Goal: Information Seeking & Learning: Learn about a topic

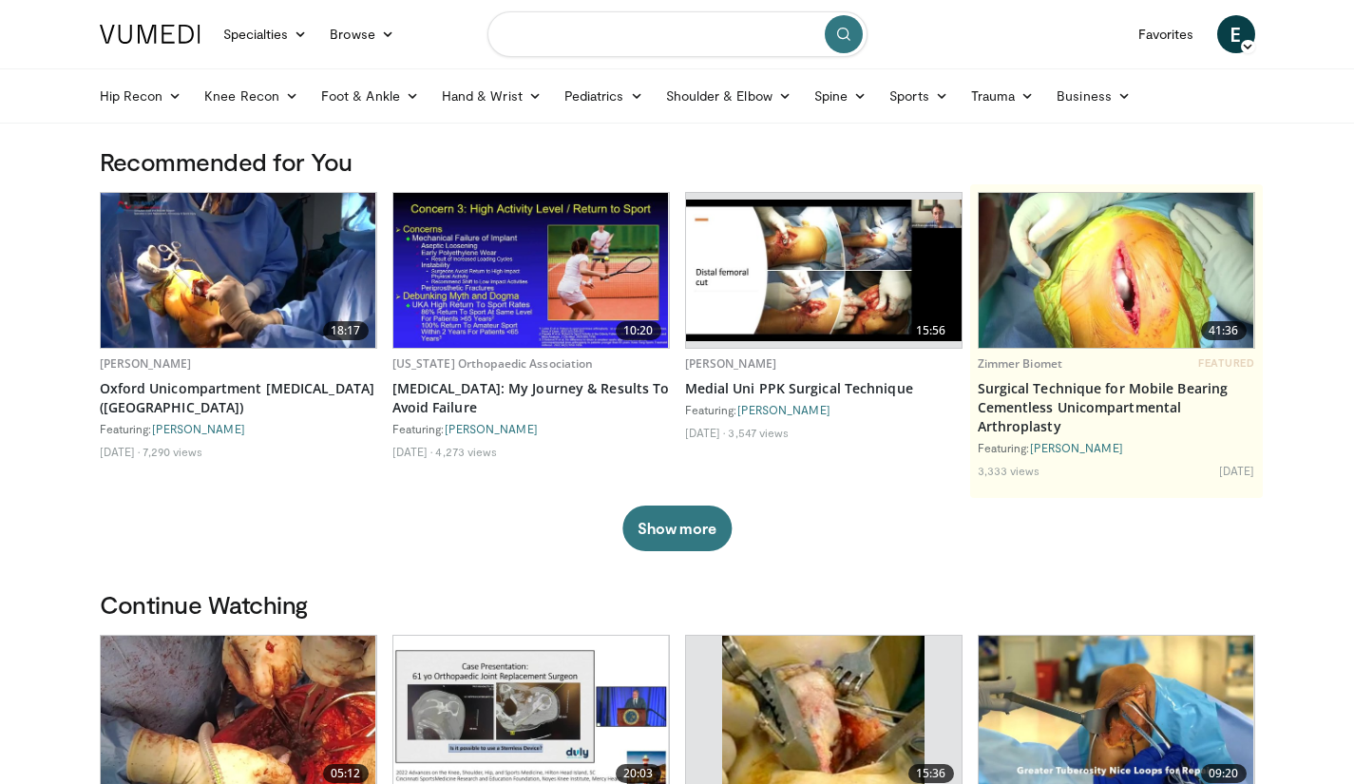
click at [606, 41] on input "Search topics, interventions" at bounding box center [678, 34] width 380 height 46
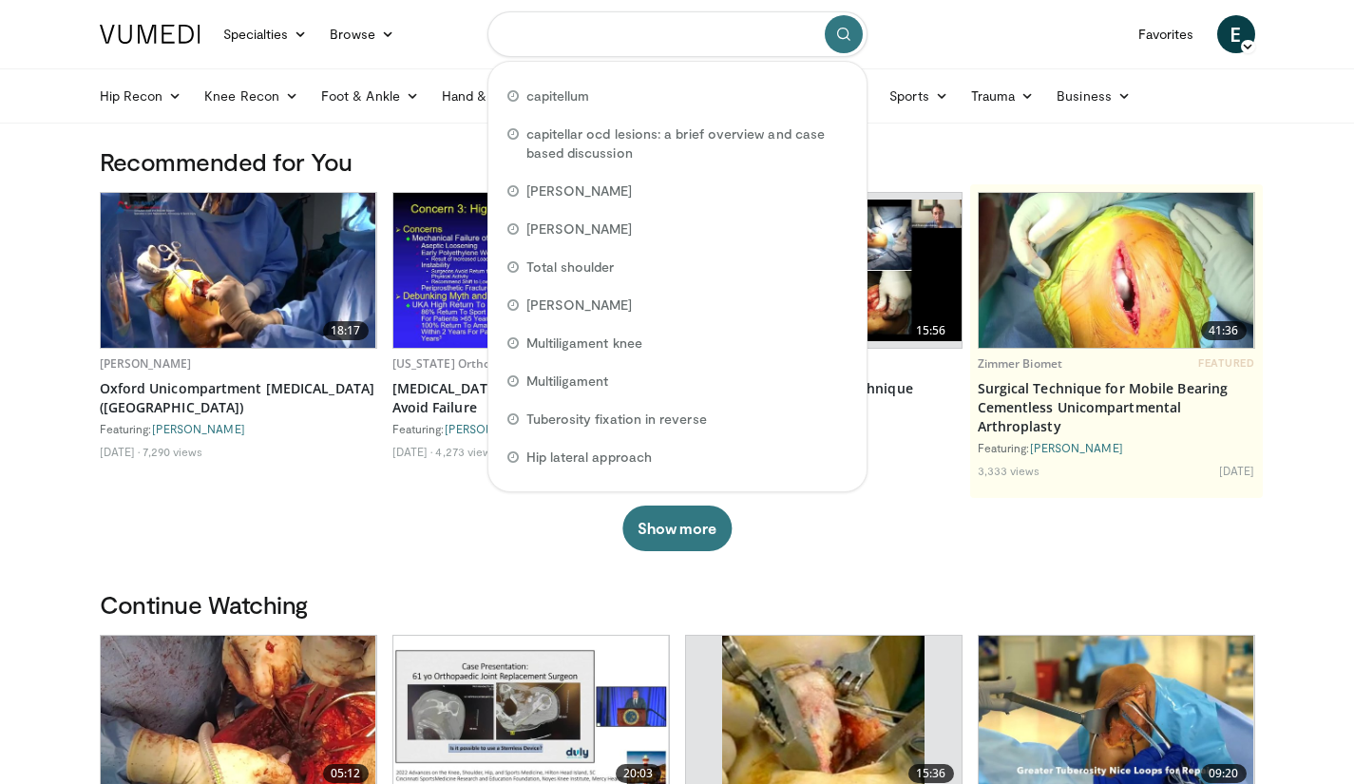
type input "*"
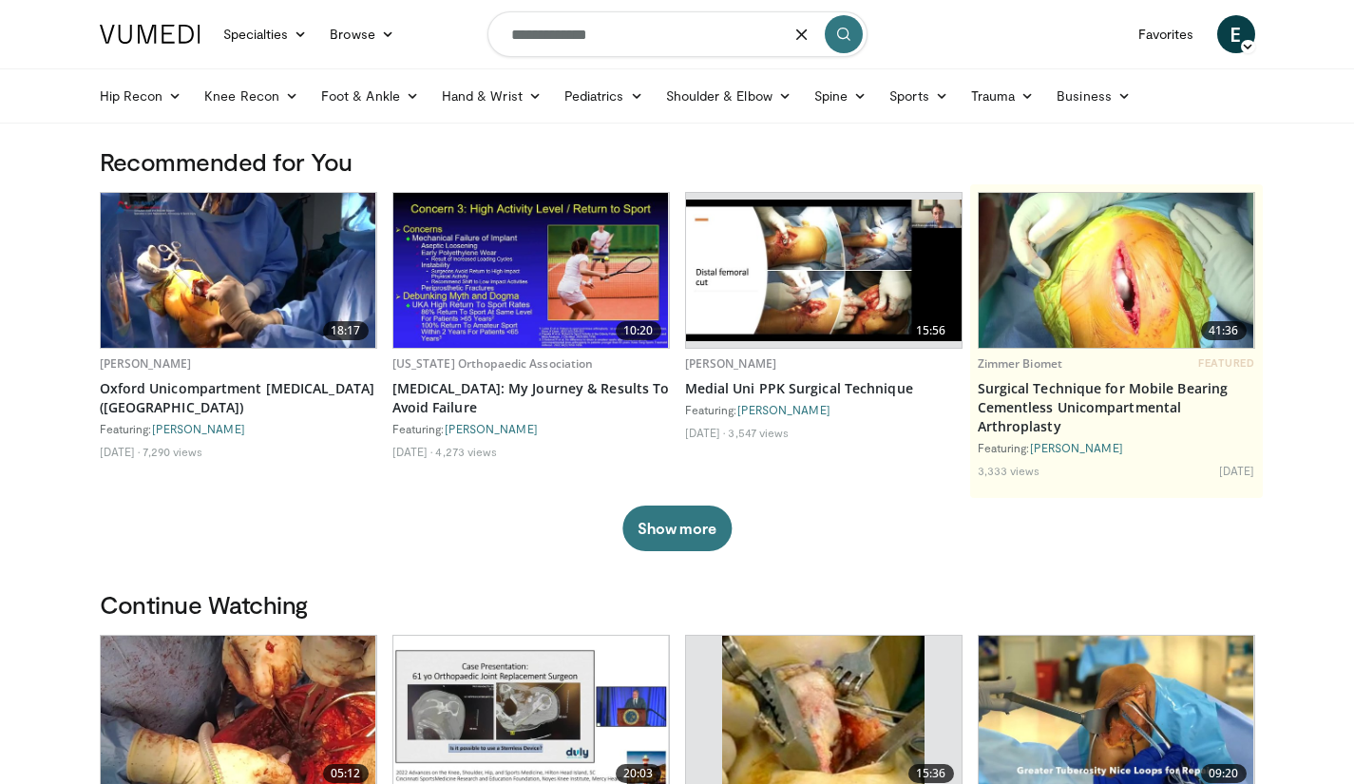
type input "**********"
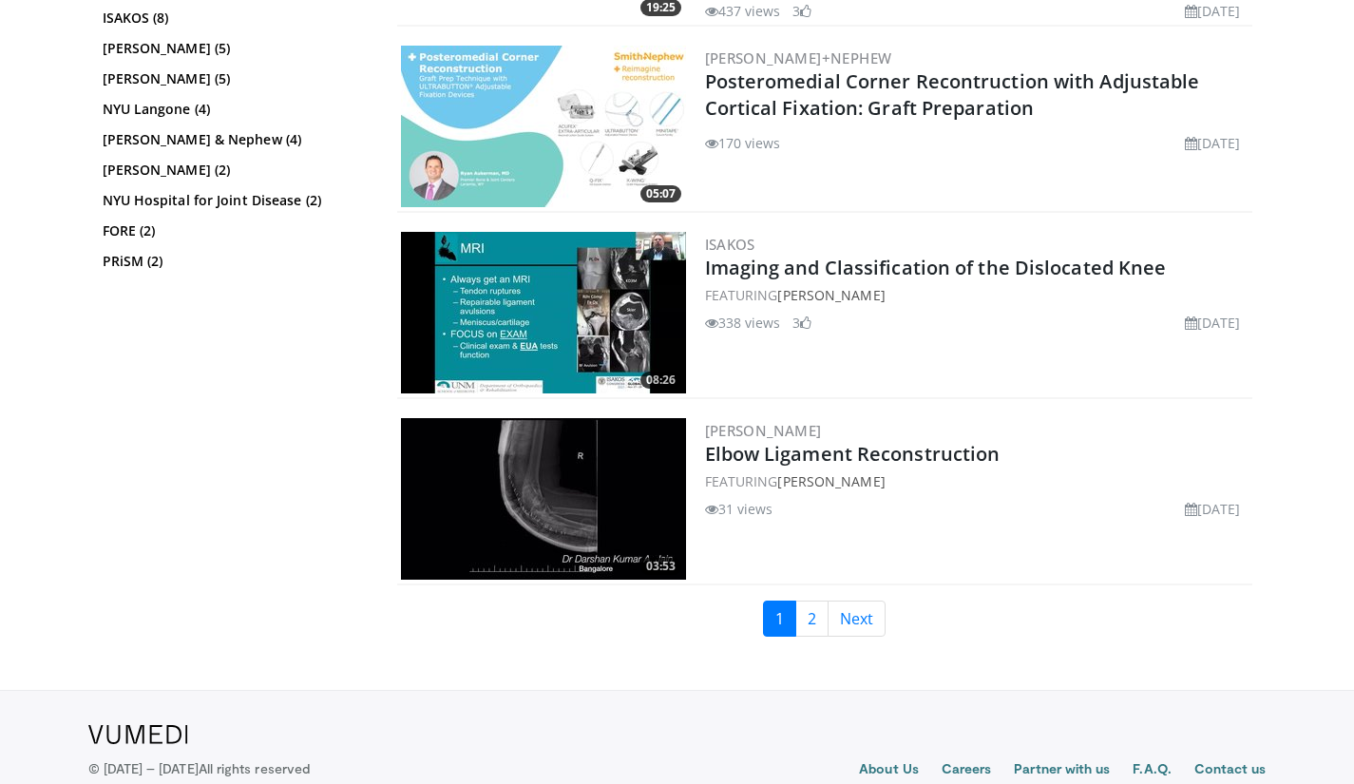
scroll to position [4728, 0]
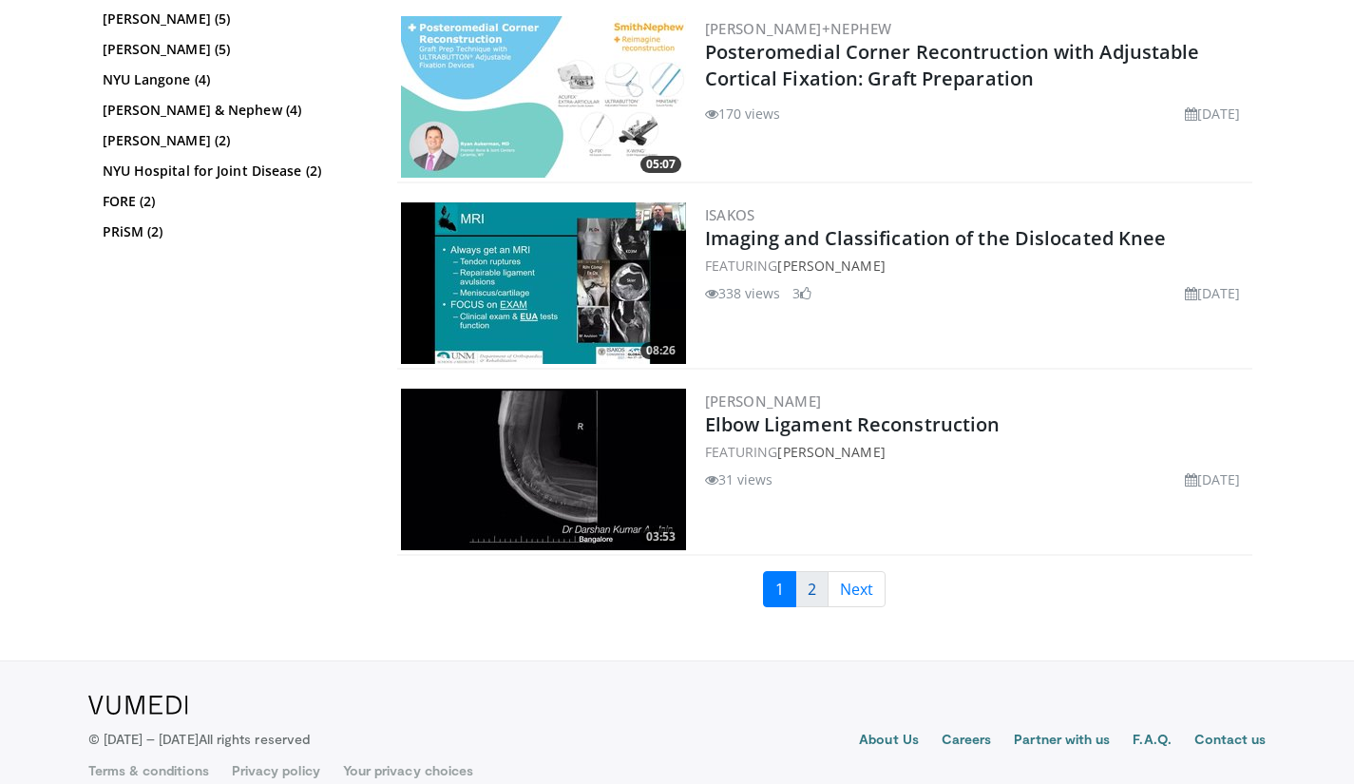
click at [810, 571] on link "2" at bounding box center [812, 589] width 33 height 36
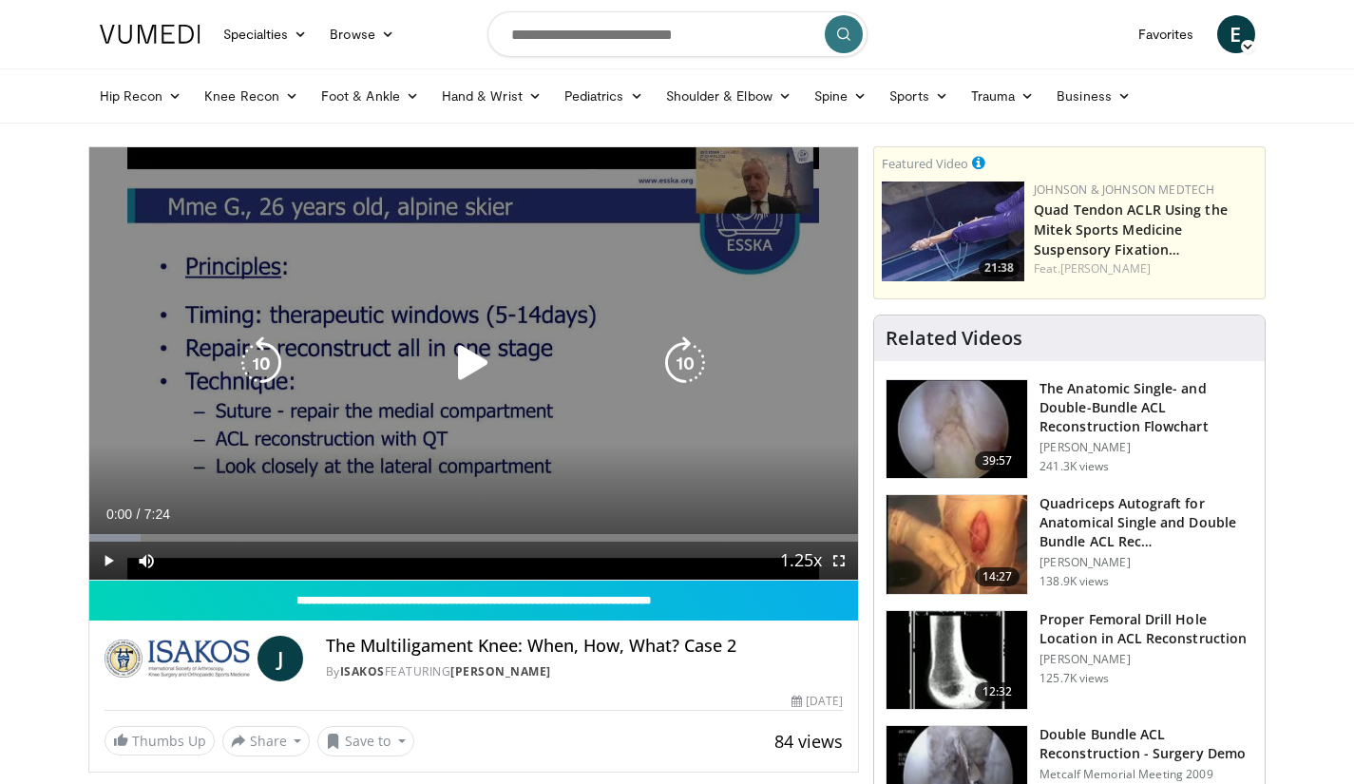
click at [476, 371] on icon "Video Player" at bounding box center [473, 362] width 53 height 53
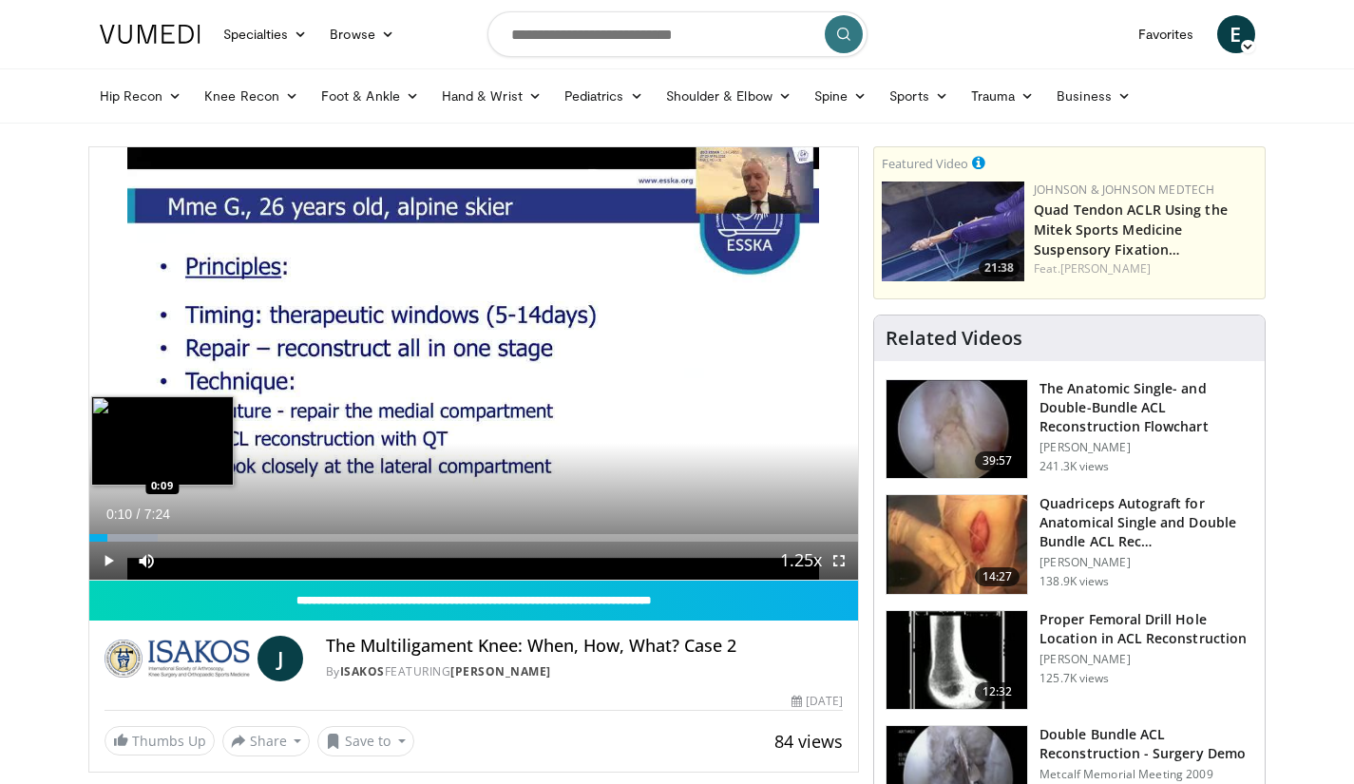
drag, startPoint x: 106, startPoint y: 533, endPoint x: 140, endPoint y: 534, distance: 33.3
click at [140, 534] on div "Loaded : 8.93% 0:10 0:09" at bounding box center [474, 533] width 770 height 18
drag, startPoint x: 143, startPoint y: 533, endPoint x: 162, endPoint y: 534, distance: 19.0
click at [144, 534] on div "Progress Bar" at bounding box center [133, 538] width 83 height 8
click at [162, 534] on div "Progress Bar" at bounding box center [163, 538] width 2 height 8
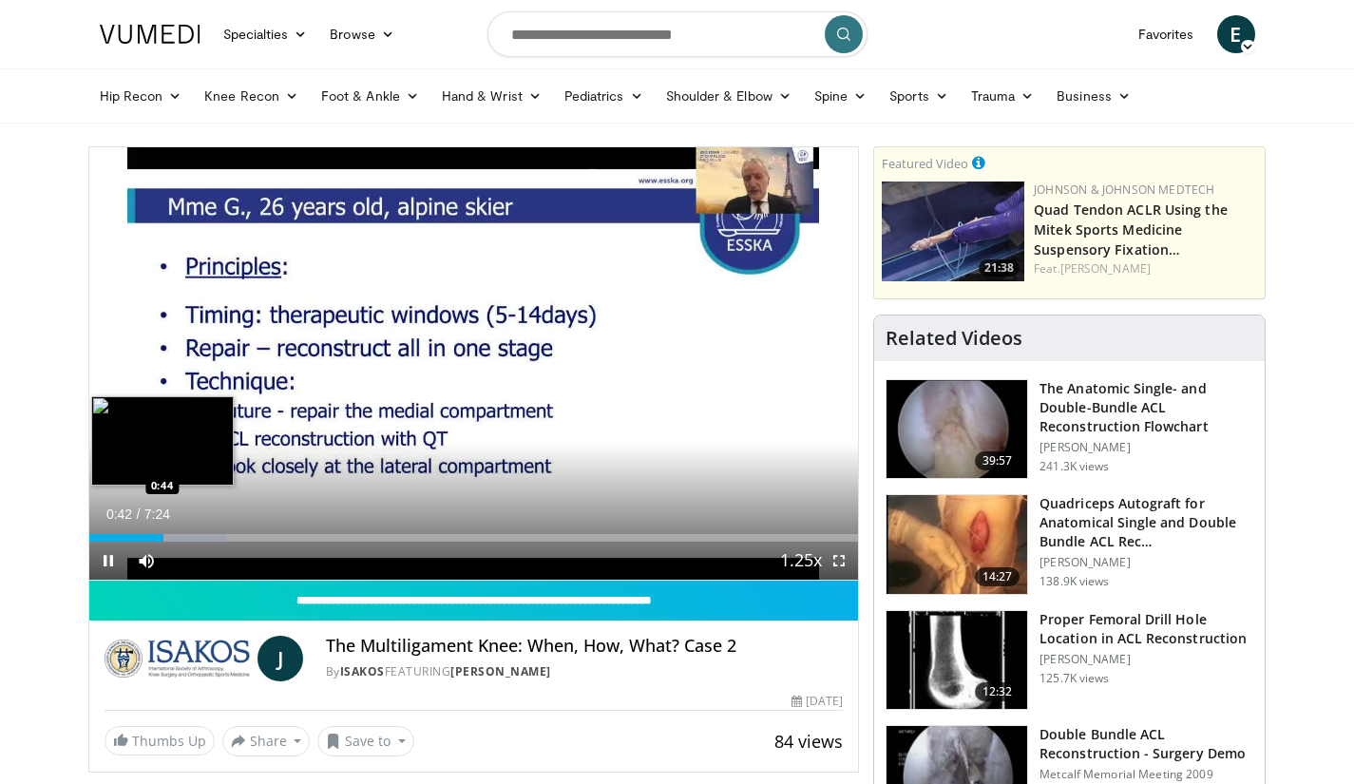
click at [168, 534] on div "Progress Bar" at bounding box center [169, 538] width 113 height 8
click at [145, 538] on div "Loaded : 24.56% 0:32 0:34" at bounding box center [474, 538] width 770 height 8
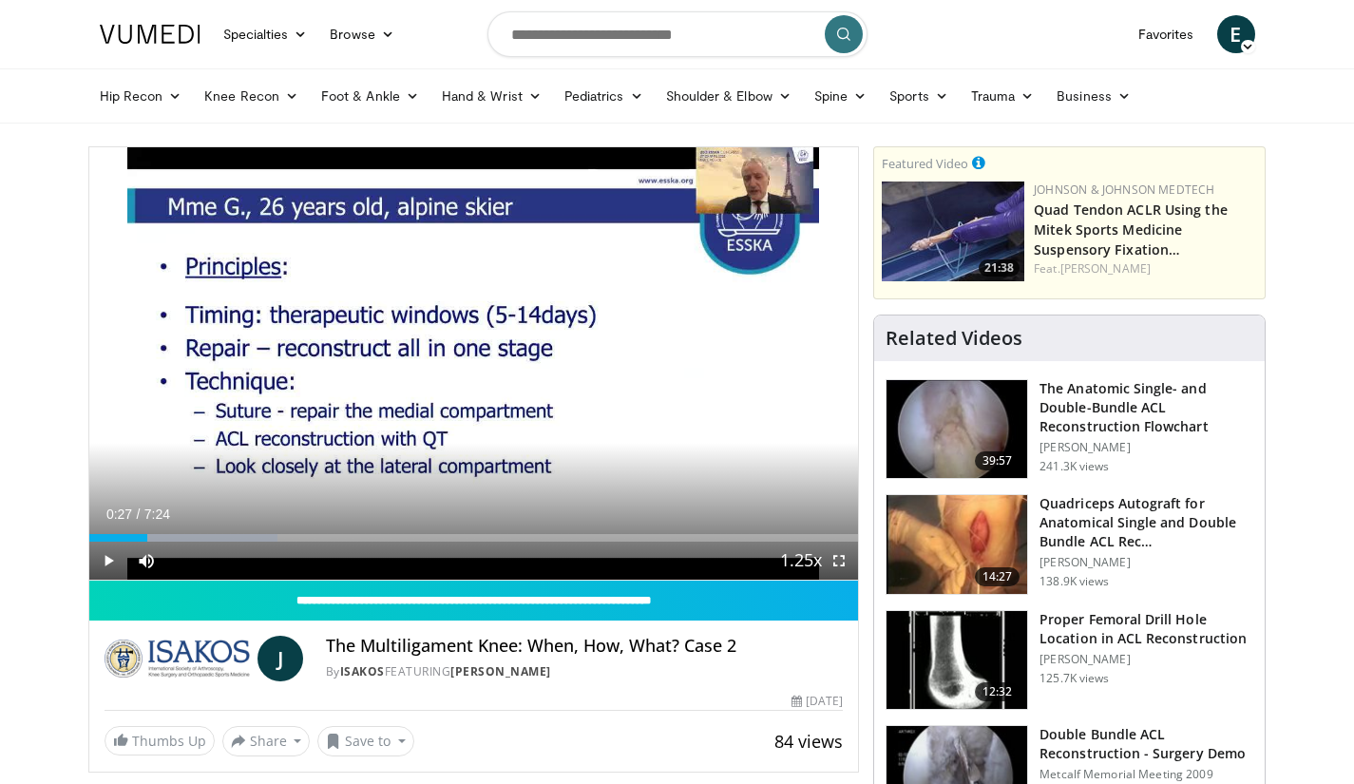
click at [136, 538] on div "0:27" at bounding box center [118, 538] width 58 height 8
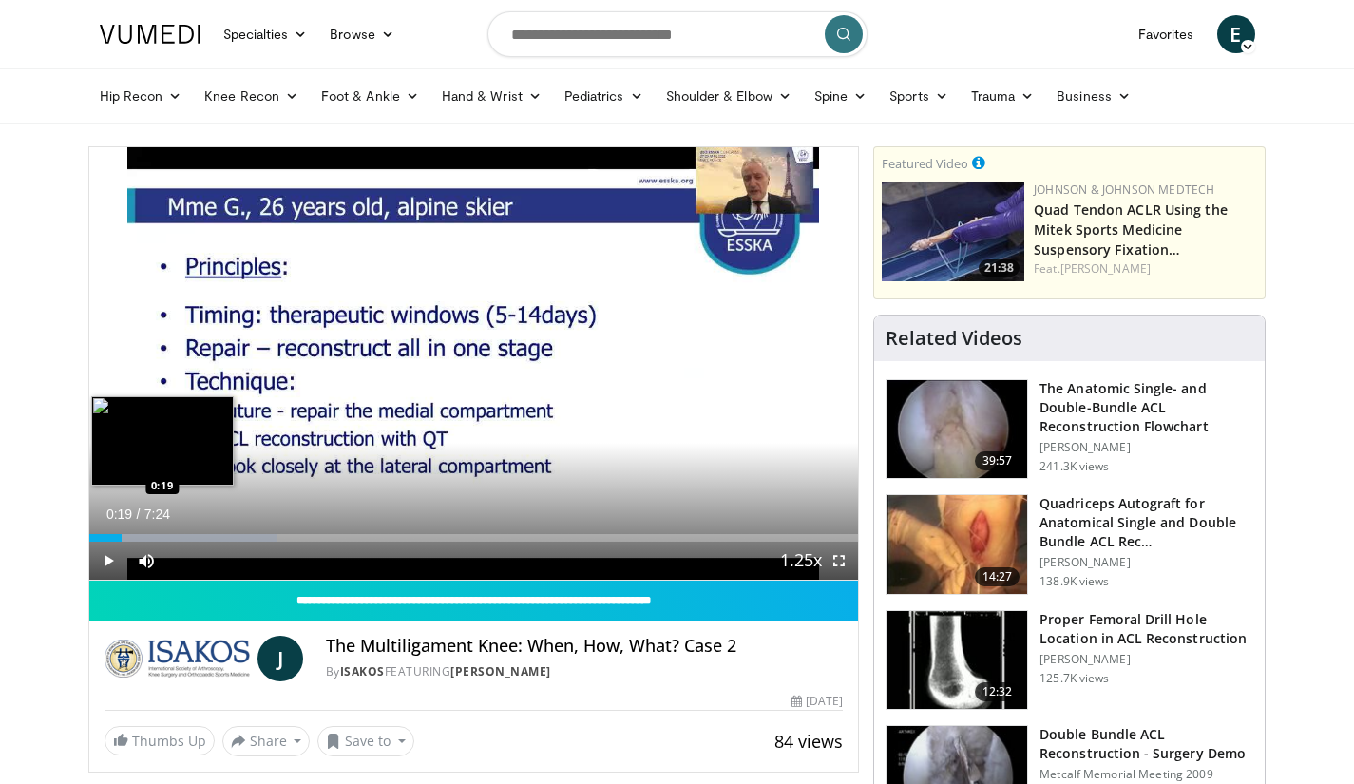
click at [122, 534] on div "Loaded : 24.56% 0:19 0:19" at bounding box center [474, 538] width 770 height 8
click at [95, 536] on div "0:20" at bounding box center [107, 538] width 36 height 8
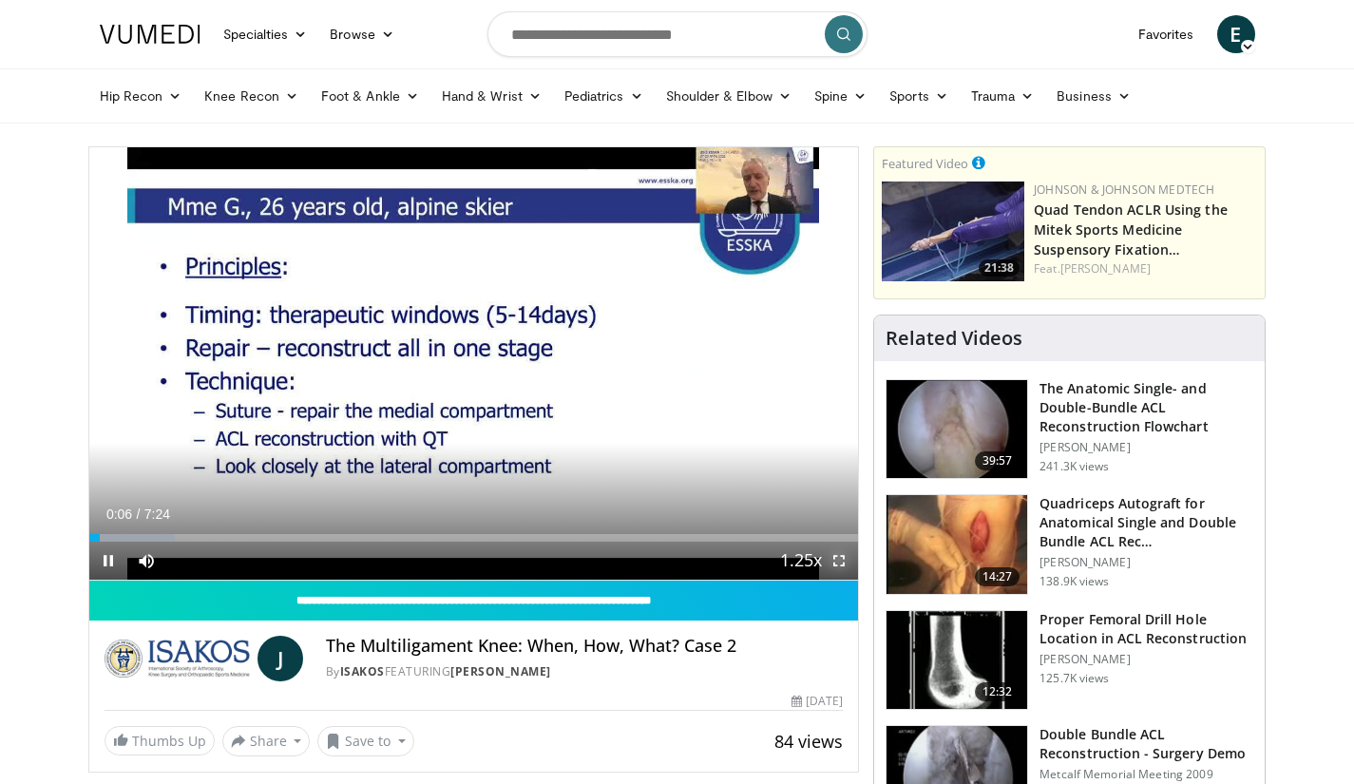
click at [851, 565] on span "Video Player" at bounding box center [839, 561] width 38 height 38
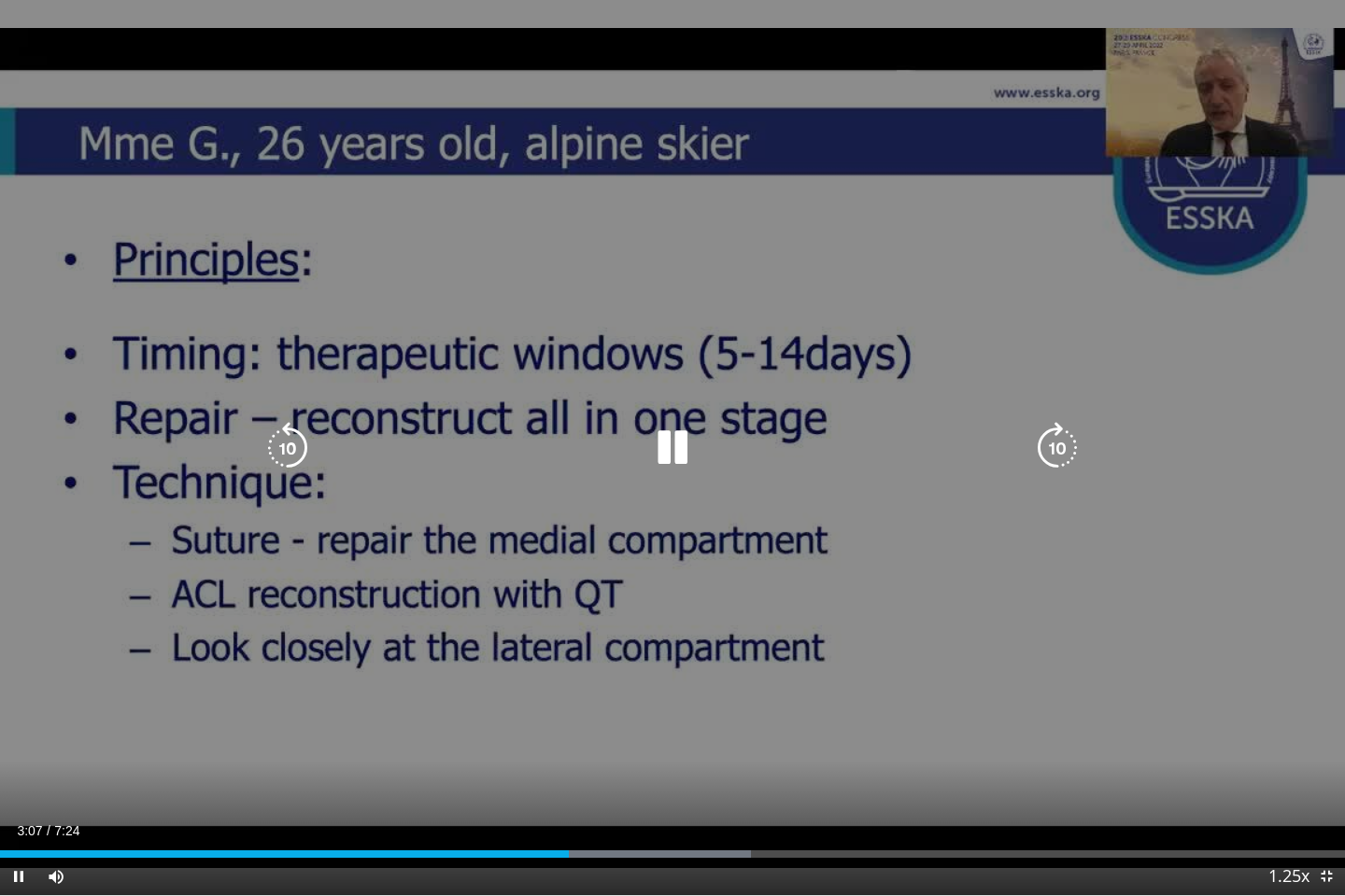
click at [656, 433] on icon "Video Player" at bounding box center [672, 448] width 52 height 52
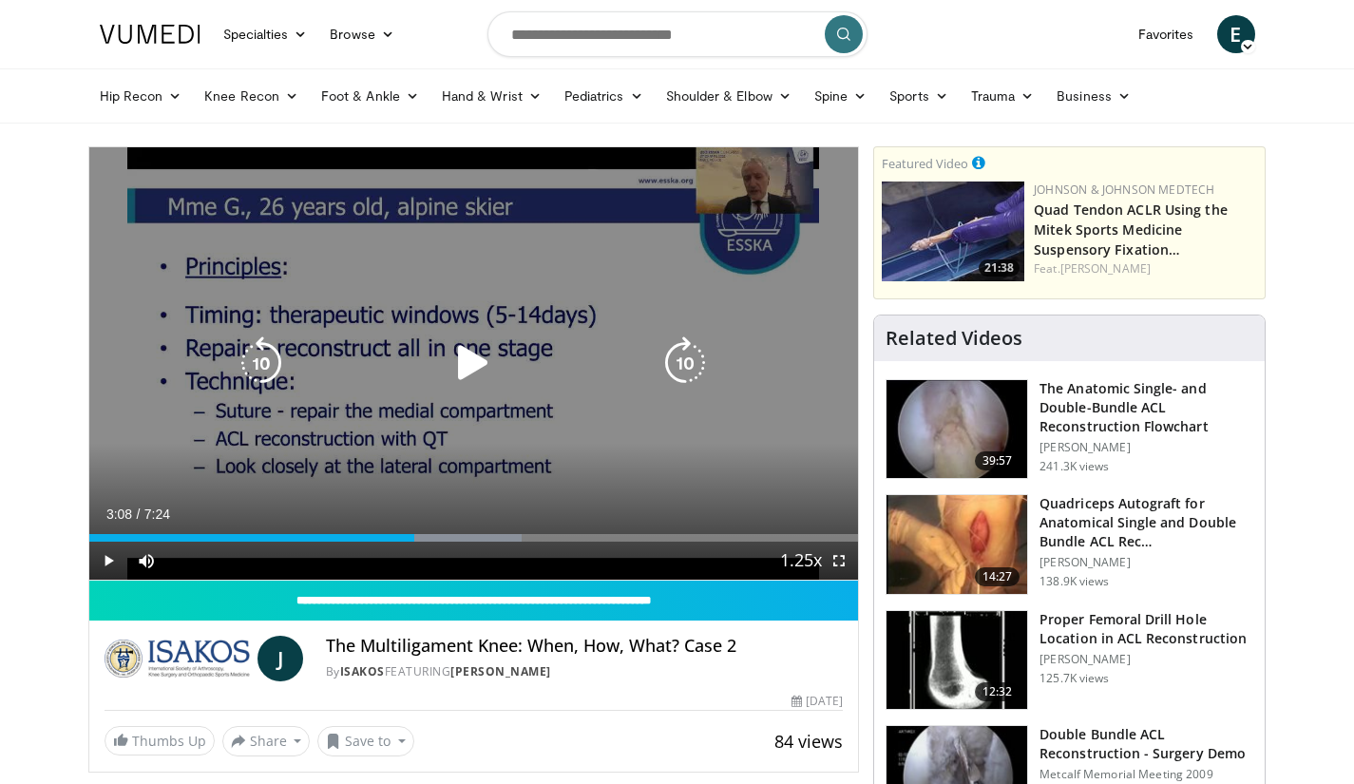
click at [618, 274] on div "30 seconds Tap to unmute" at bounding box center [474, 363] width 770 height 432
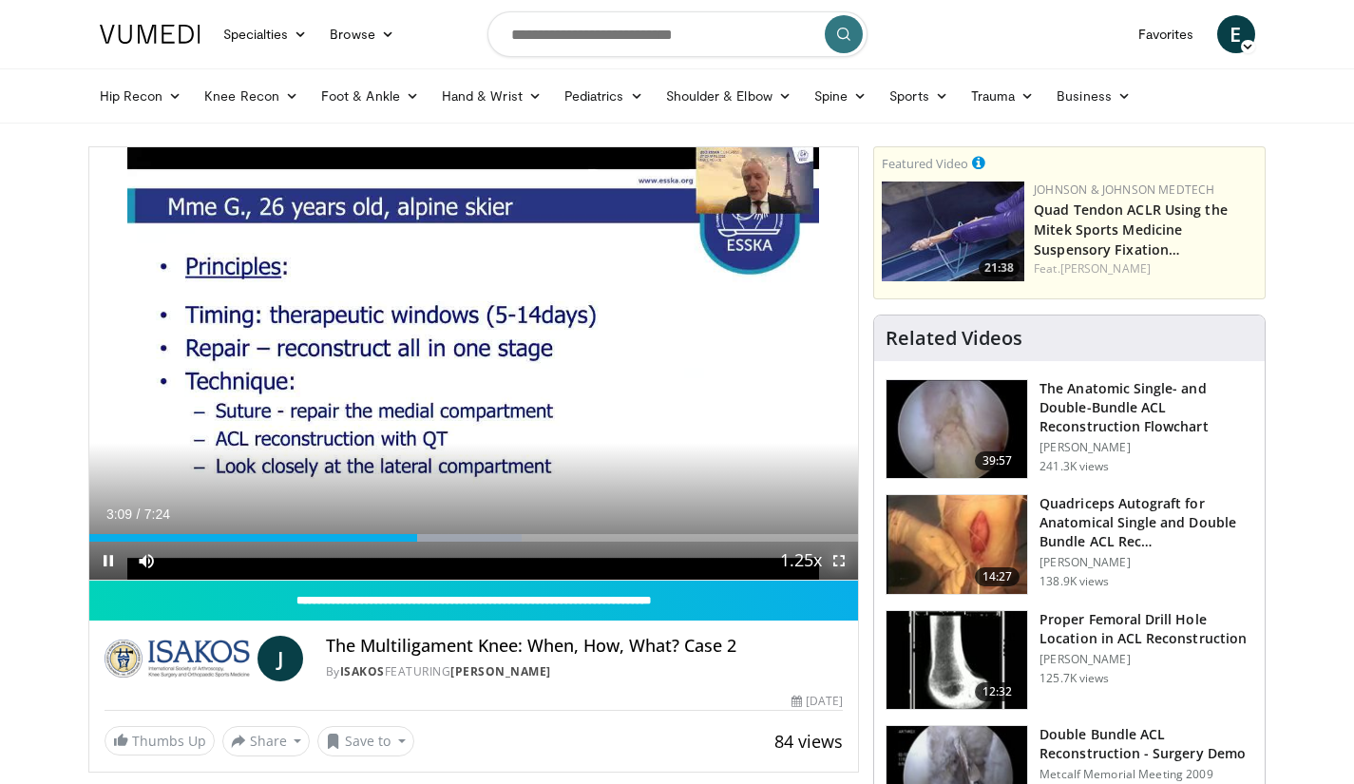
click at [850, 561] on span "Video Player" at bounding box center [839, 561] width 38 height 38
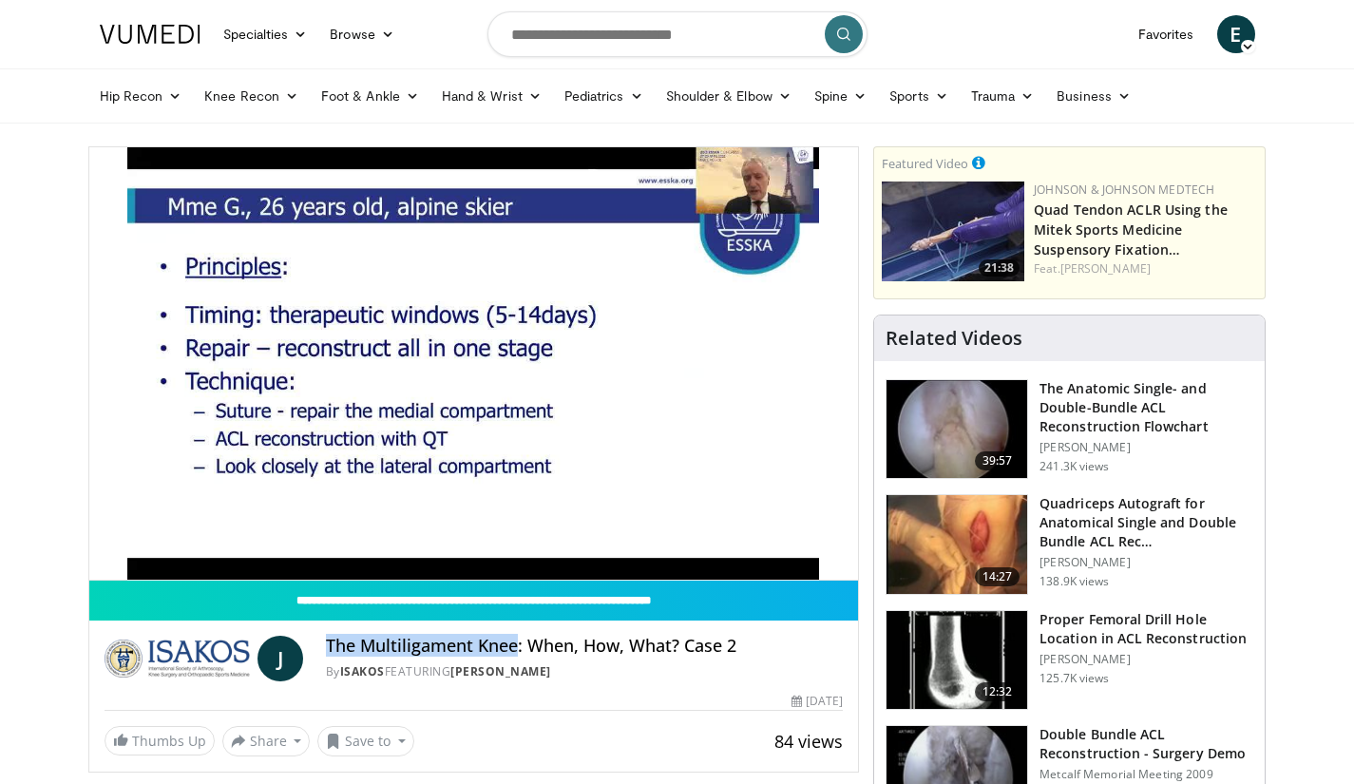
drag, startPoint x: 330, startPoint y: 646, endPoint x: 517, endPoint y: 647, distance: 187.2
click at [517, 647] on h4 "The Multiligament Knee: When, How, What? Case 2" at bounding box center [584, 646] width 517 height 21
copy h4 "The Multiligament Knee"
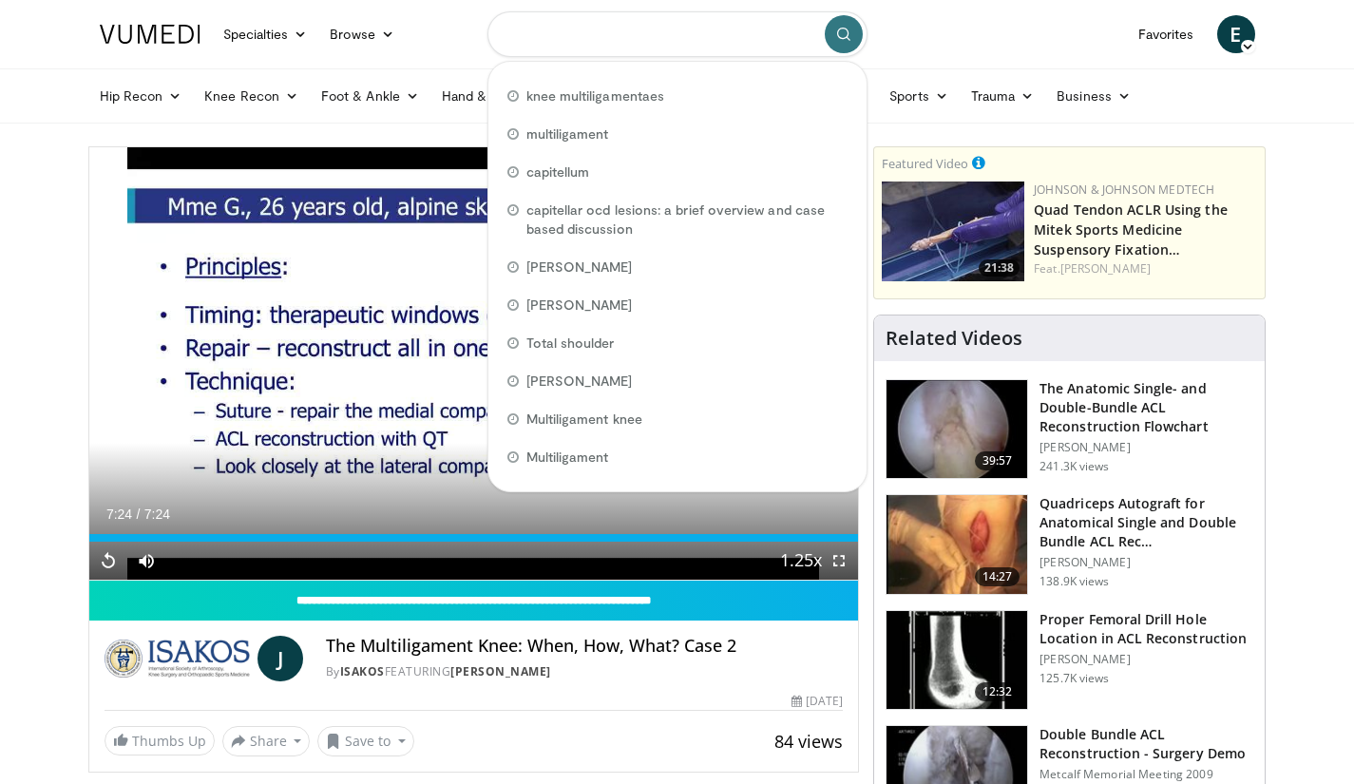
drag, startPoint x: 549, startPoint y: 35, endPoint x: 527, endPoint y: 38, distance: 23.0
drag, startPoint x: 329, startPoint y: 652, endPoint x: 516, endPoint y: 644, distance: 187.4
click at [516, 644] on h4 "The Multiligament Knee: When, How, What? Case 2" at bounding box center [584, 646] width 517 height 21
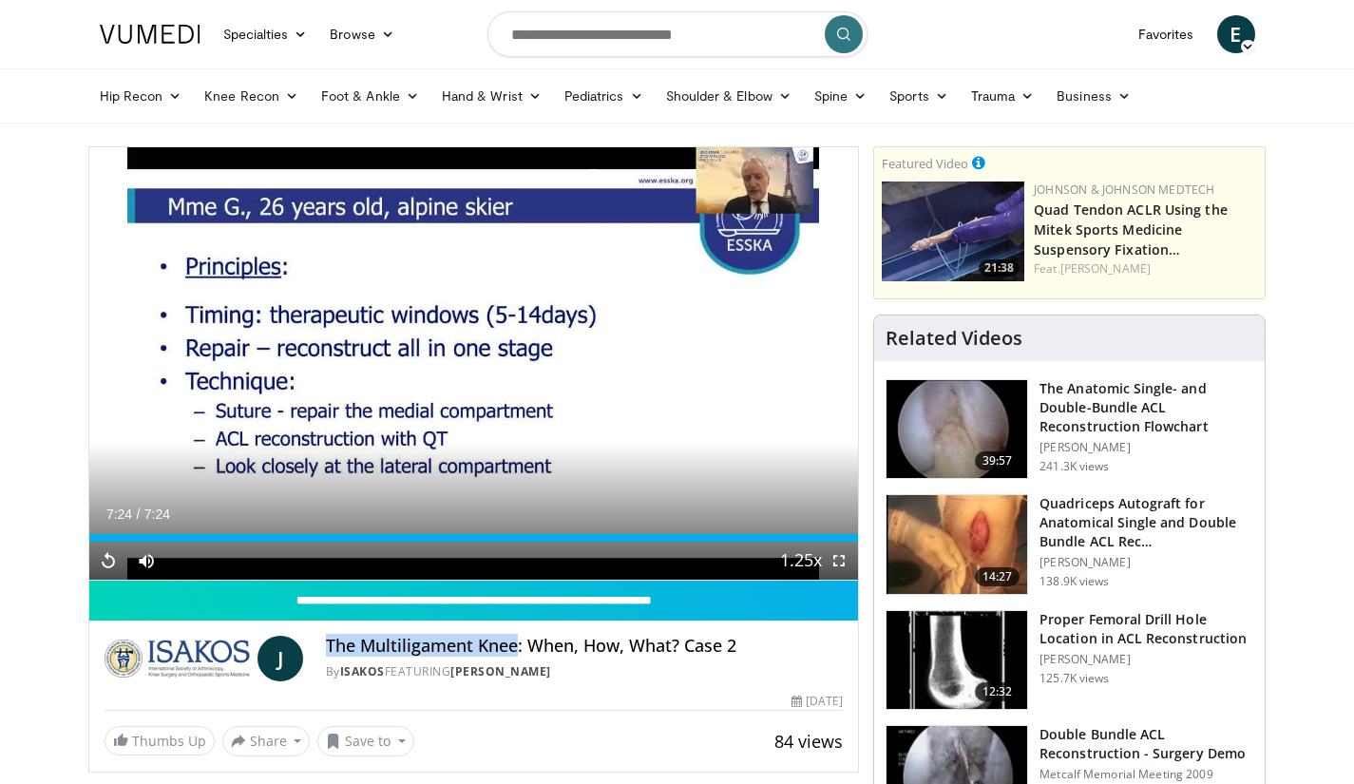
copy h4 "The Multiligament Knee"
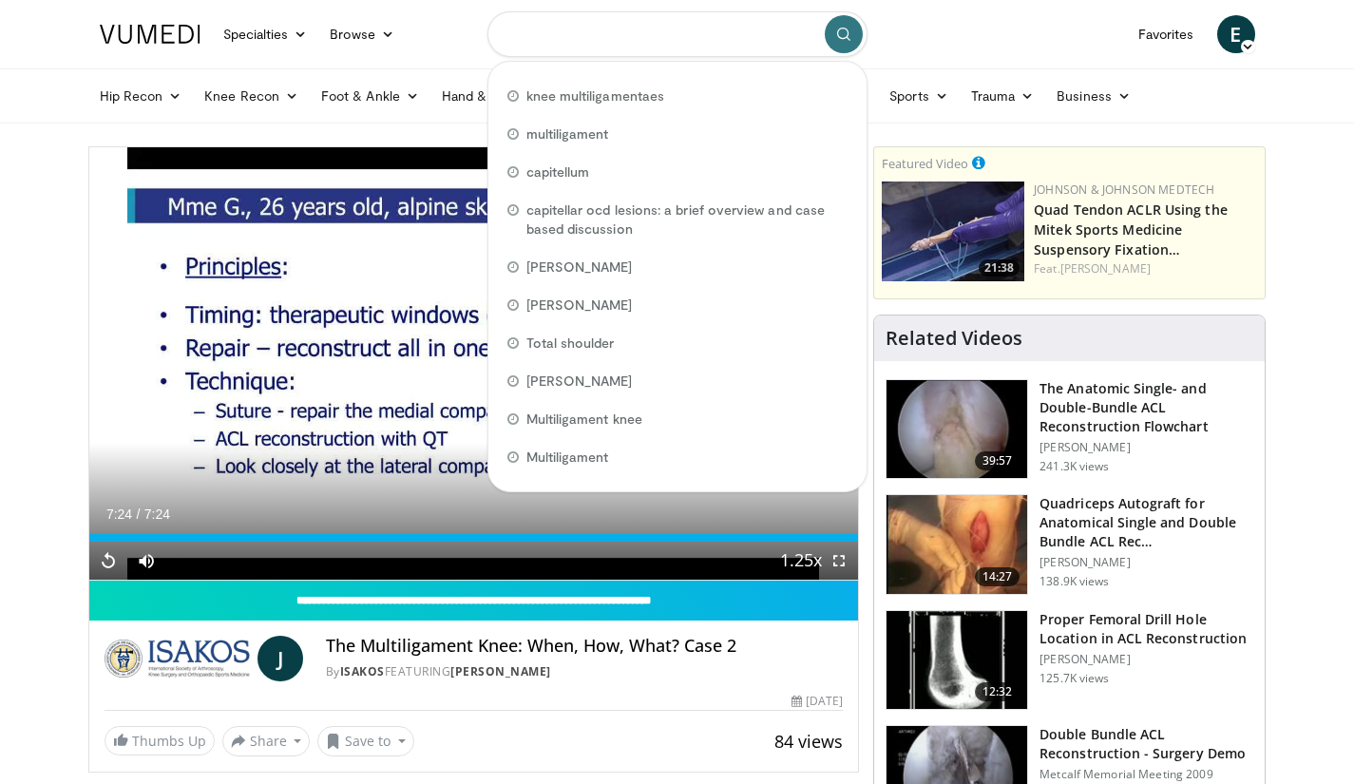
paste input "**********"
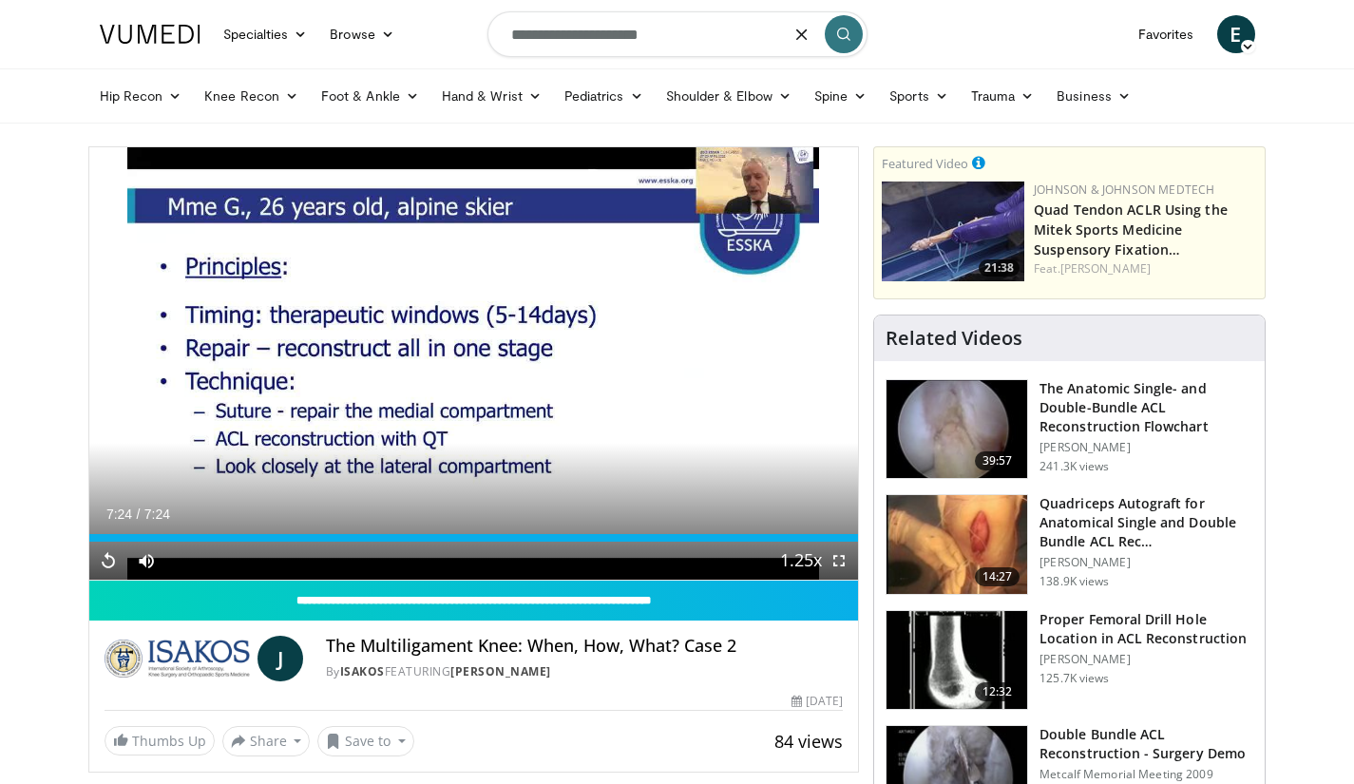
type input "**********"
click at [844, 48] on button "submit" at bounding box center [844, 34] width 38 height 38
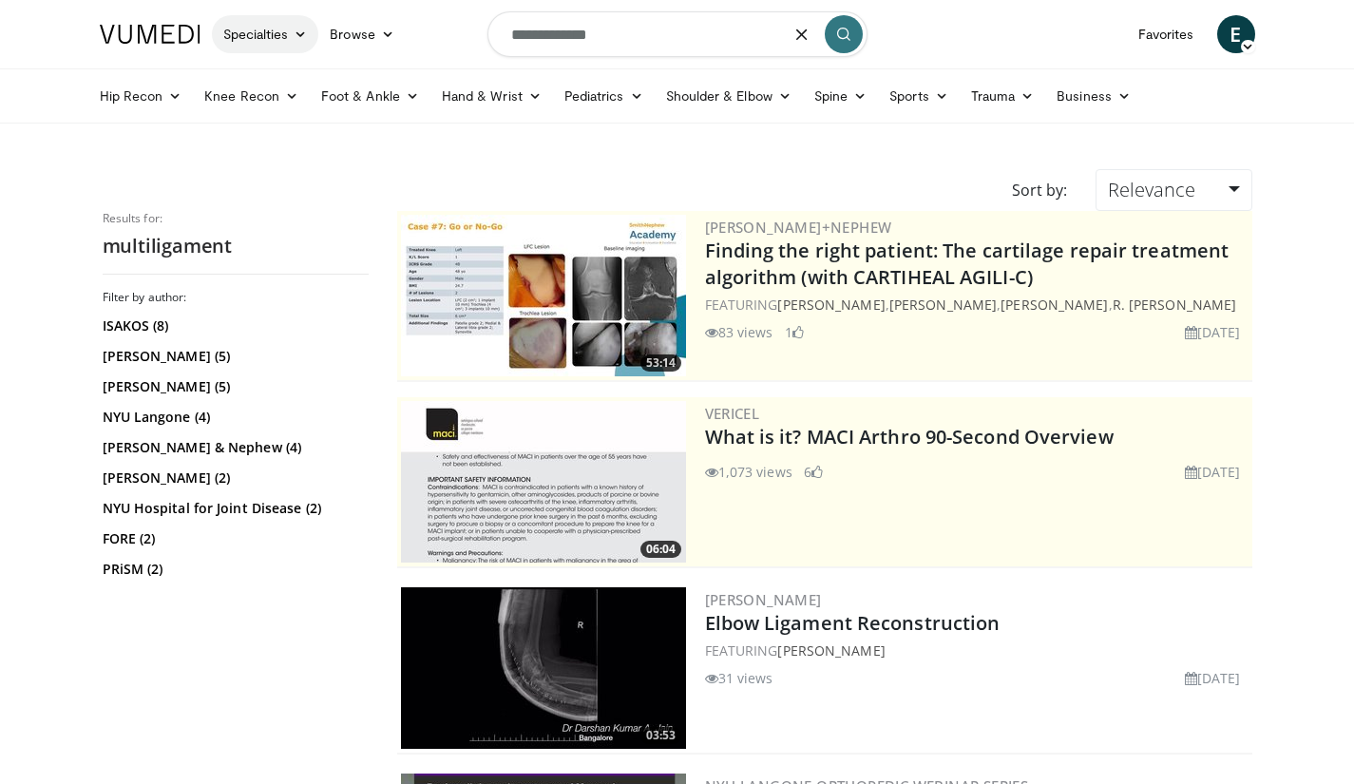
drag, startPoint x: 658, startPoint y: 35, endPoint x: 300, endPoint y: 24, distance: 357.5
click at [300, 24] on nav "Specialties Adult & Family Medicine Allergy, [MEDICAL_DATA], Immunology Anesthe…" at bounding box center [677, 34] width 1179 height 68
type input "**********"
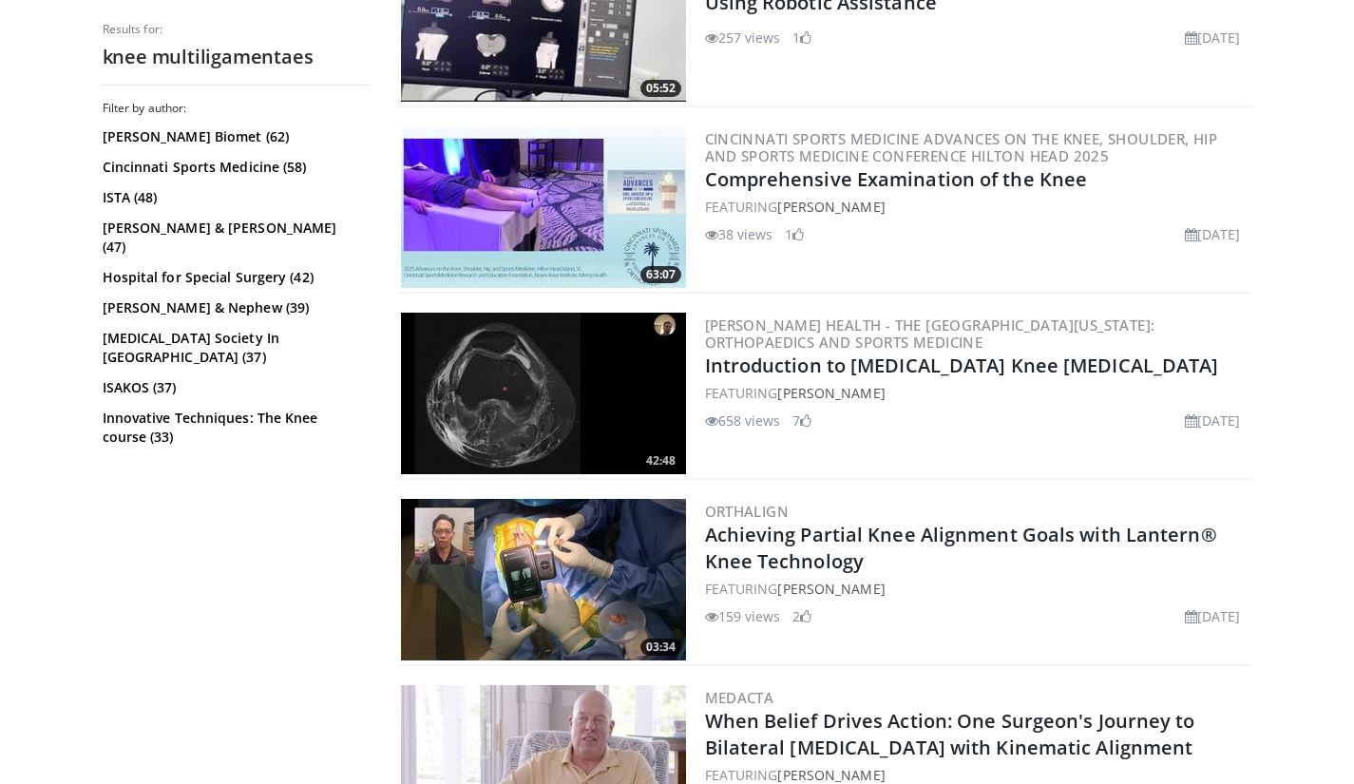
scroll to position [2186, 0]
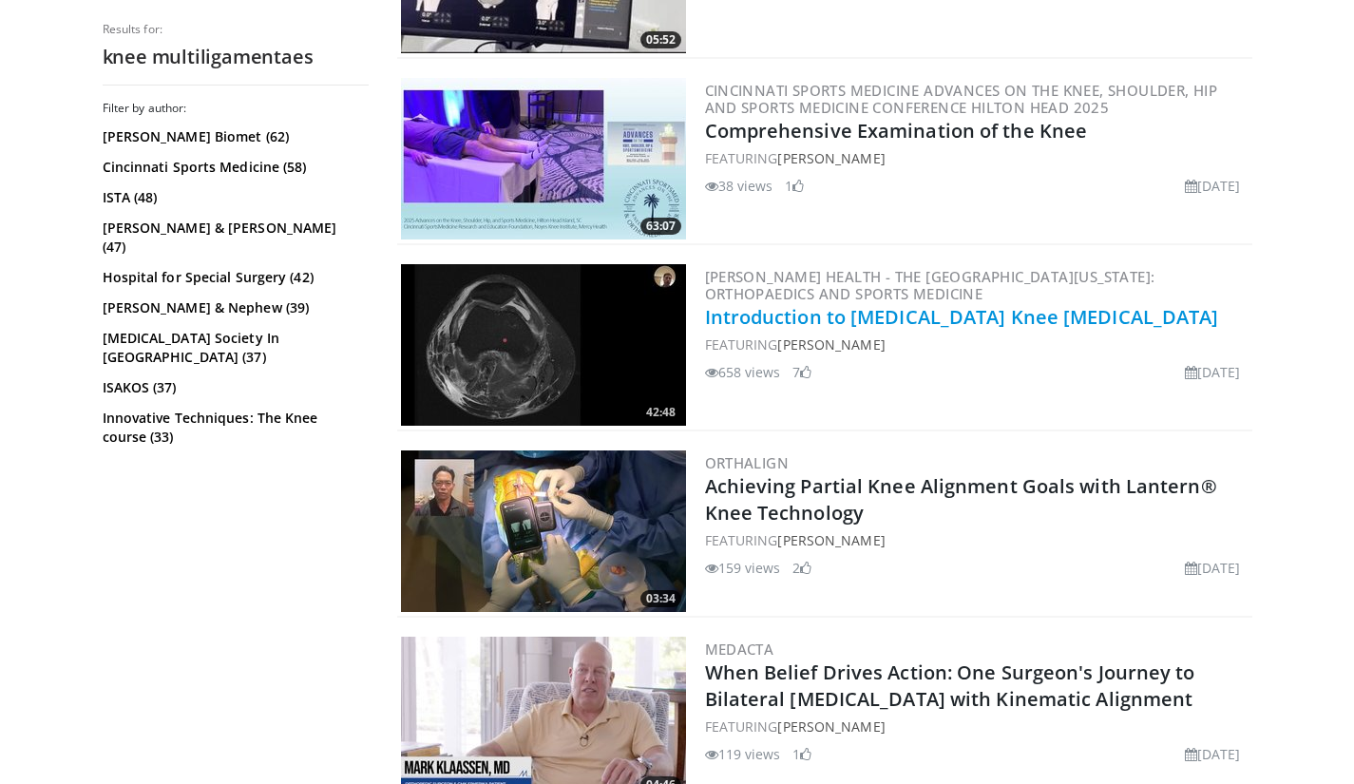
click at [946, 319] on link "Introduction to Musculoskeletal Knee MRI" at bounding box center [962, 317] width 514 height 26
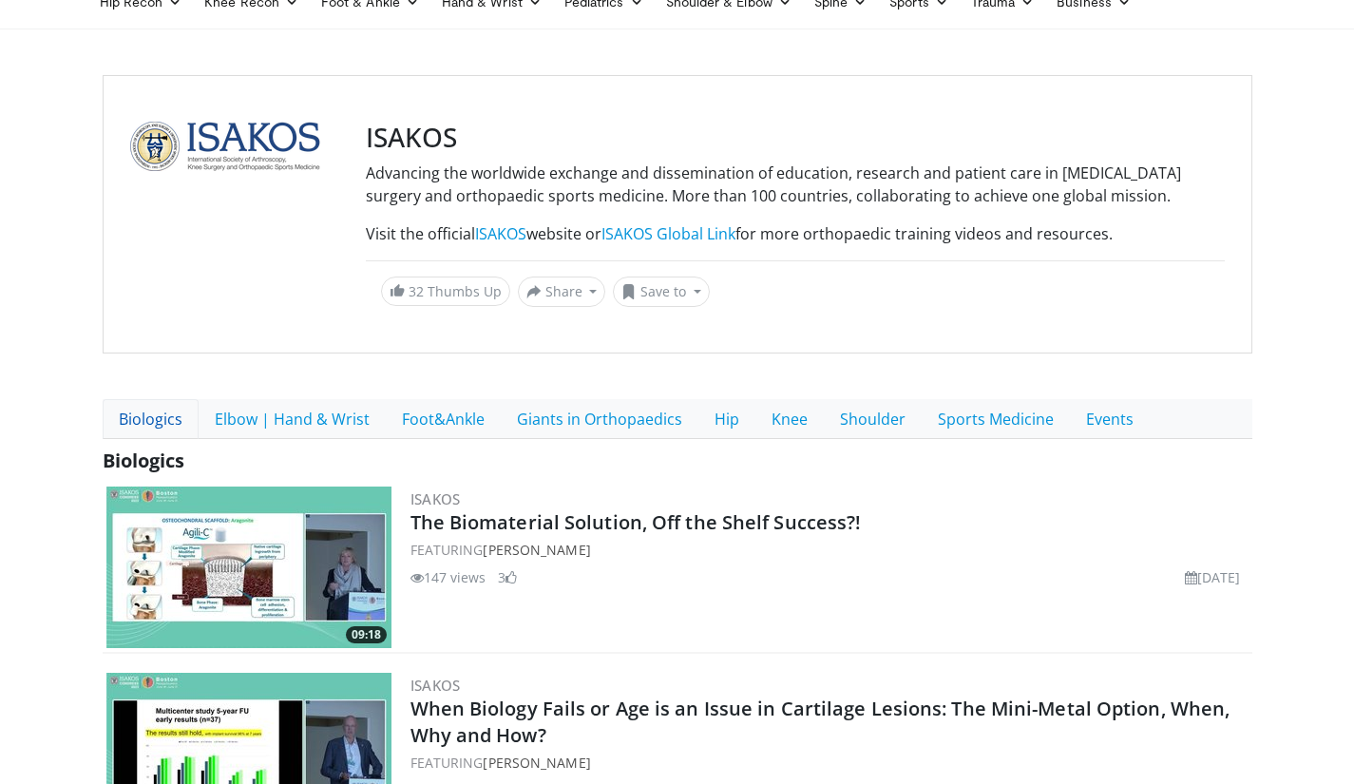
scroll to position [95, 0]
click at [1089, 415] on link "Events" at bounding box center [1110, 418] width 80 height 40
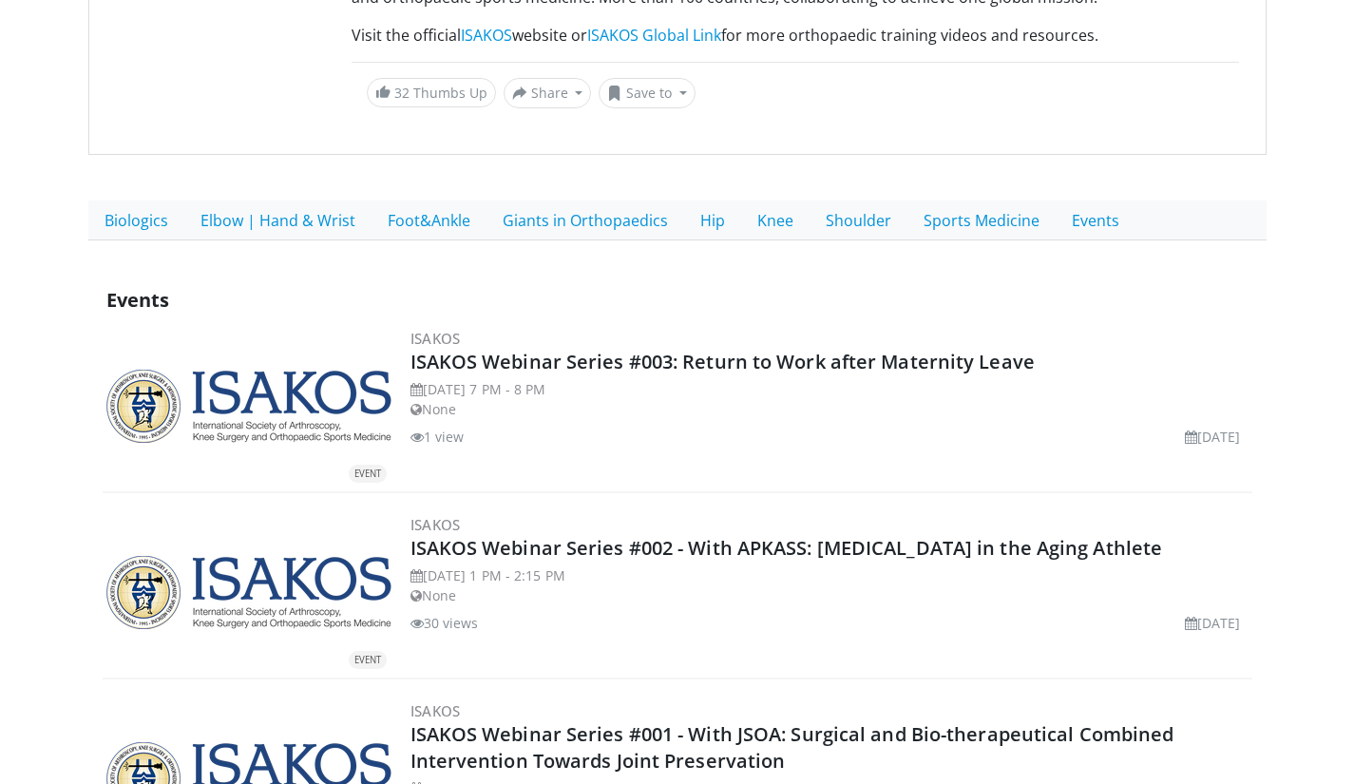
scroll to position [380, 0]
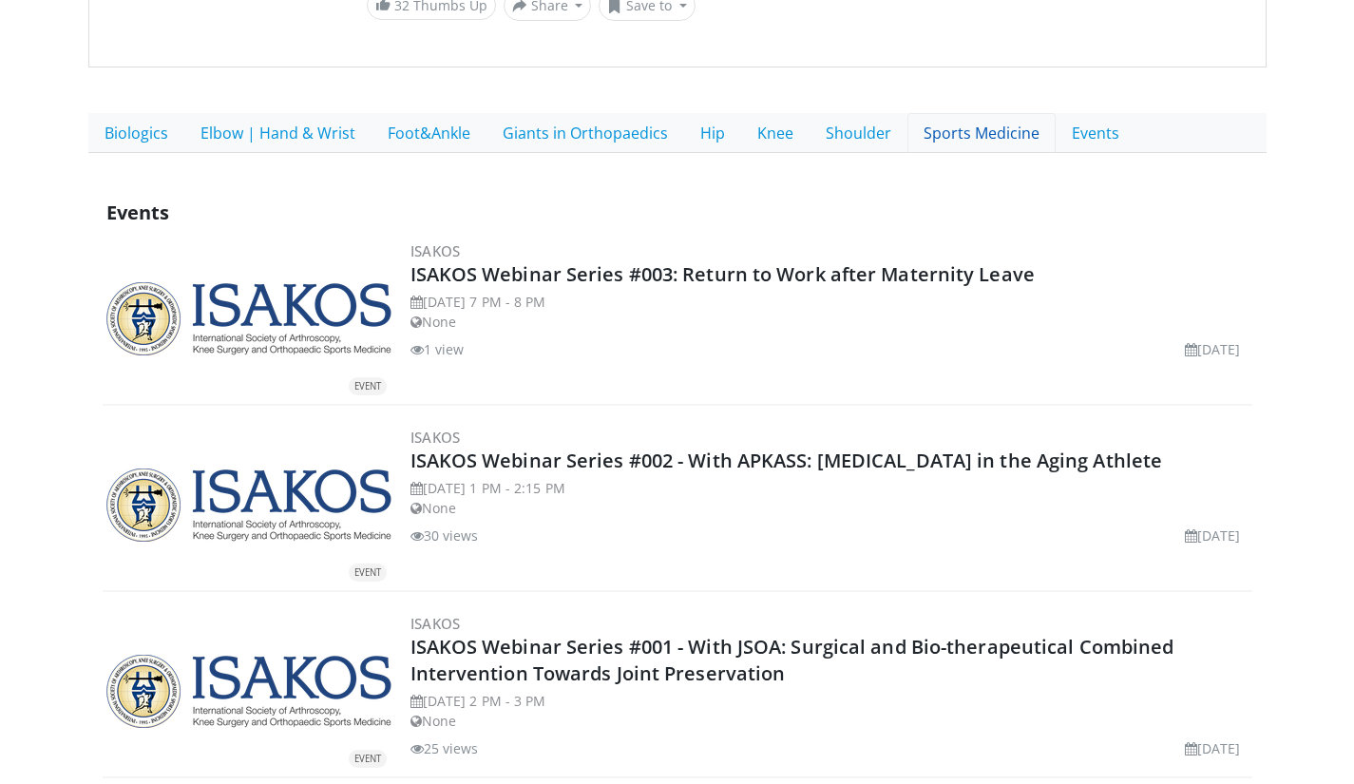
click at [976, 135] on link "Sports Medicine" at bounding box center [982, 133] width 148 height 40
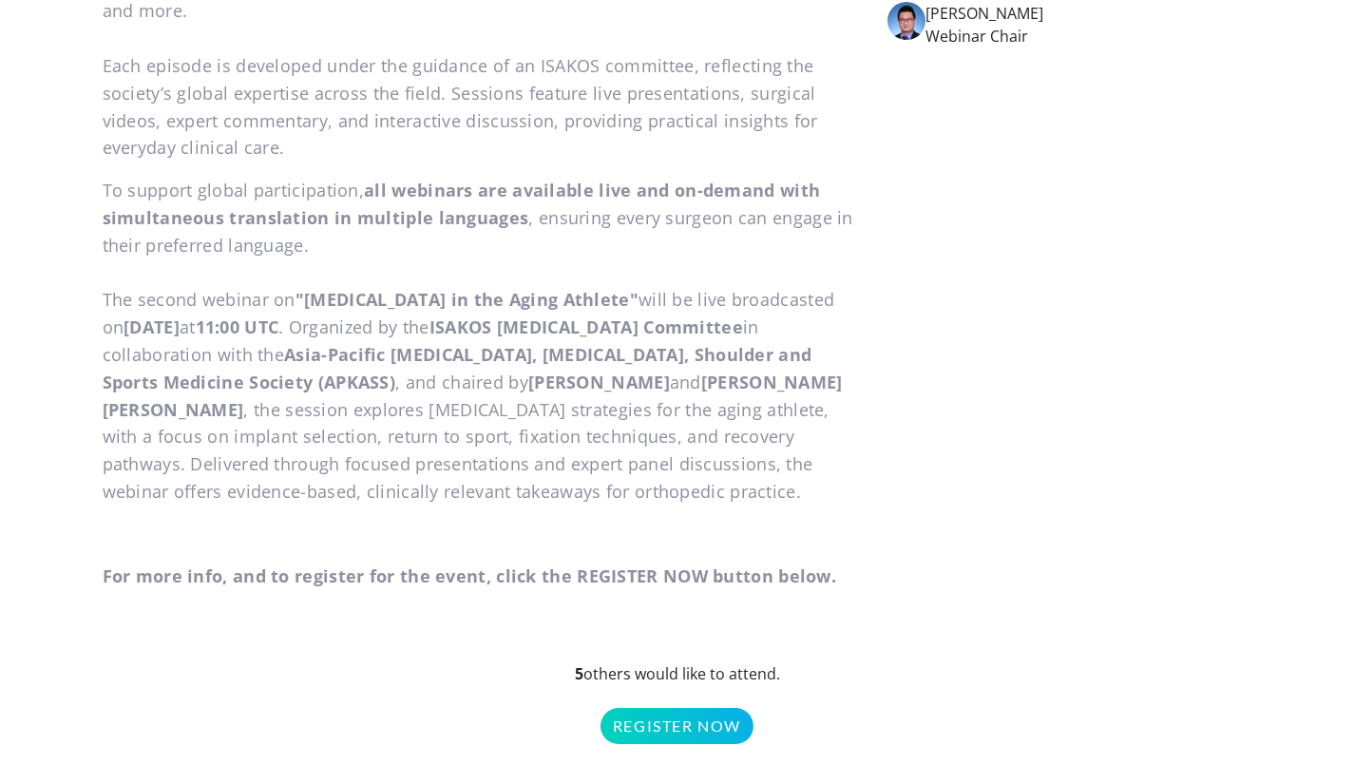
scroll to position [855, 0]
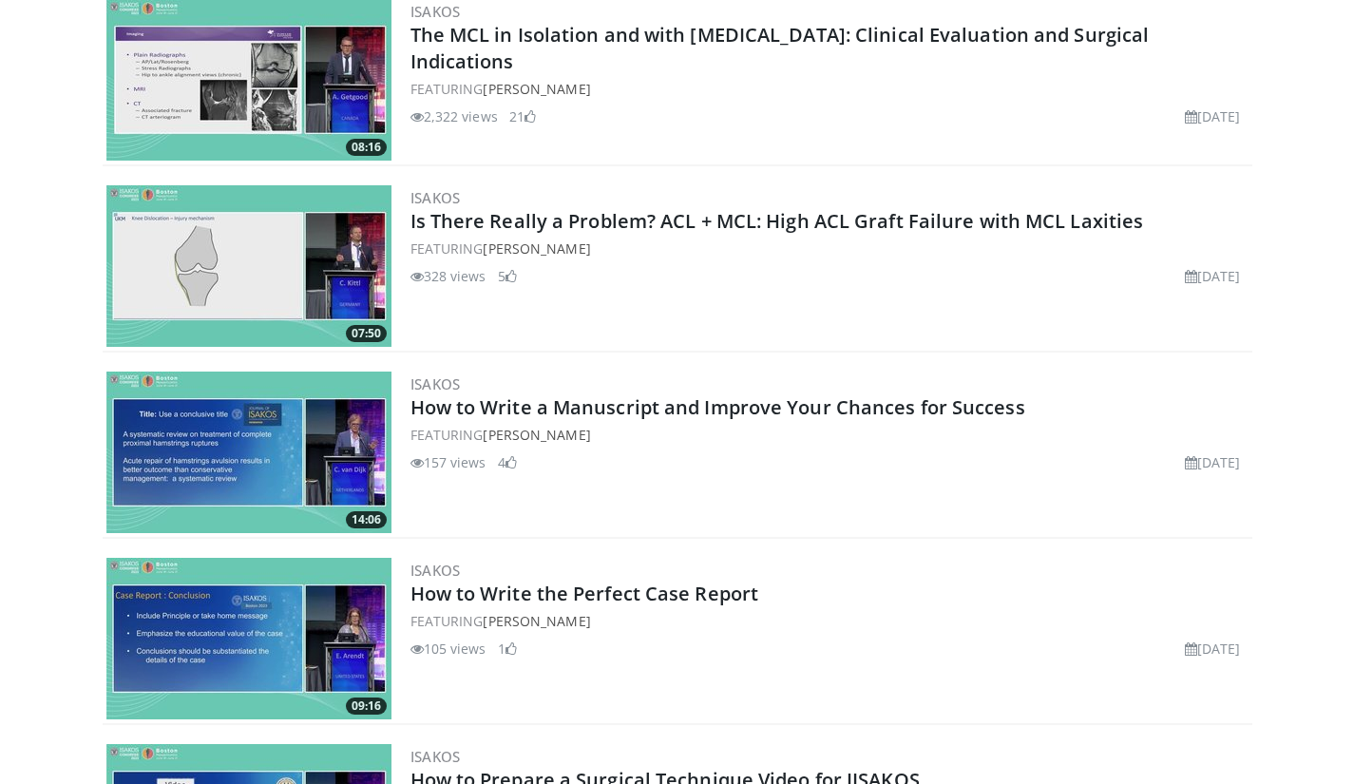
scroll to position [393, 0]
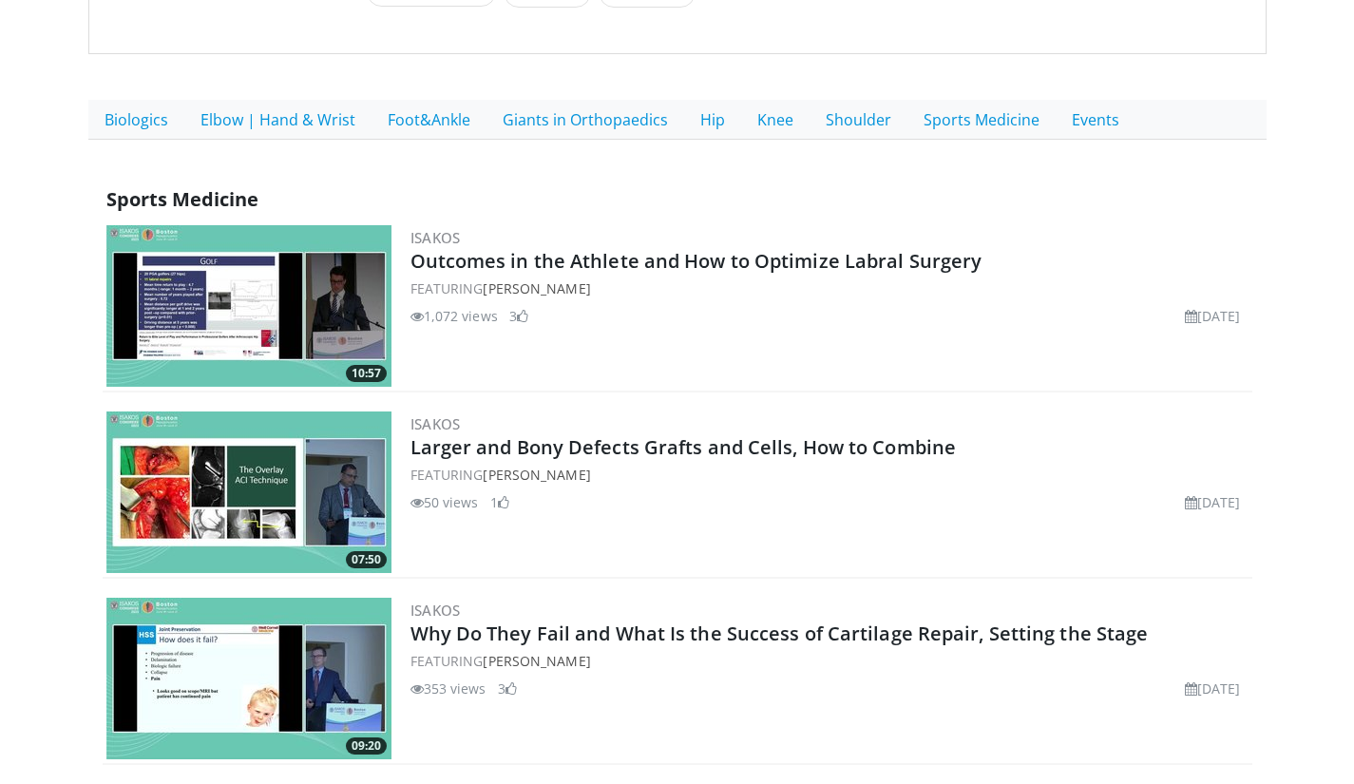
click at [1138, 204] on div "Sports Medicine" at bounding box center [678, 199] width 1150 height 29
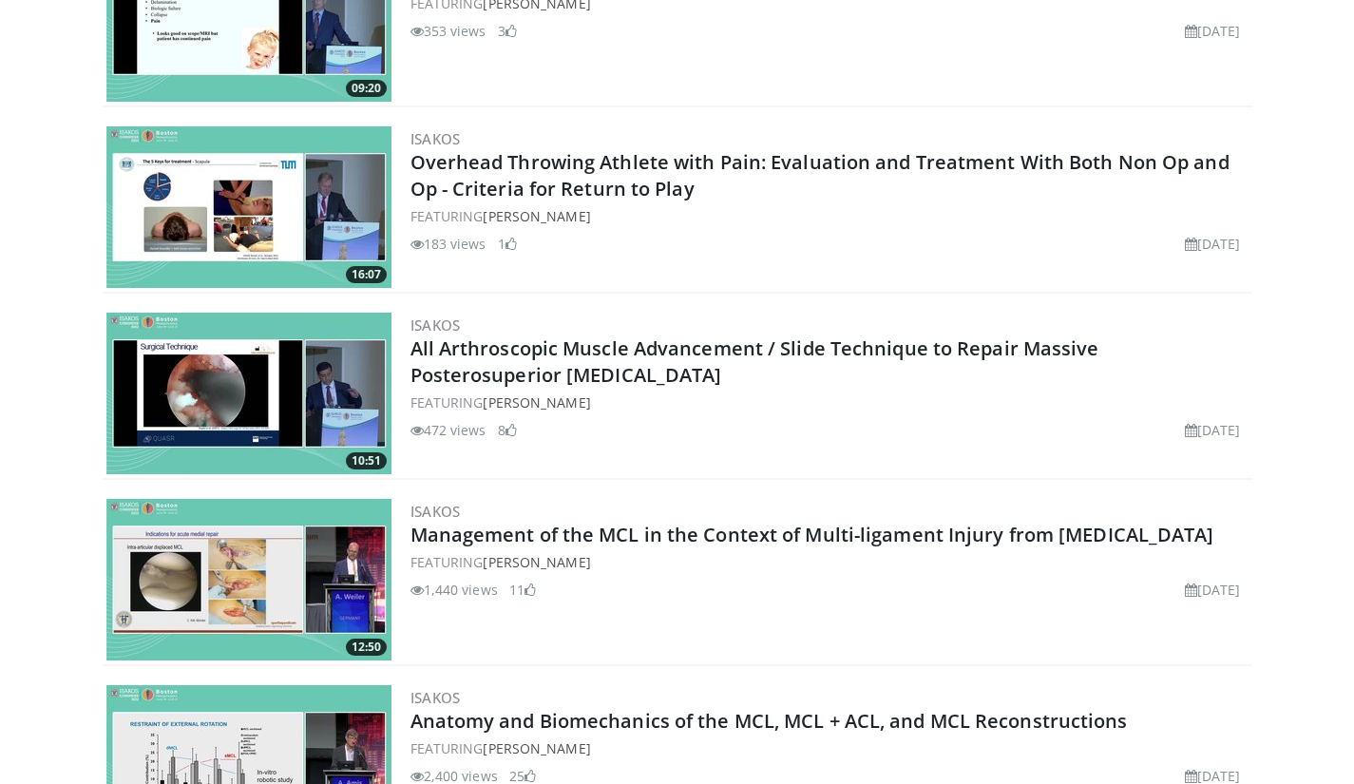
scroll to position [1080, 0]
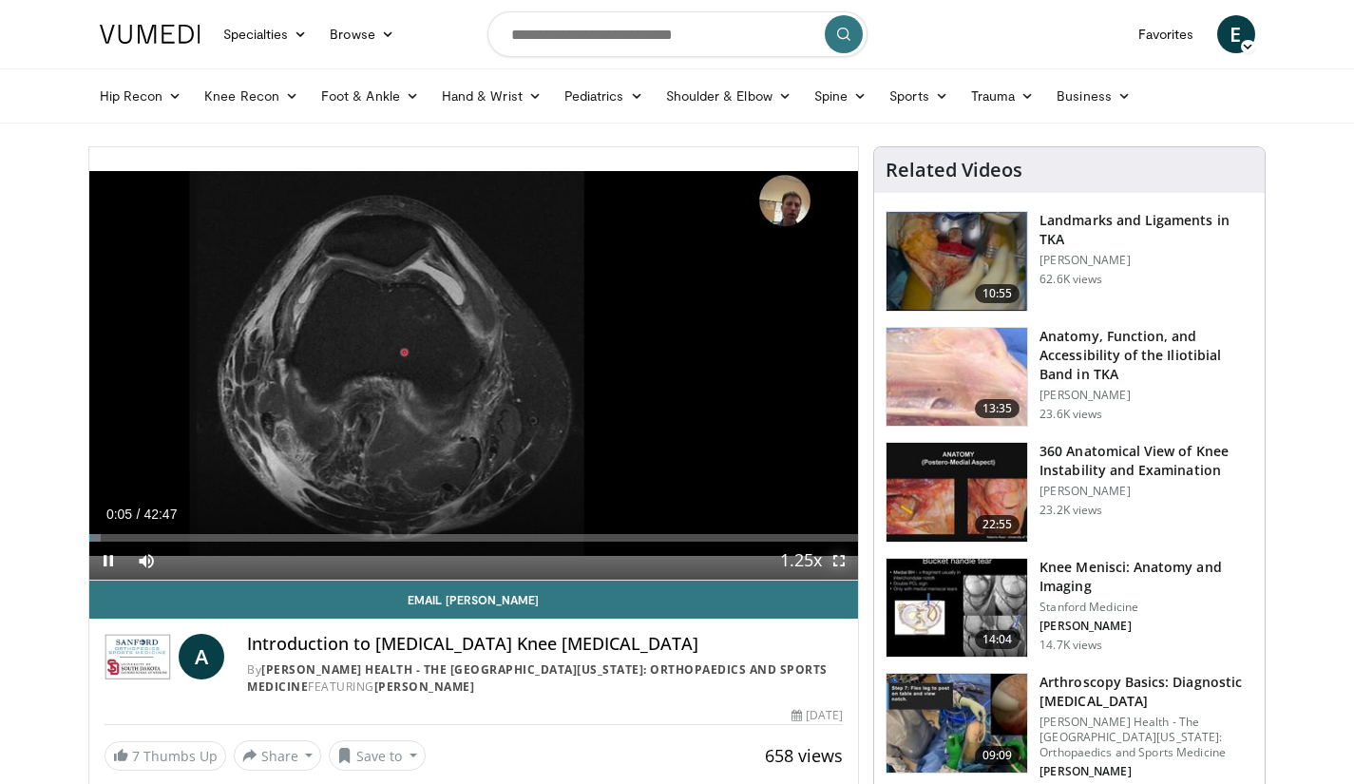
click at [834, 562] on span "Video Player" at bounding box center [839, 561] width 38 height 38
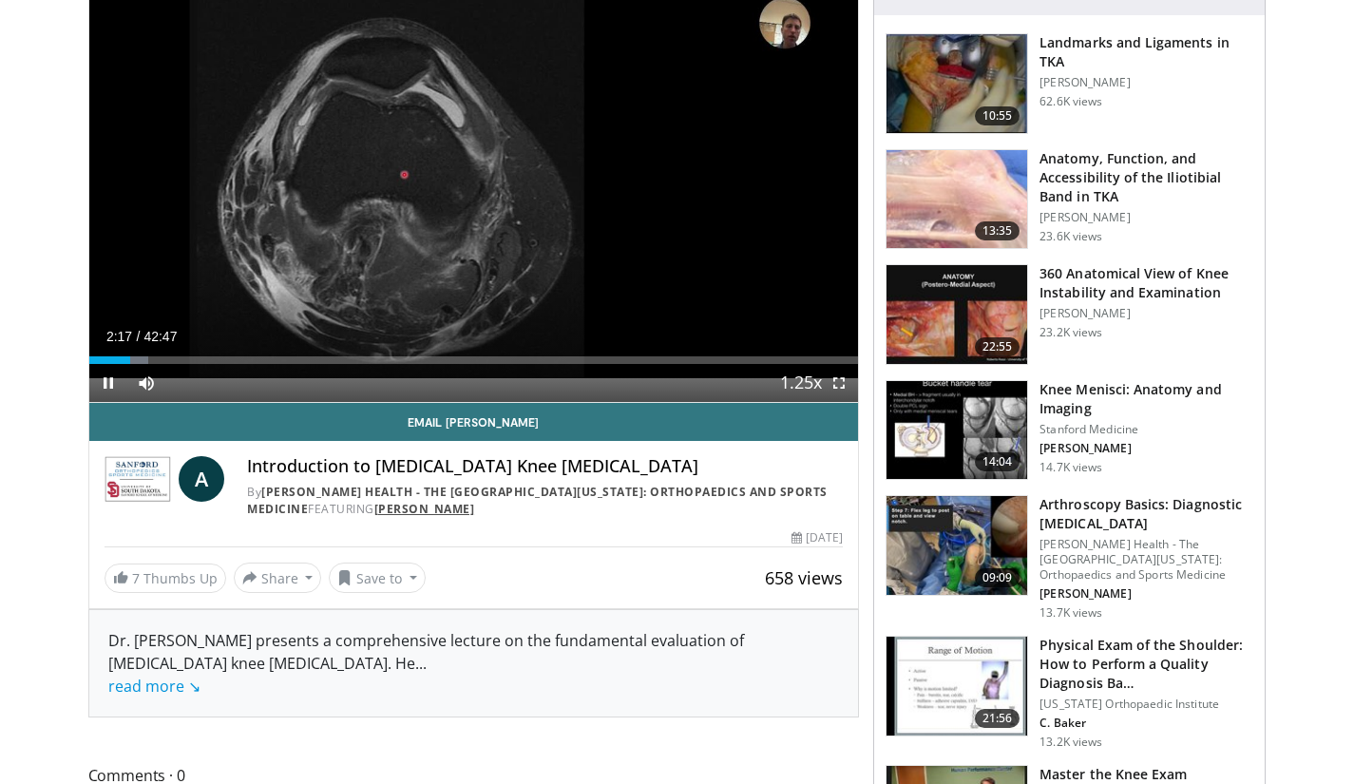
scroll to position [190, 0]
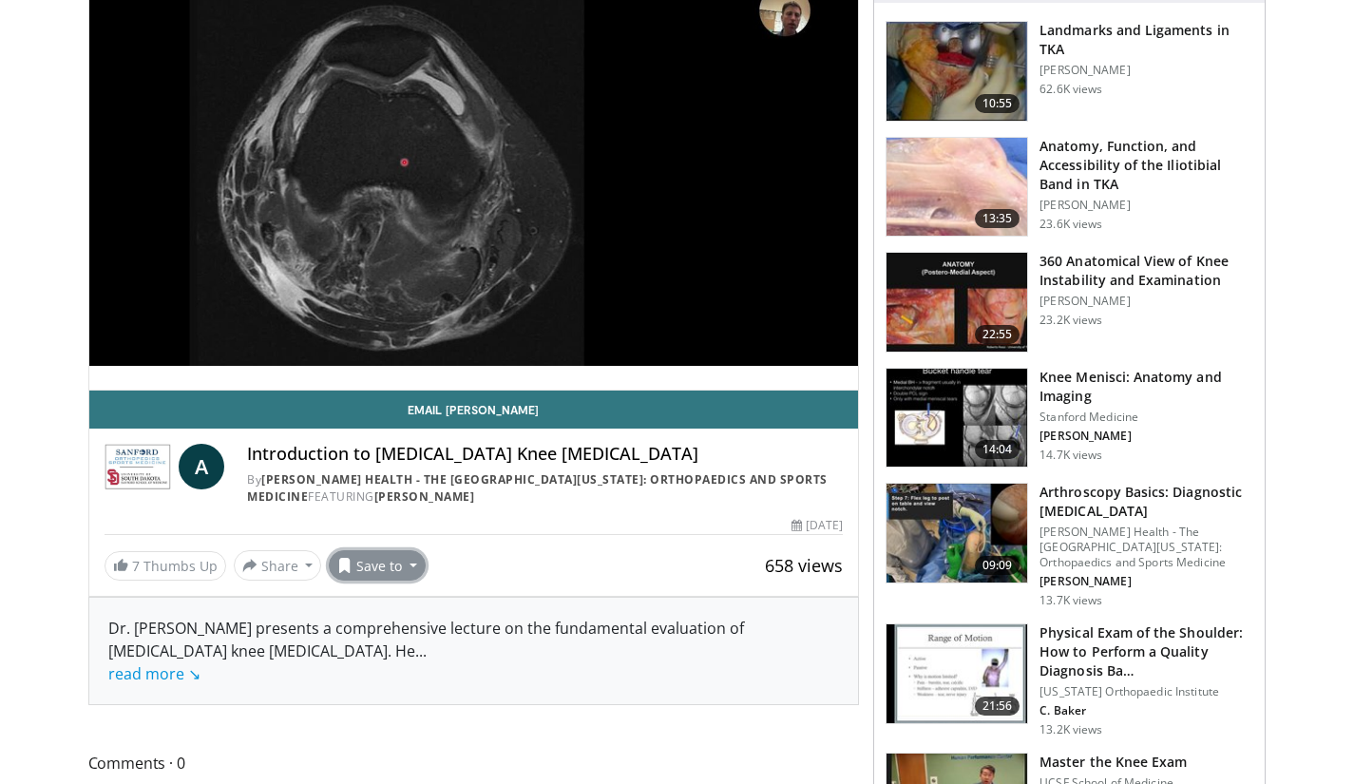
click at [403, 564] on button "Save to" at bounding box center [377, 565] width 97 height 30
click at [403, 606] on span "Add to Favorites" at bounding box center [411, 606] width 117 height 21
click at [407, 570] on button "Save to" at bounding box center [377, 565] width 97 height 30
click at [600, 561] on div "7 Thumbs Up Share Introduction to Musculosk... × Enter one or more e-mail addre…" at bounding box center [474, 565] width 739 height 30
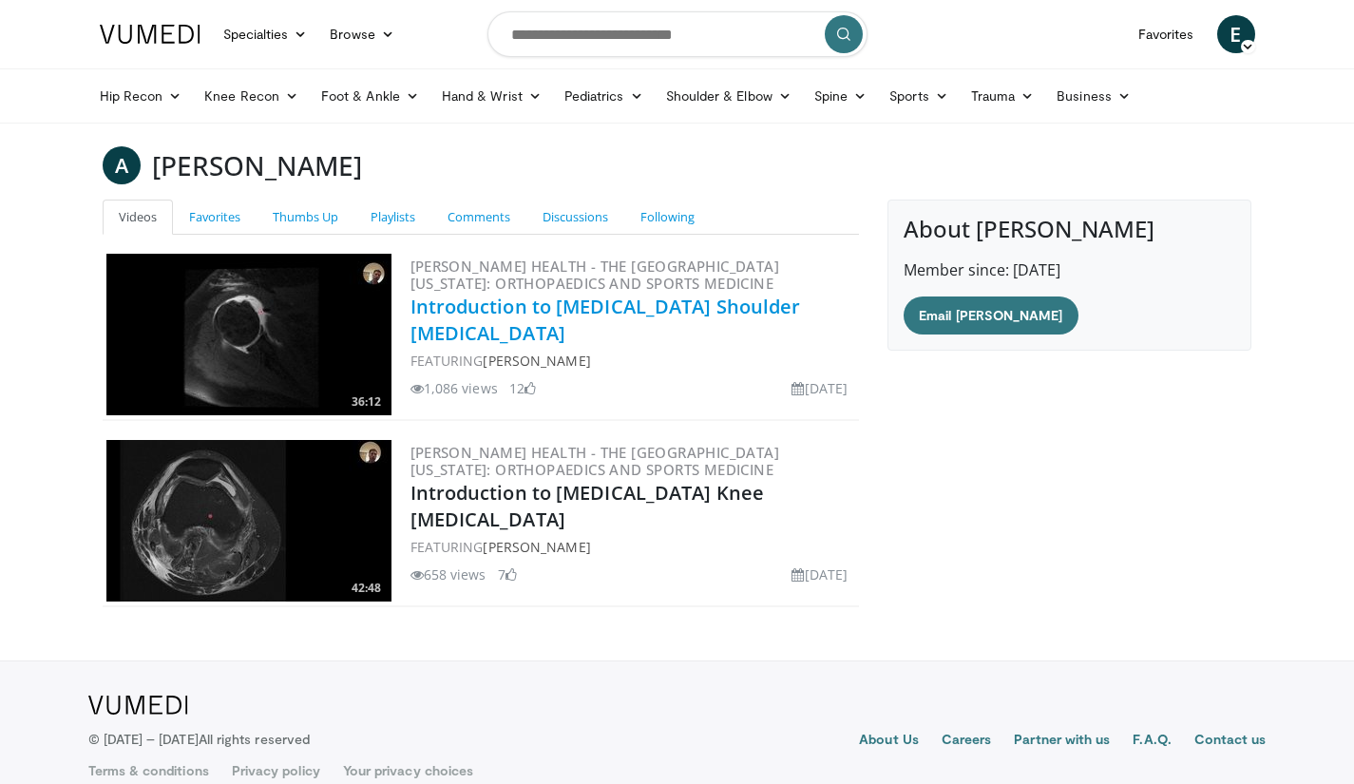
click at [606, 318] on link "Introduction to [MEDICAL_DATA] Shoulder [MEDICAL_DATA]" at bounding box center [606, 320] width 391 height 52
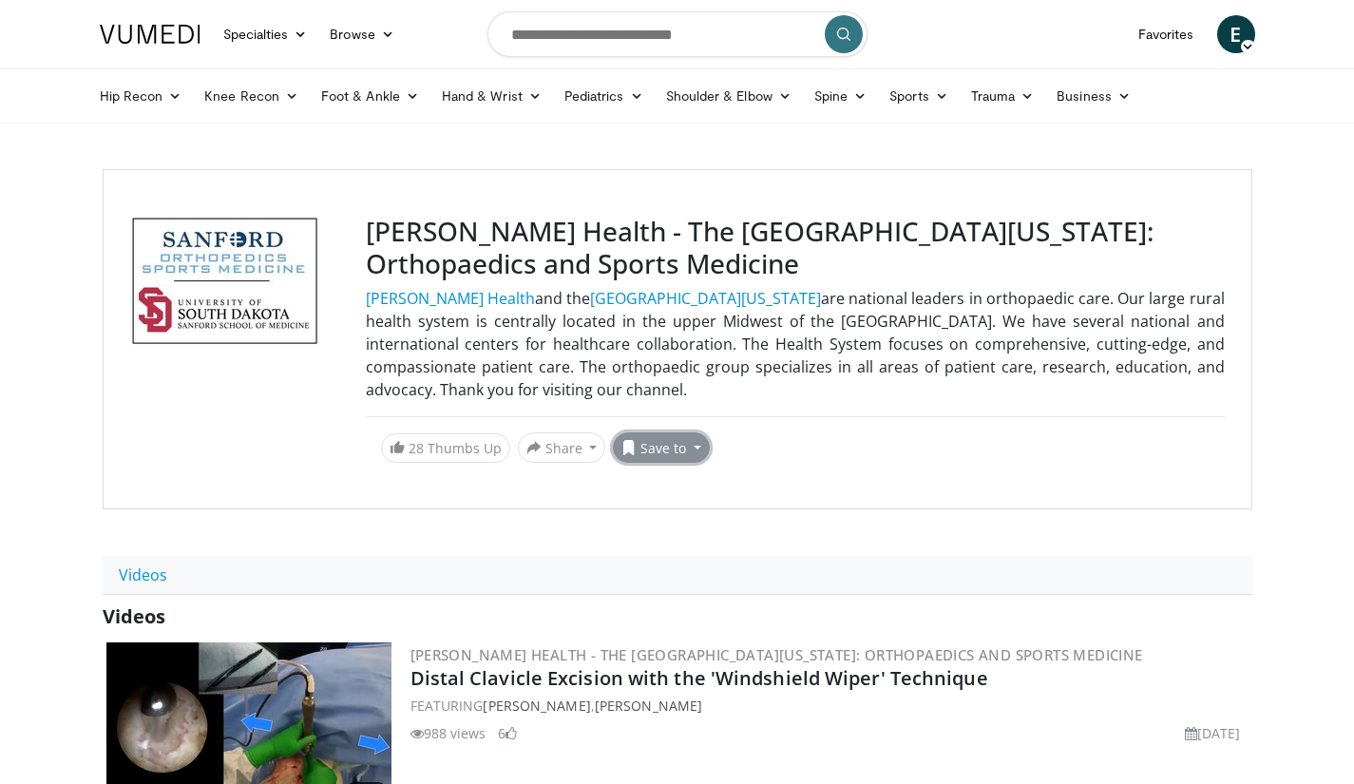
click at [670, 449] on button "Save to" at bounding box center [661, 447] width 97 height 30
click at [673, 477] on link "Add to Favorites" at bounding box center [695, 488] width 163 height 30
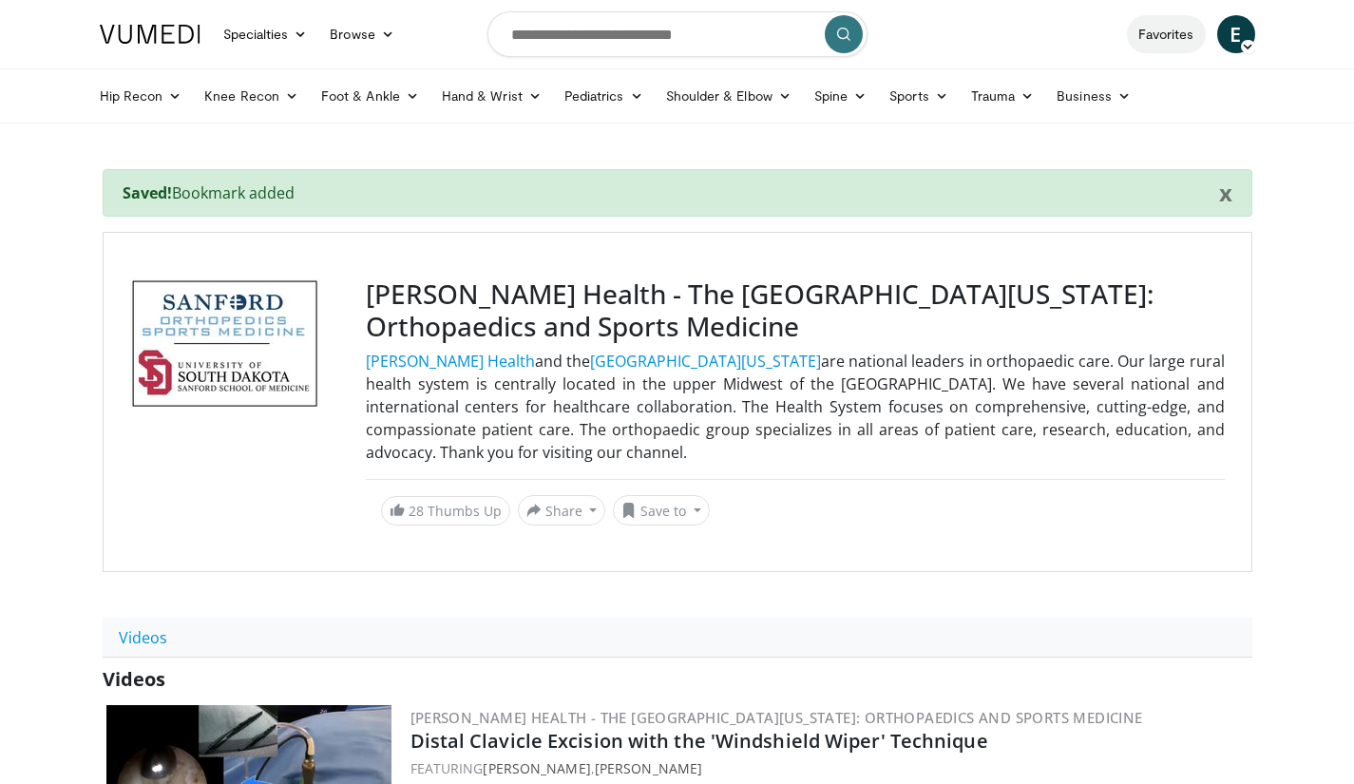
click at [1184, 32] on link "Favorites" at bounding box center [1166, 34] width 79 height 38
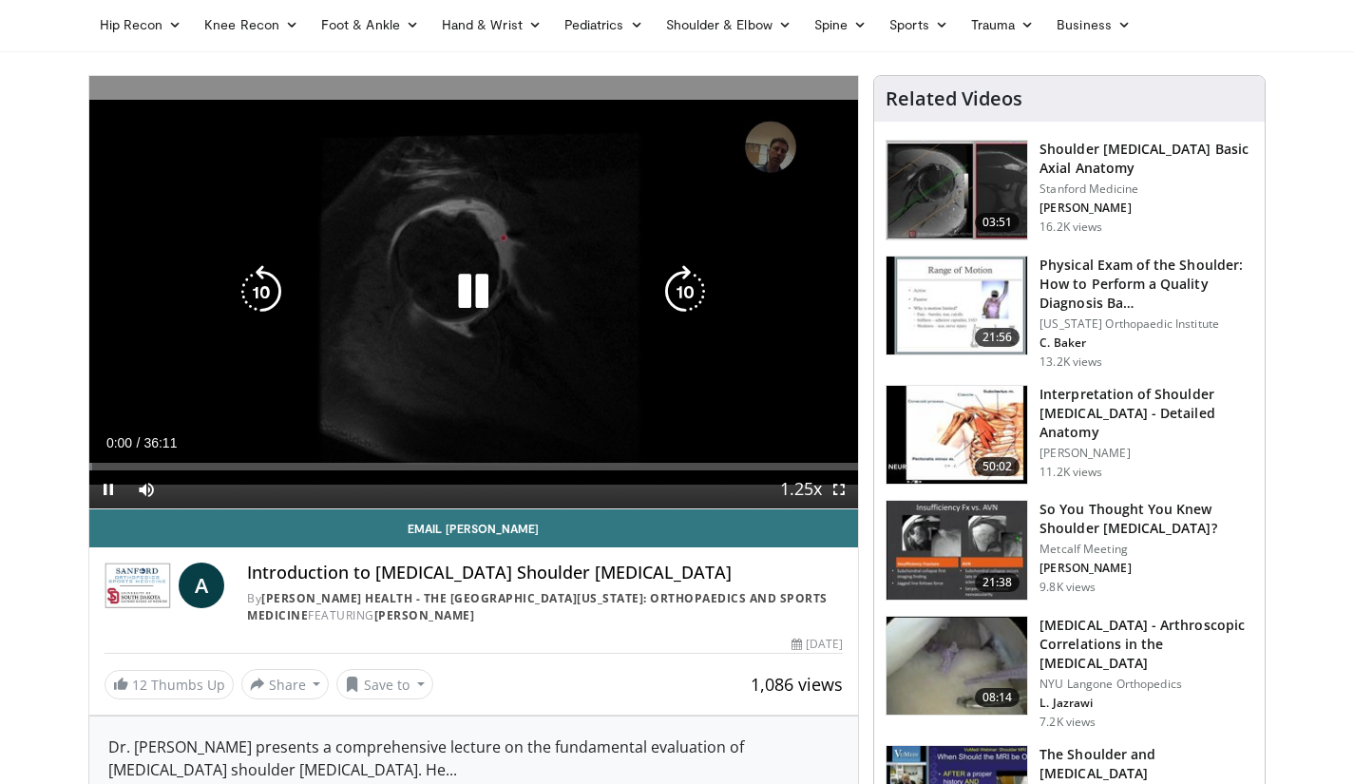
scroll to position [95, 0]
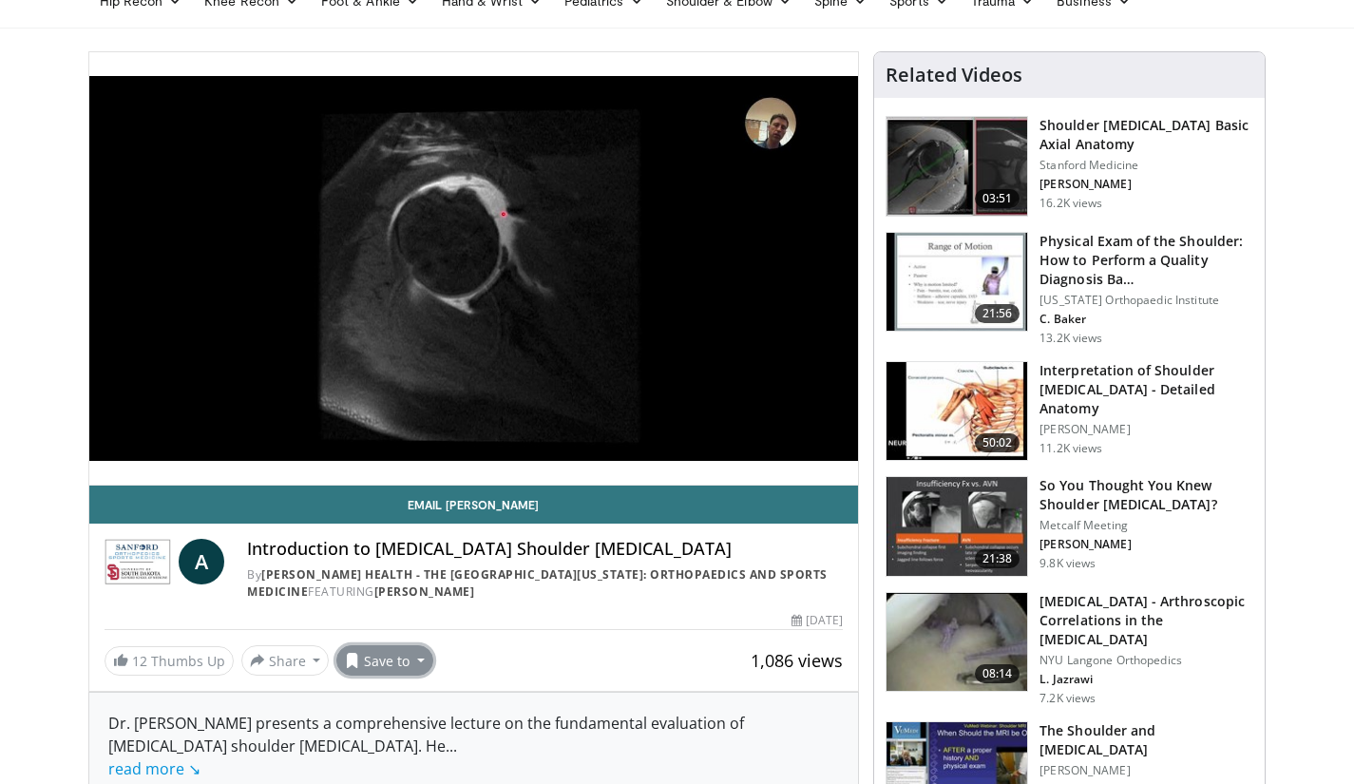
click at [392, 654] on button "Save to" at bounding box center [384, 660] width 97 height 30
click at [399, 691] on span "Add to Favorites" at bounding box center [418, 701] width 117 height 21
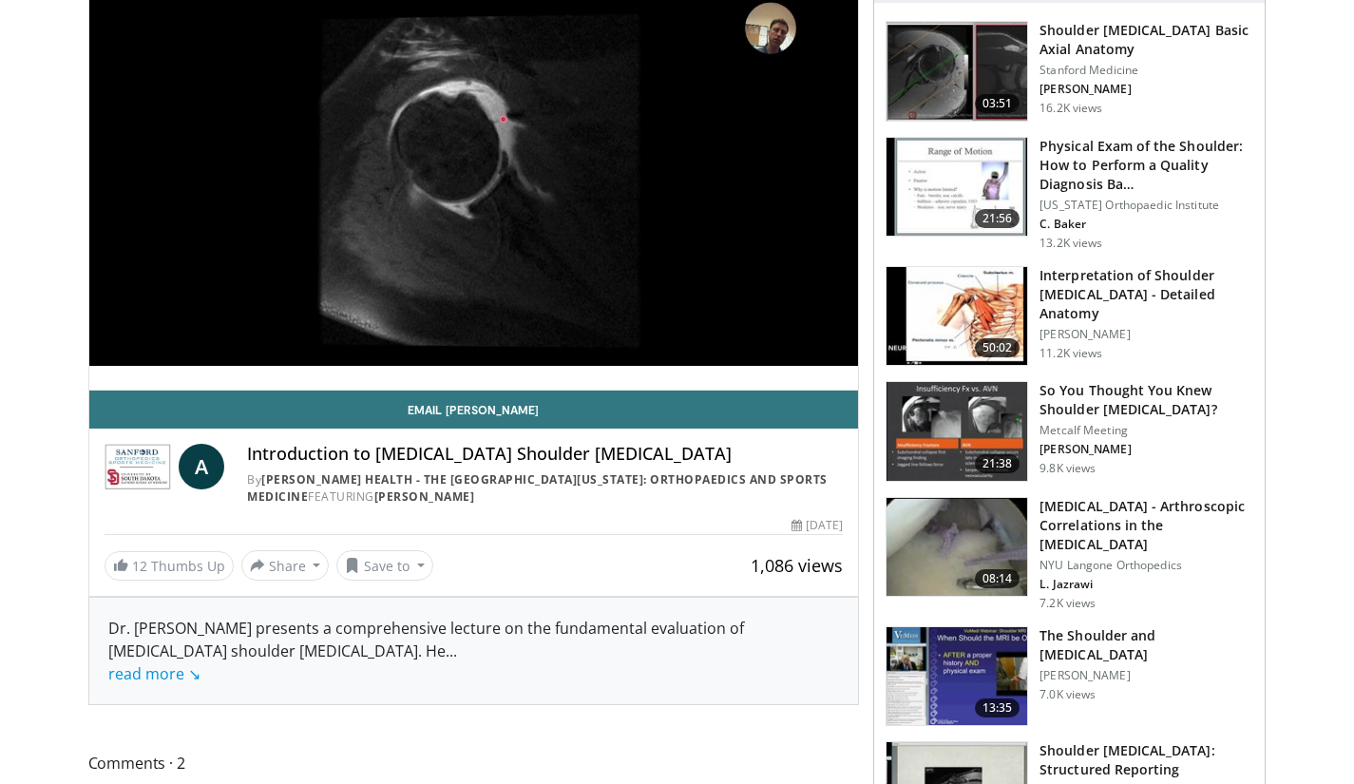
scroll to position [188, 0]
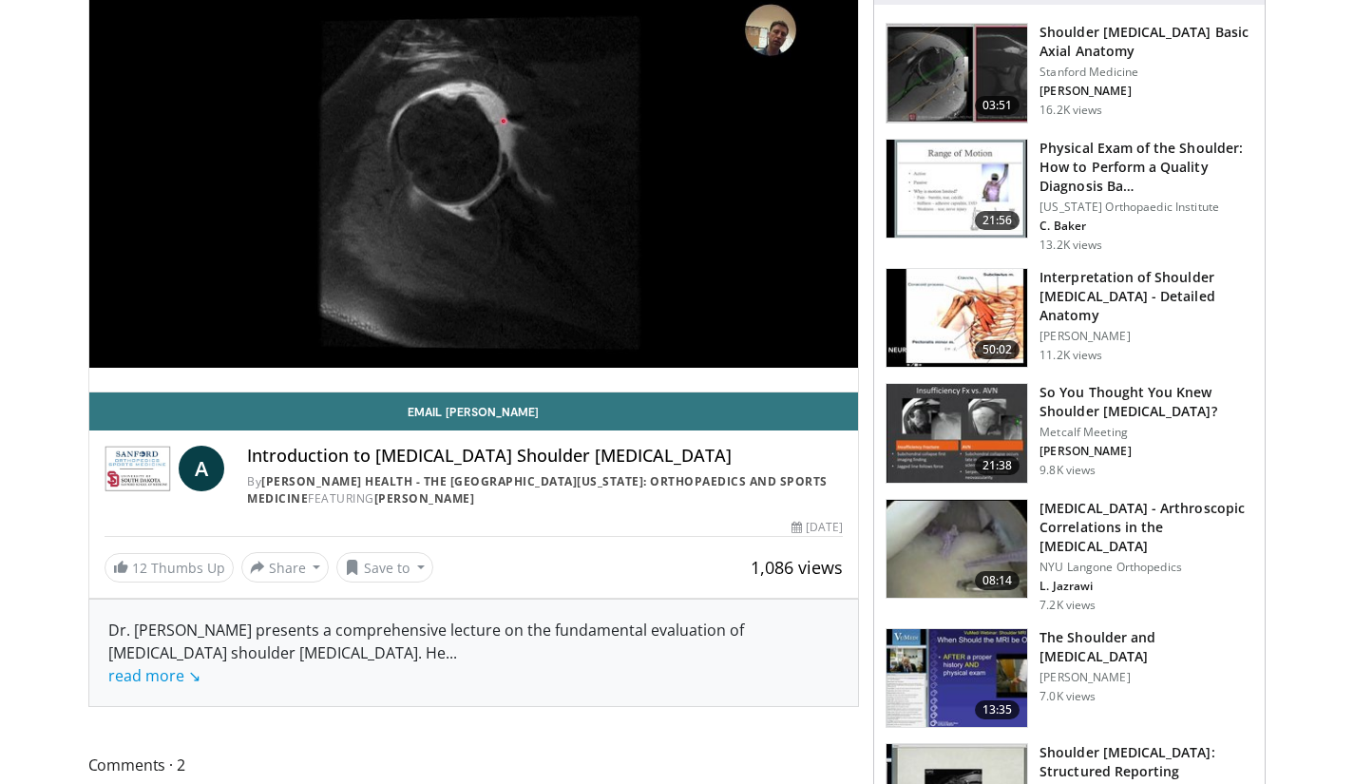
click at [1061, 48] on h3 "Shoulder [MEDICAL_DATA] Basic Axial Anatomy" at bounding box center [1147, 42] width 214 height 38
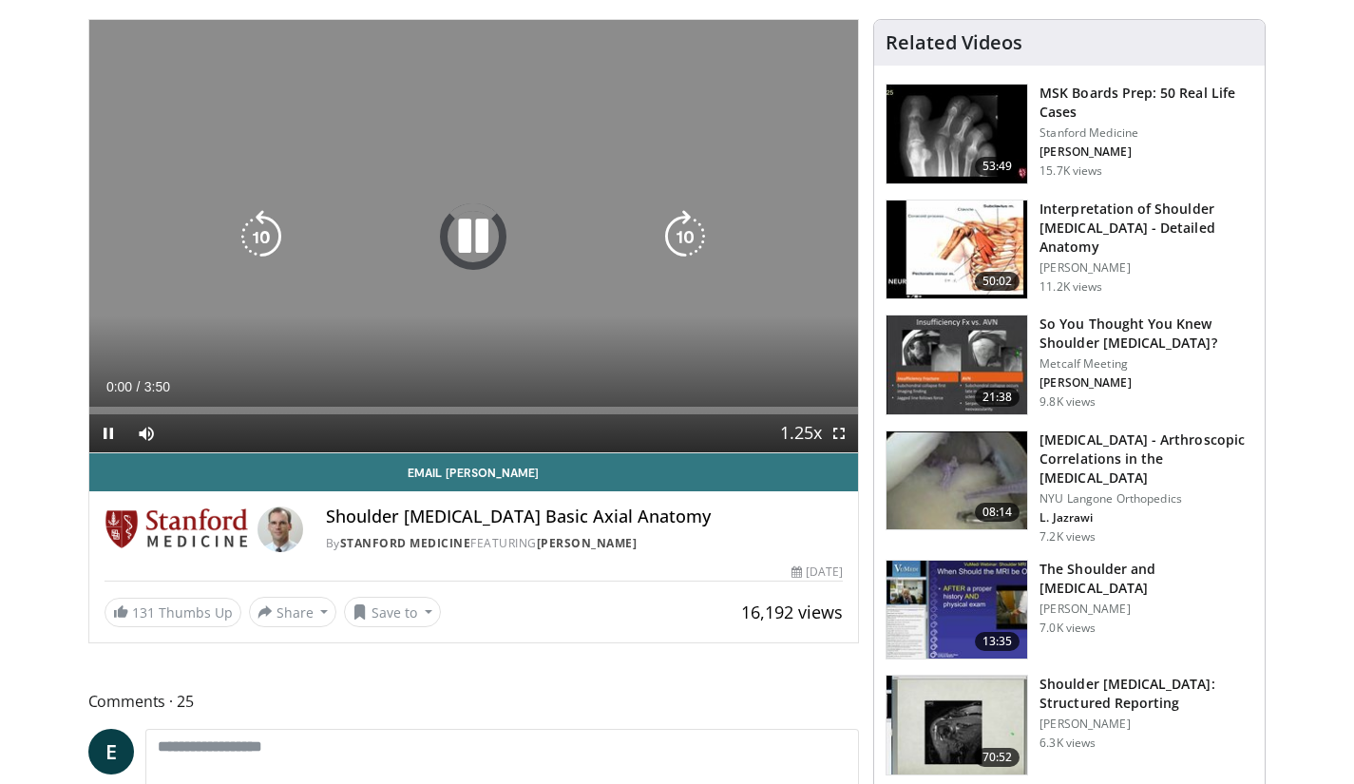
scroll to position [190, 0]
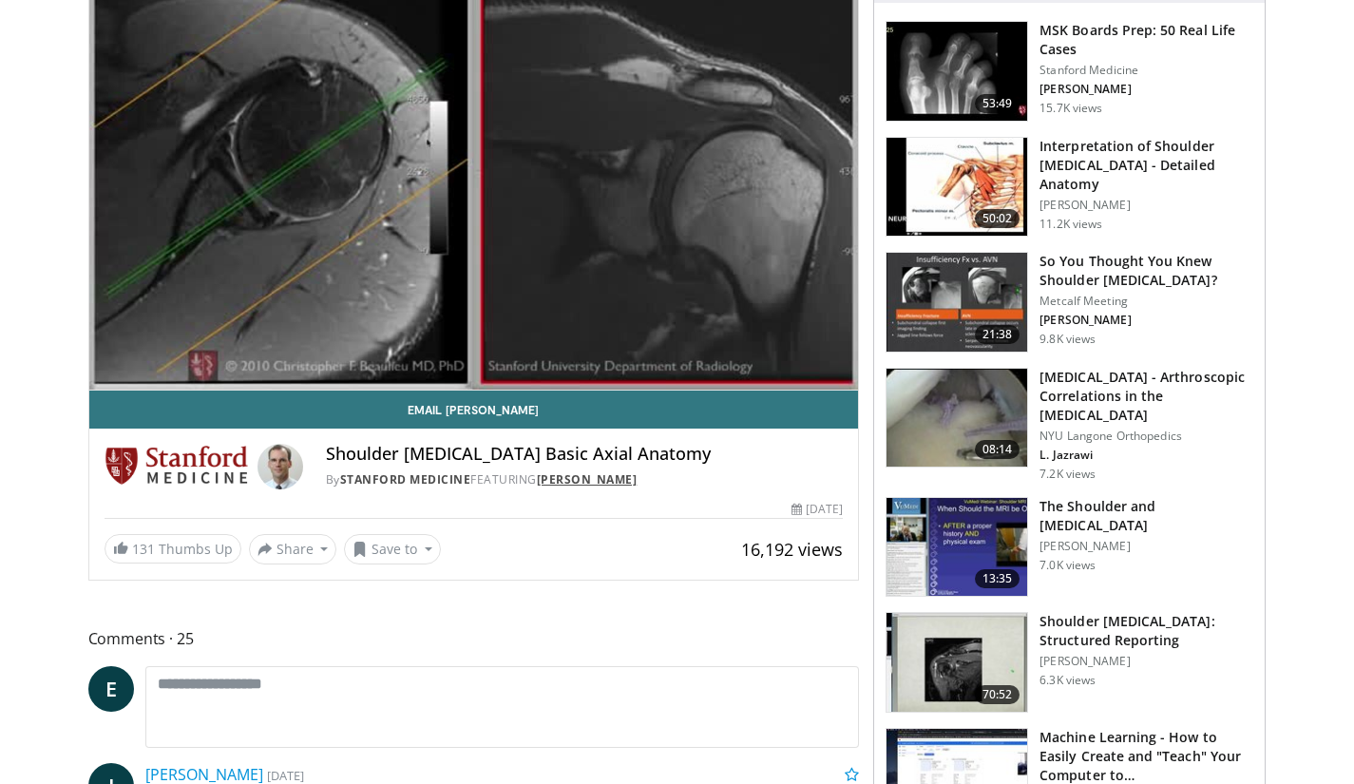
click at [594, 478] on link "[PERSON_NAME]" at bounding box center [587, 479] width 101 height 16
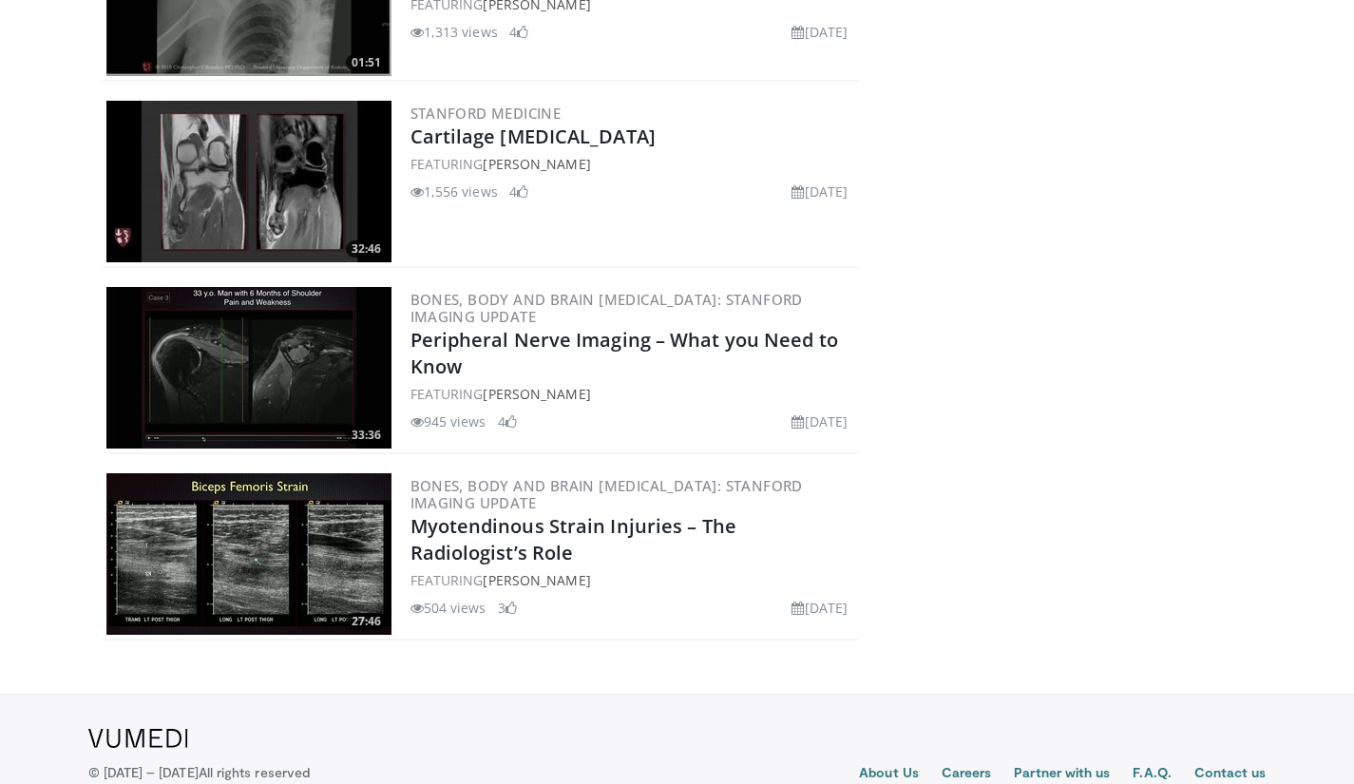
scroll to position [5243, 0]
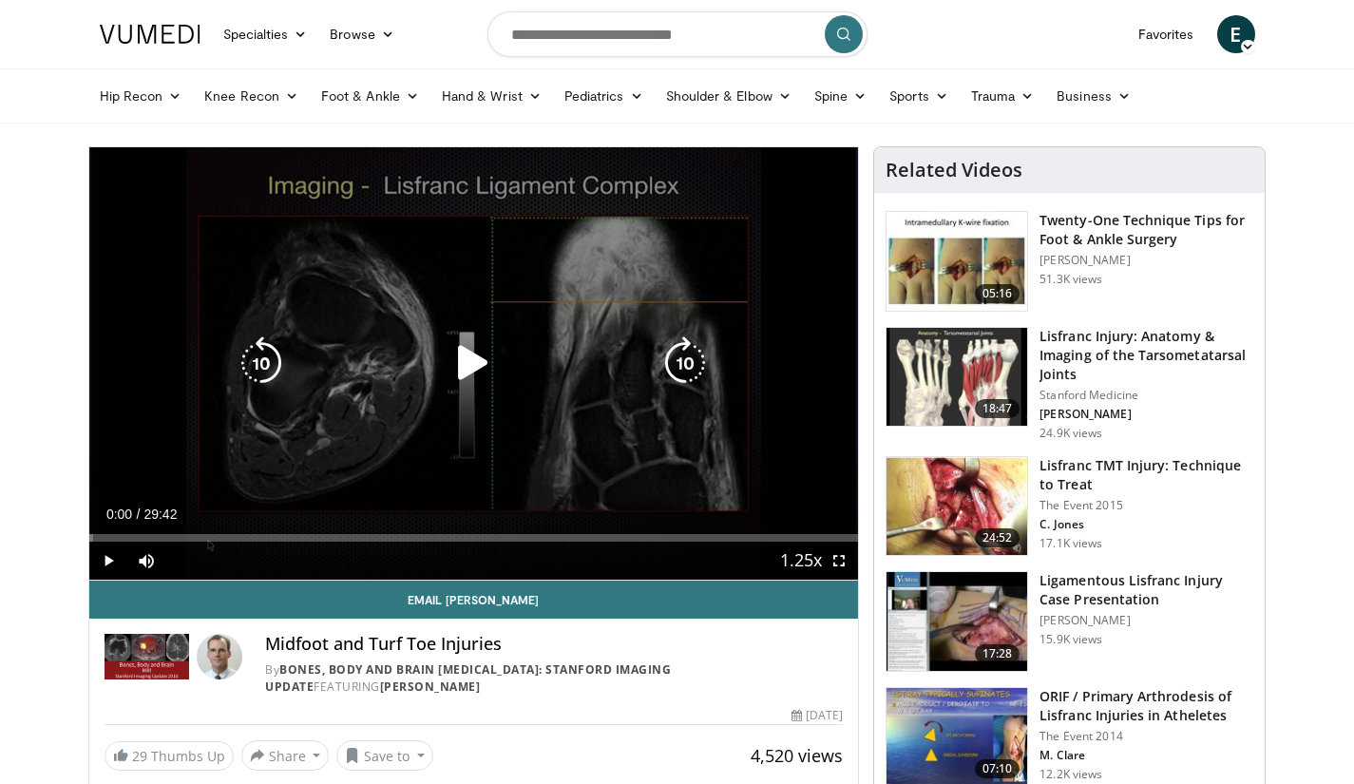
click at [501, 364] on div "Video Player" at bounding box center [473, 363] width 462 height 38
click at [476, 362] on icon "Video Player" at bounding box center [473, 362] width 53 height 53
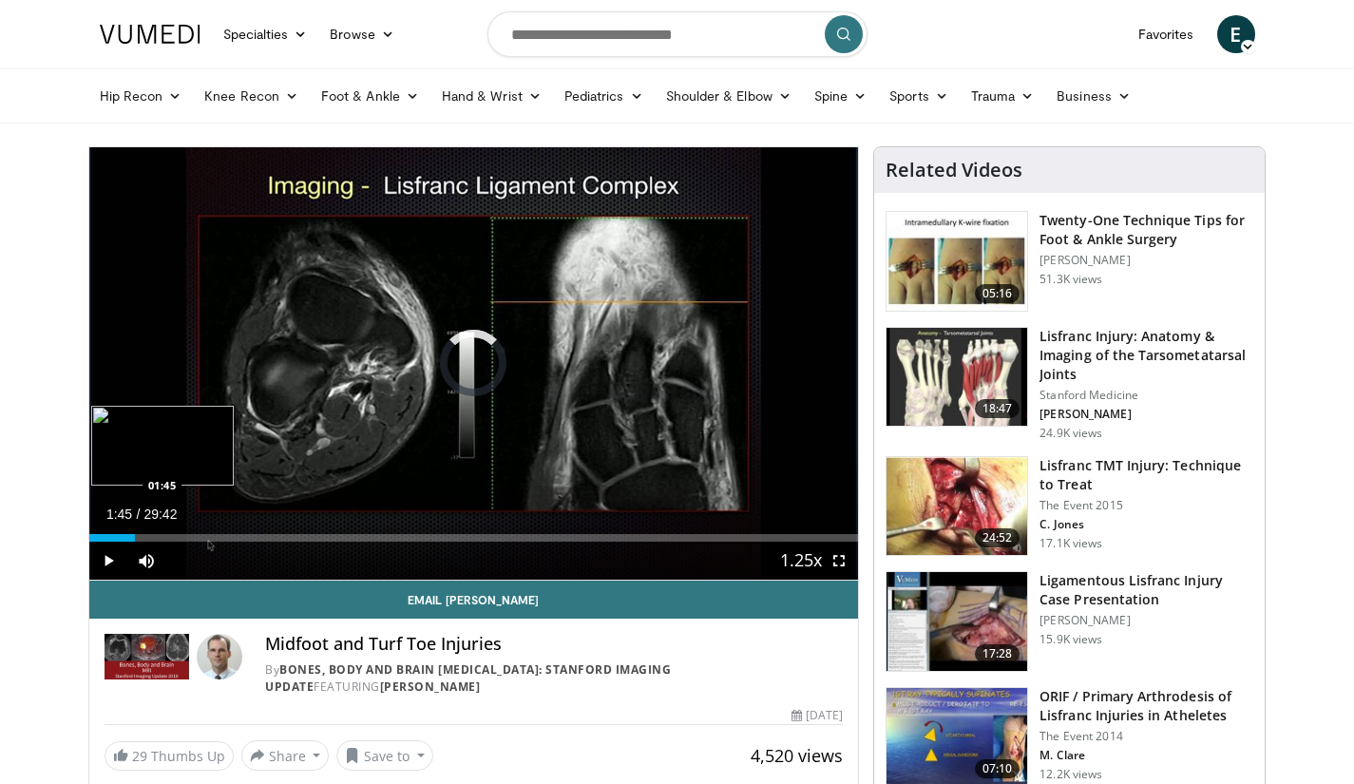
click at [134, 532] on div "Loaded : 0.00% 01:45 01:45" at bounding box center [474, 533] width 770 height 18
click at [189, 534] on div "Loaded : 0.00% 01:45 03:53" at bounding box center [474, 538] width 770 height 8
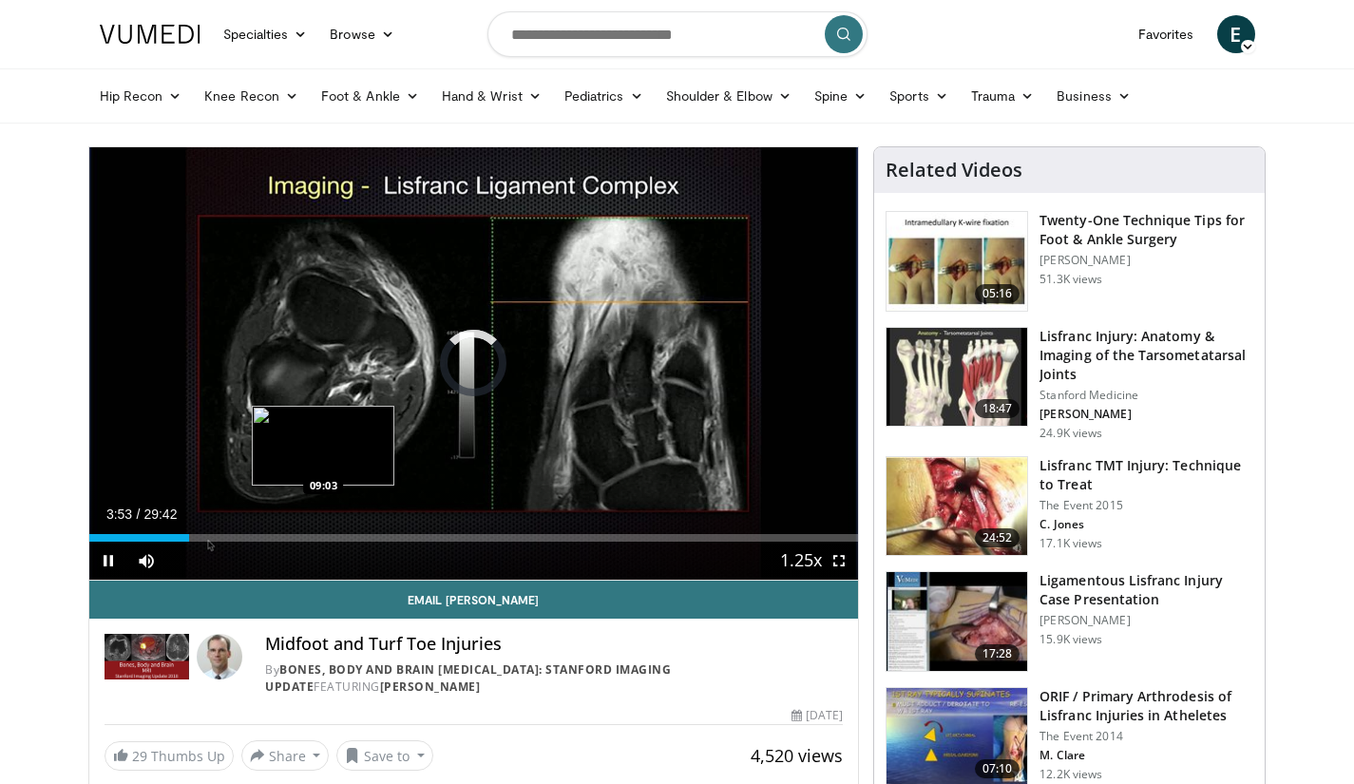
click at [323, 540] on div "Loaded : 0.00% 03:53 09:03" at bounding box center [474, 538] width 770 height 8
click at [344, 537] on div "Loaded : 33.14% 09:51 09:51" at bounding box center [474, 538] width 770 height 8
click at [385, 537] on div "Loaded : 0.00% 09:51 11:26" at bounding box center [474, 538] width 770 height 8
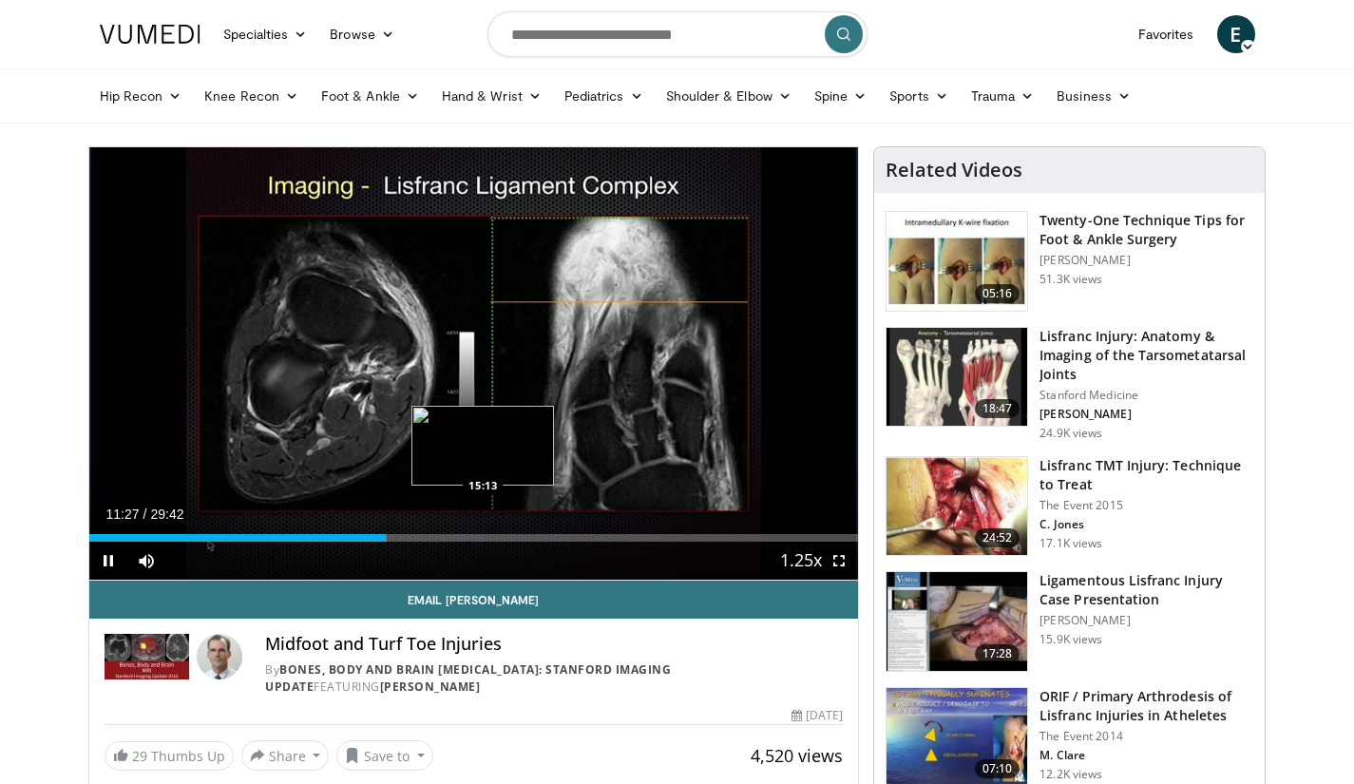
click at [483, 534] on div "Loaded : 38.76% 11:27 15:13" at bounding box center [474, 538] width 770 height 8
click at [537, 534] on div "Loaded : 52.24% 15:15 16:38" at bounding box center [474, 538] width 770 height 8
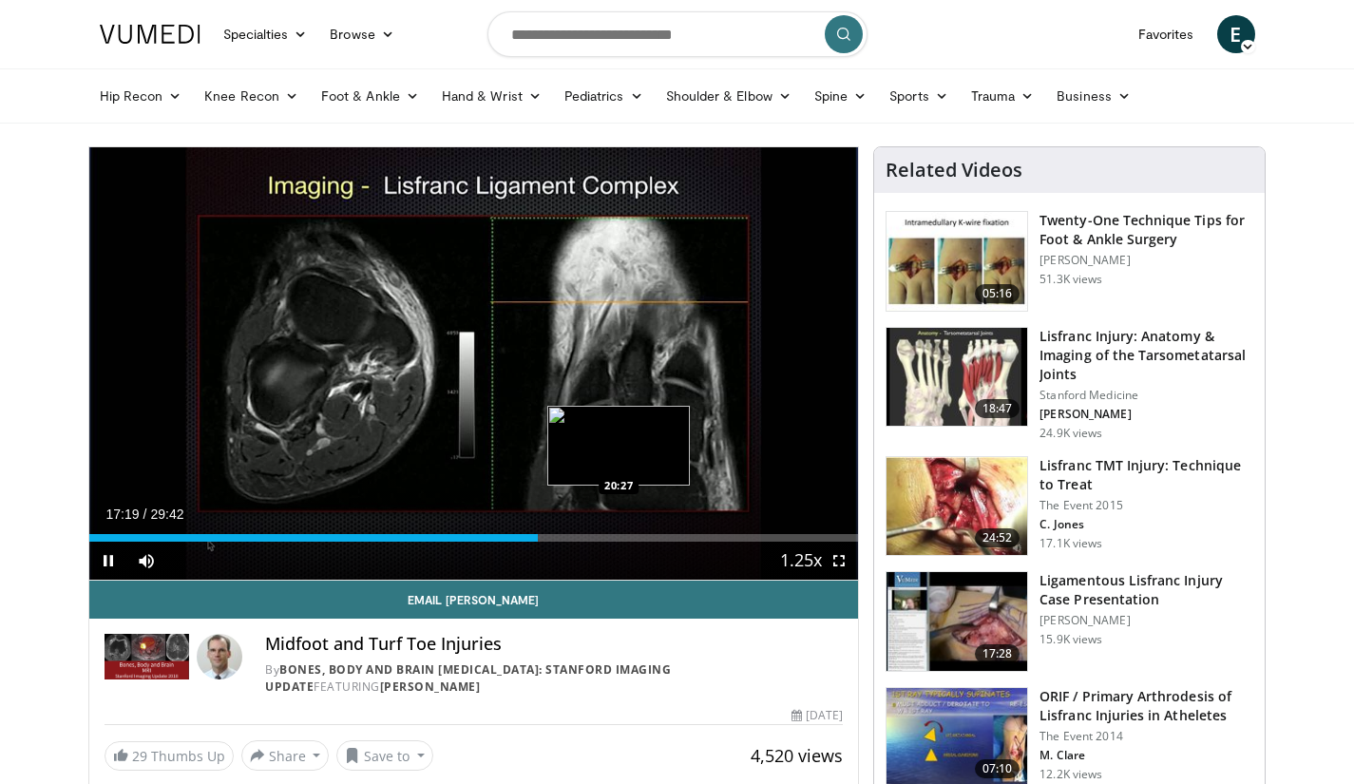
click at [619, 539] on div "Loaded : 58.41% 17:19 20:27" at bounding box center [474, 538] width 770 height 8
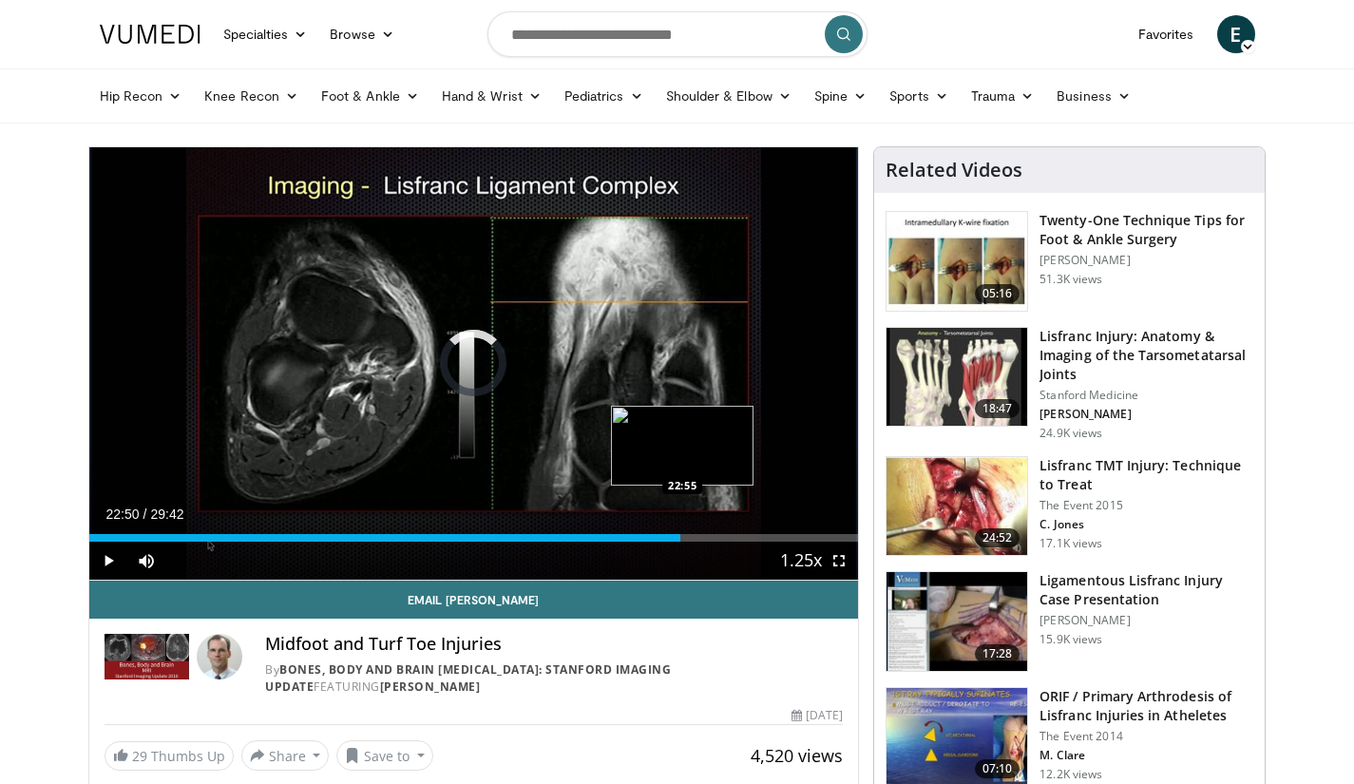
click at [681, 536] on div "Loaded : 71.33% 20:35 22:55" at bounding box center [474, 538] width 770 height 8
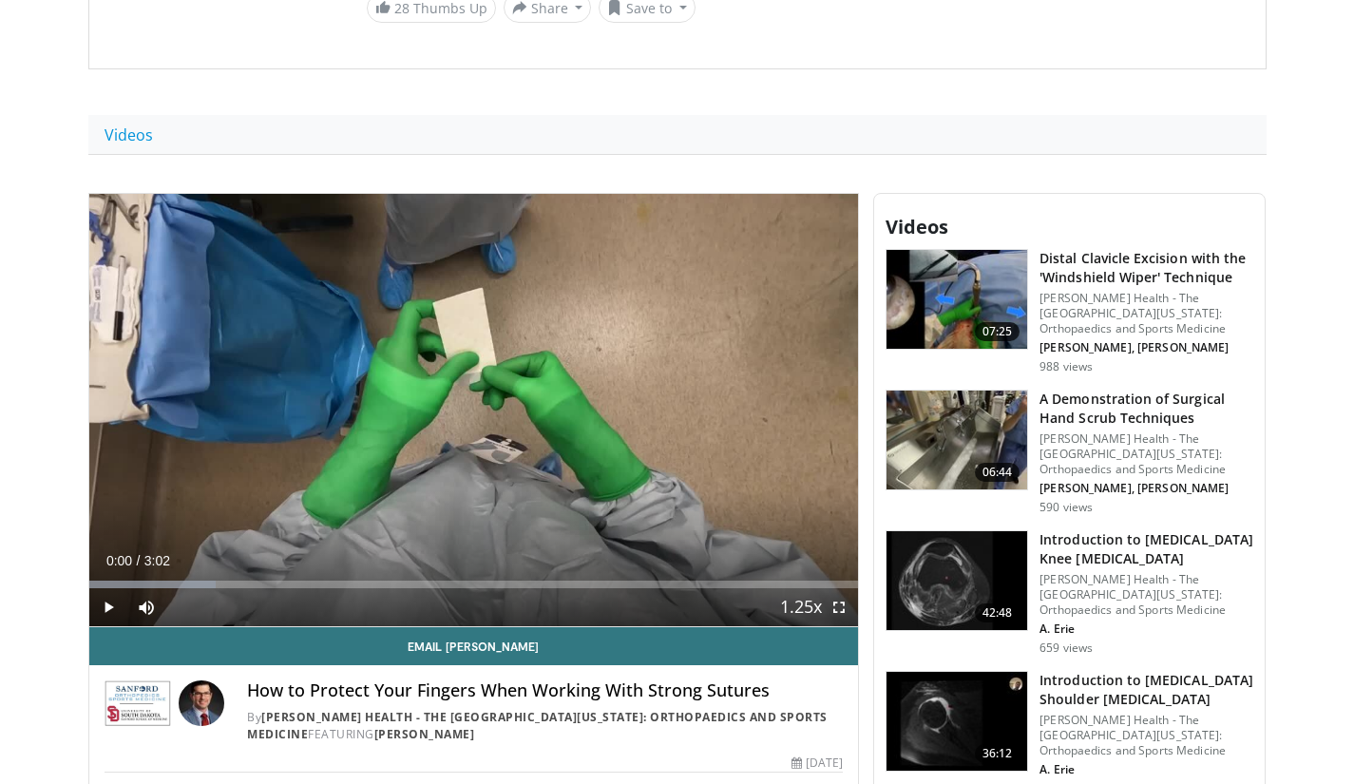
scroll to position [475, 0]
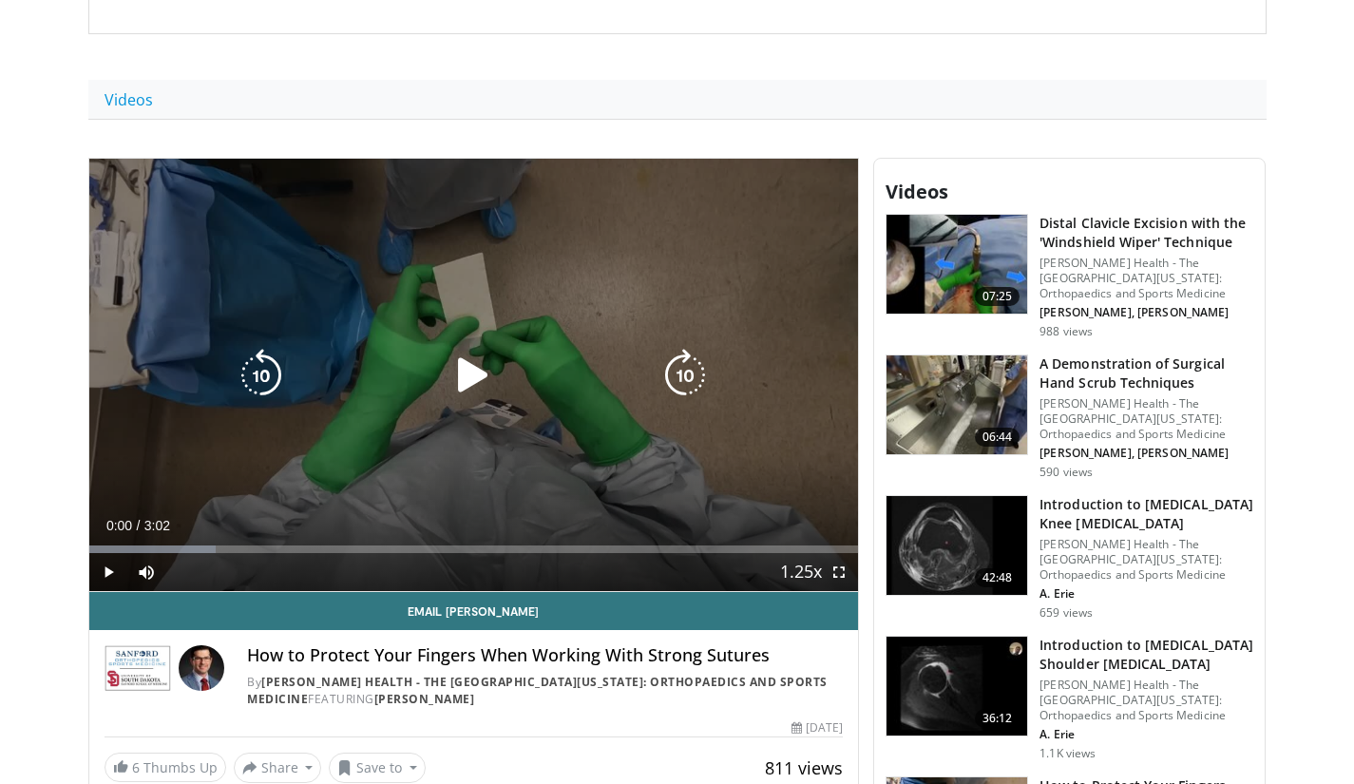
click at [461, 384] on icon "Video Player" at bounding box center [473, 375] width 53 height 53
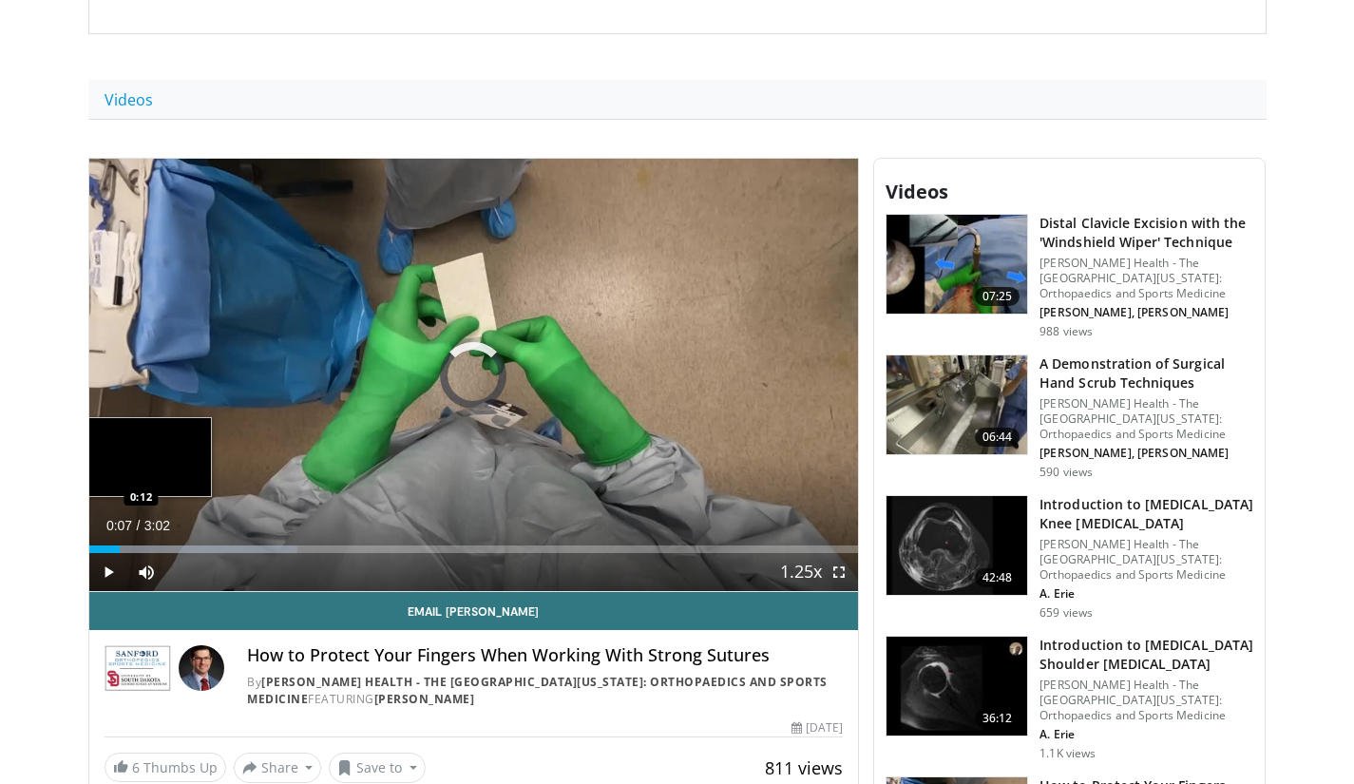
click at [141, 552] on div "Loaded : 27.17% 0:07 0:12" at bounding box center [474, 550] width 770 height 8
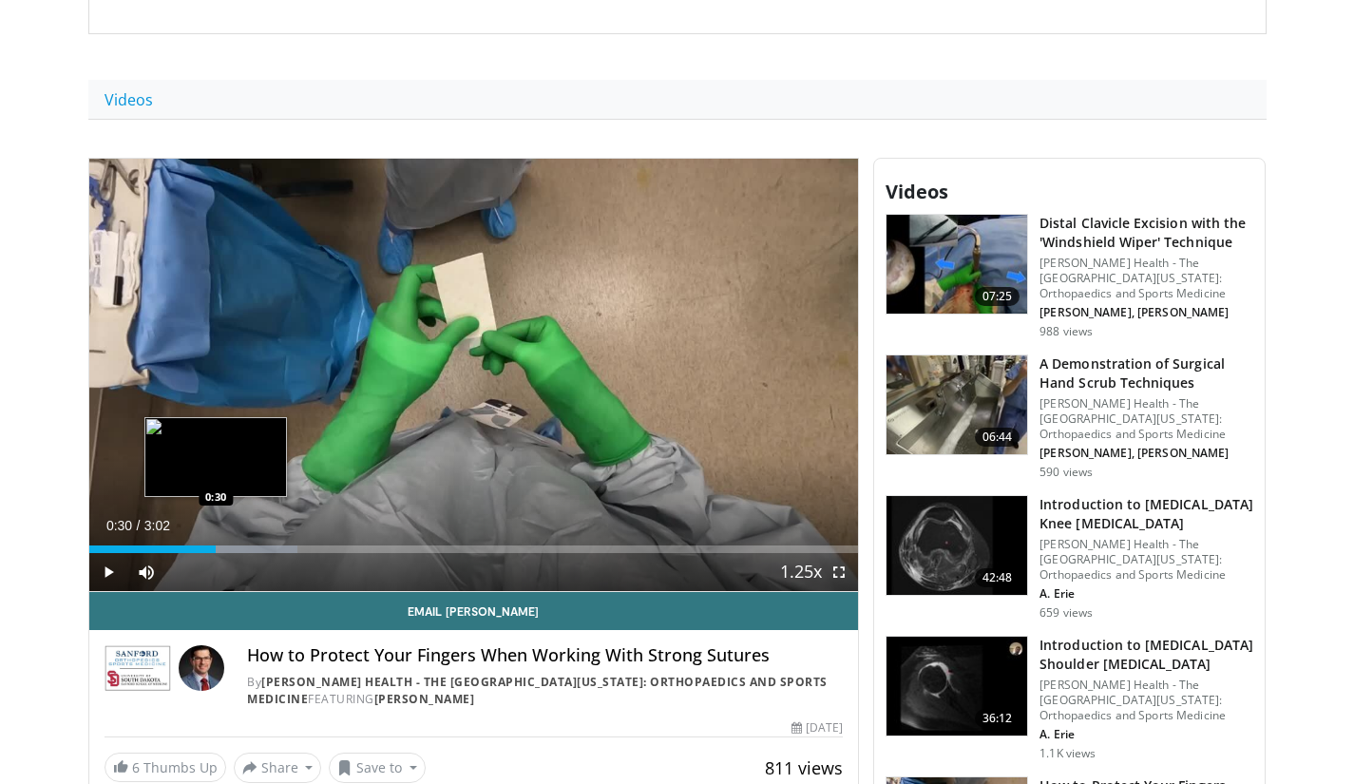
click at [216, 551] on div "Loaded : 27.17% 0:30 0:30" at bounding box center [474, 550] width 770 height 8
click at [266, 544] on div "Loaded : 27.17% 0:30 0:39" at bounding box center [474, 544] width 770 height 18
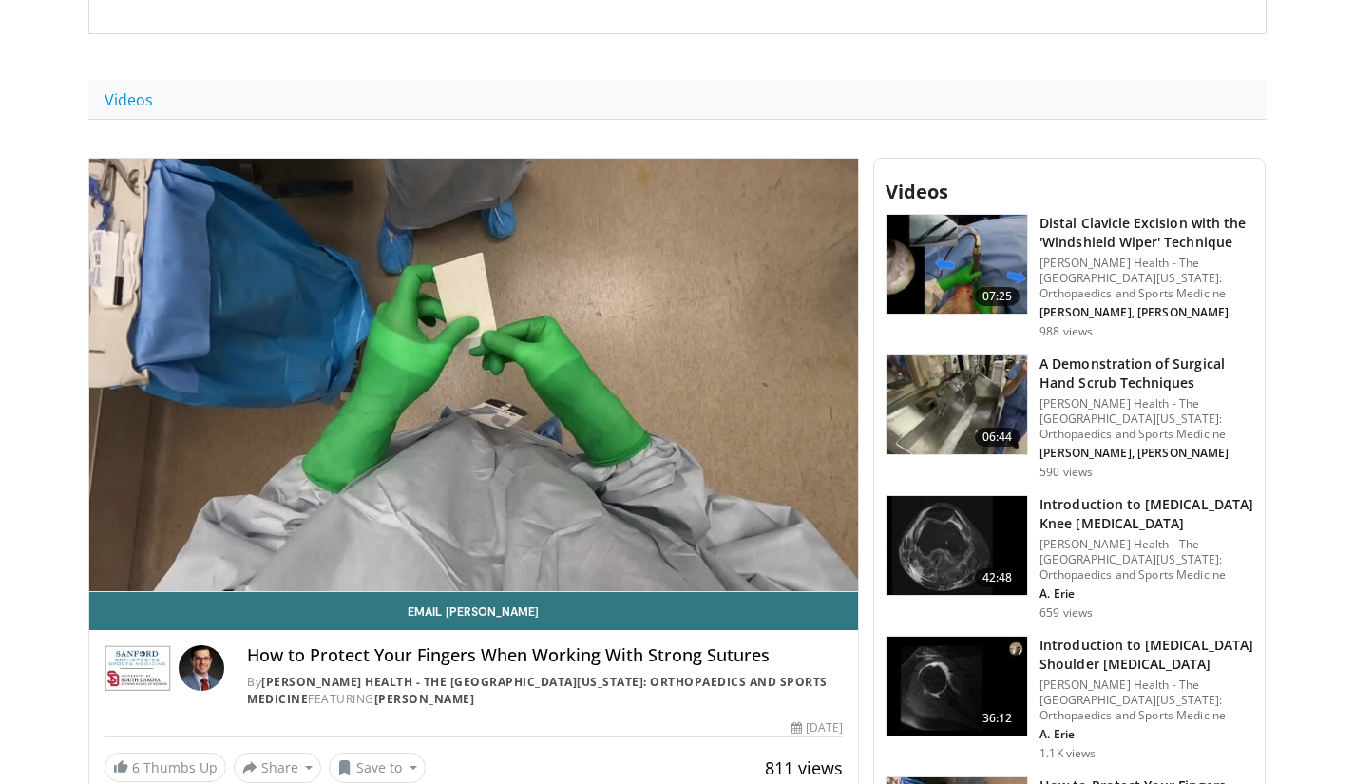
click at [340, 573] on div "Loaded : 32.61% 0:42 0:42" at bounding box center [474, 582] width 770 height 18
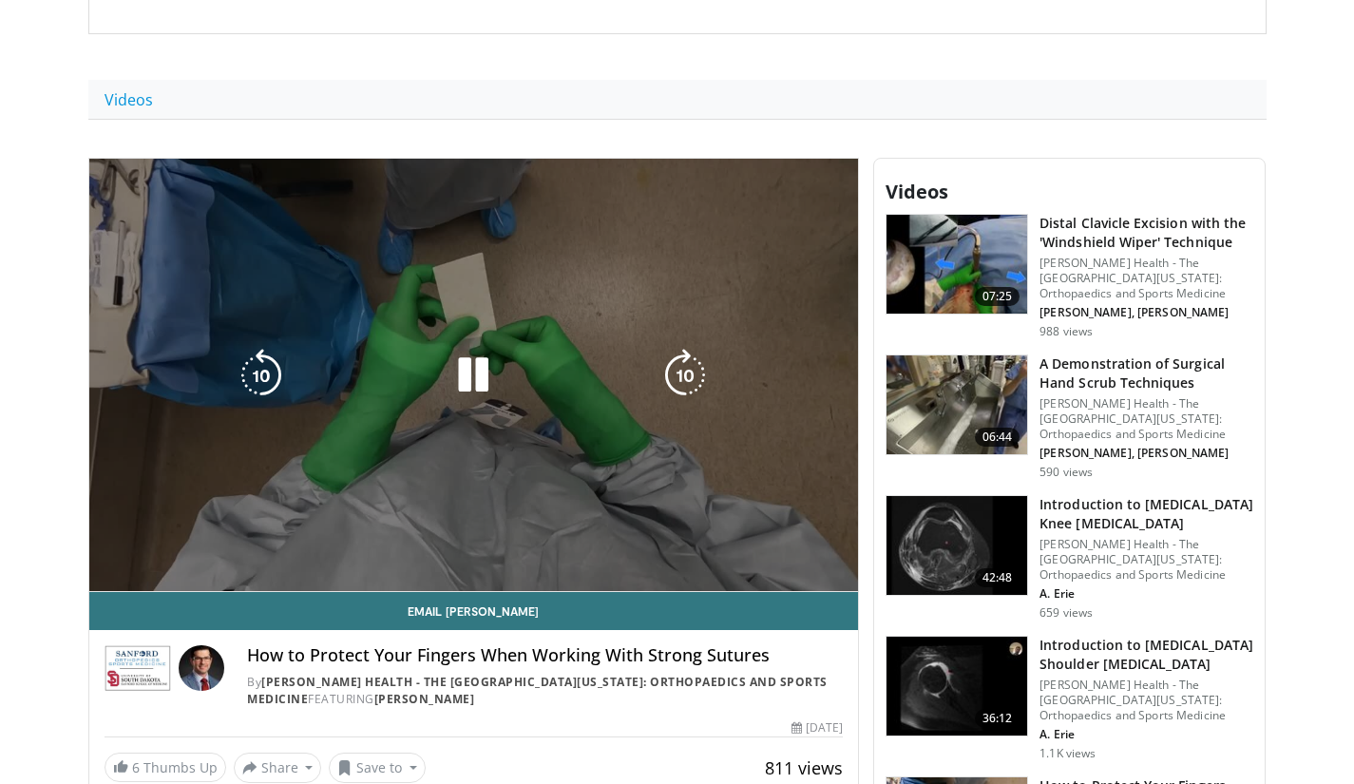
click at [388, 547] on video-js "**********" at bounding box center [474, 375] width 770 height 433
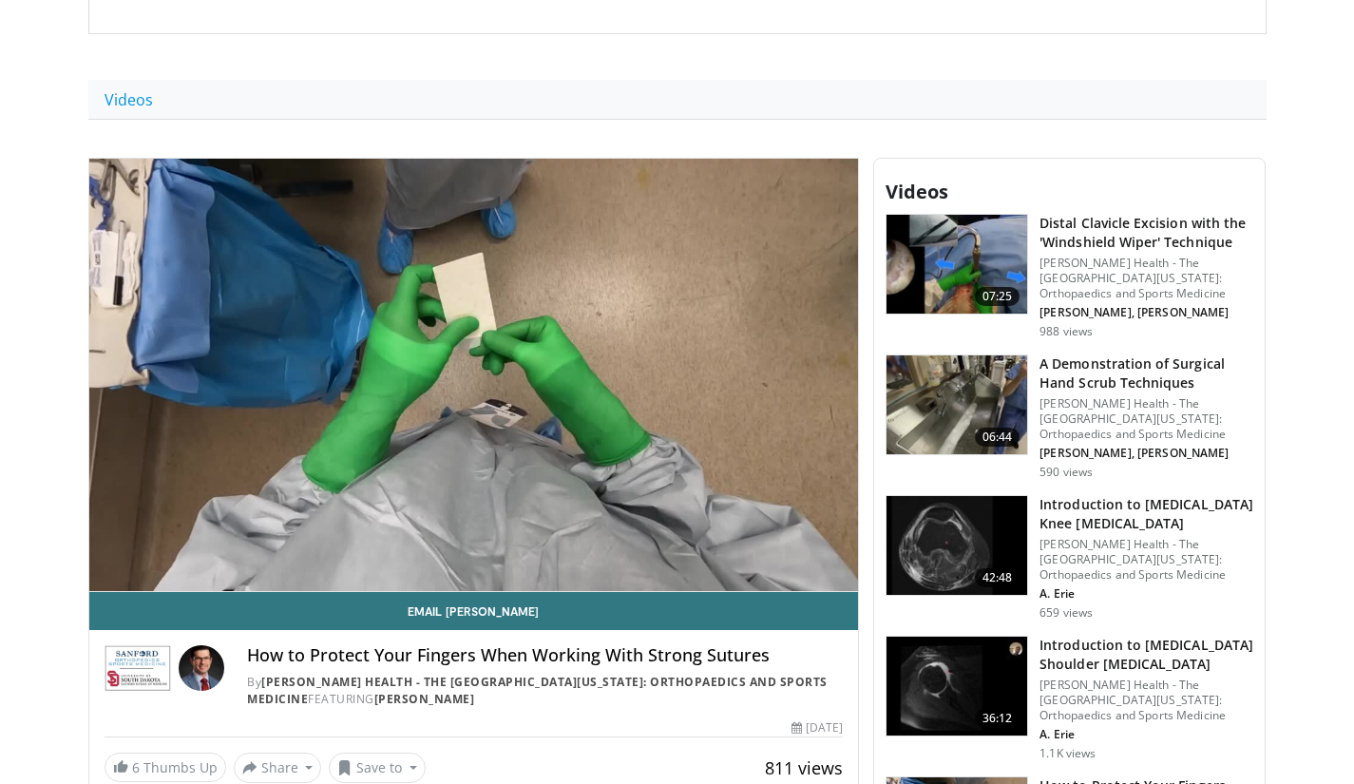
drag, startPoint x: 477, startPoint y: 545, endPoint x: 489, endPoint y: 547, distance: 11.6
click at [477, 584] on div "Loaded : 43.50% 1:00 0:59" at bounding box center [474, 588] width 770 height 8
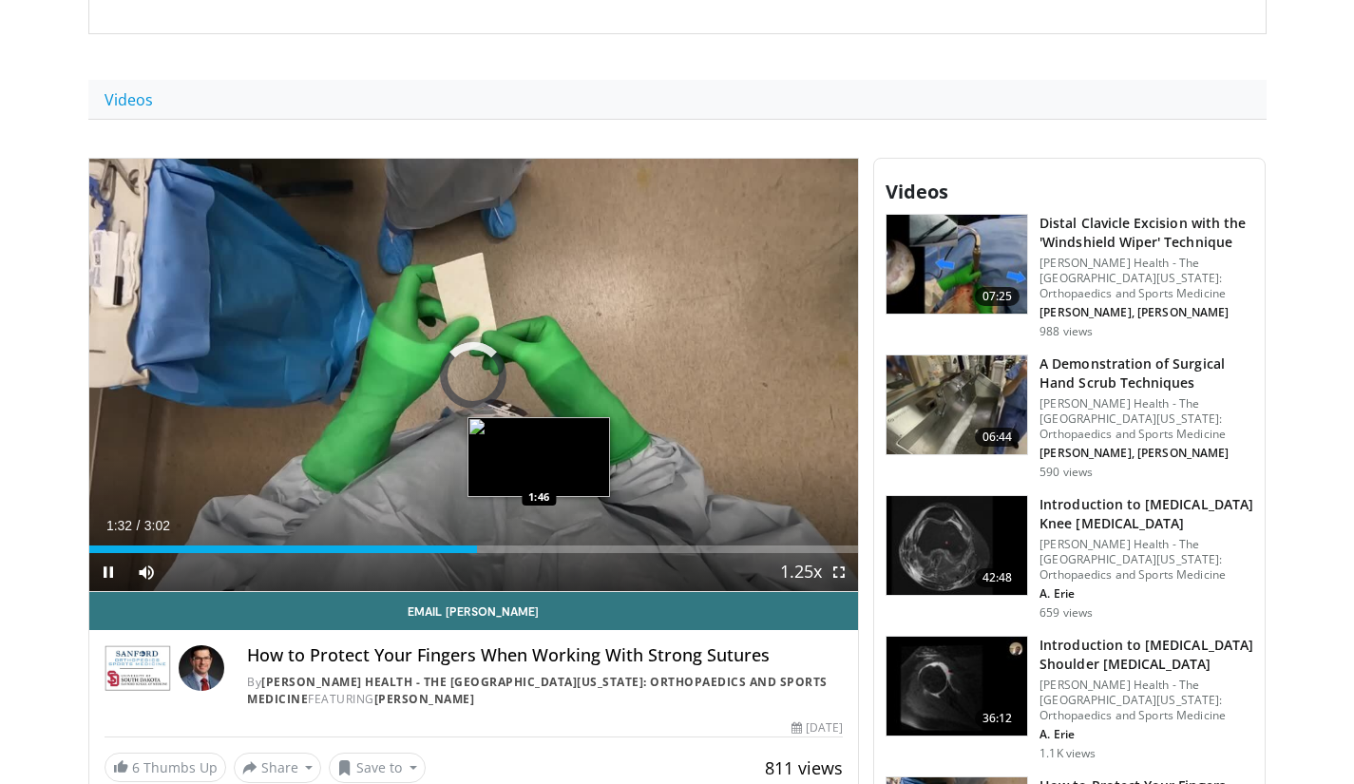
click at [542, 550] on div "Loaded : 0.00% 1:32 1:46" at bounding box center [474, 550] width 770 height 8
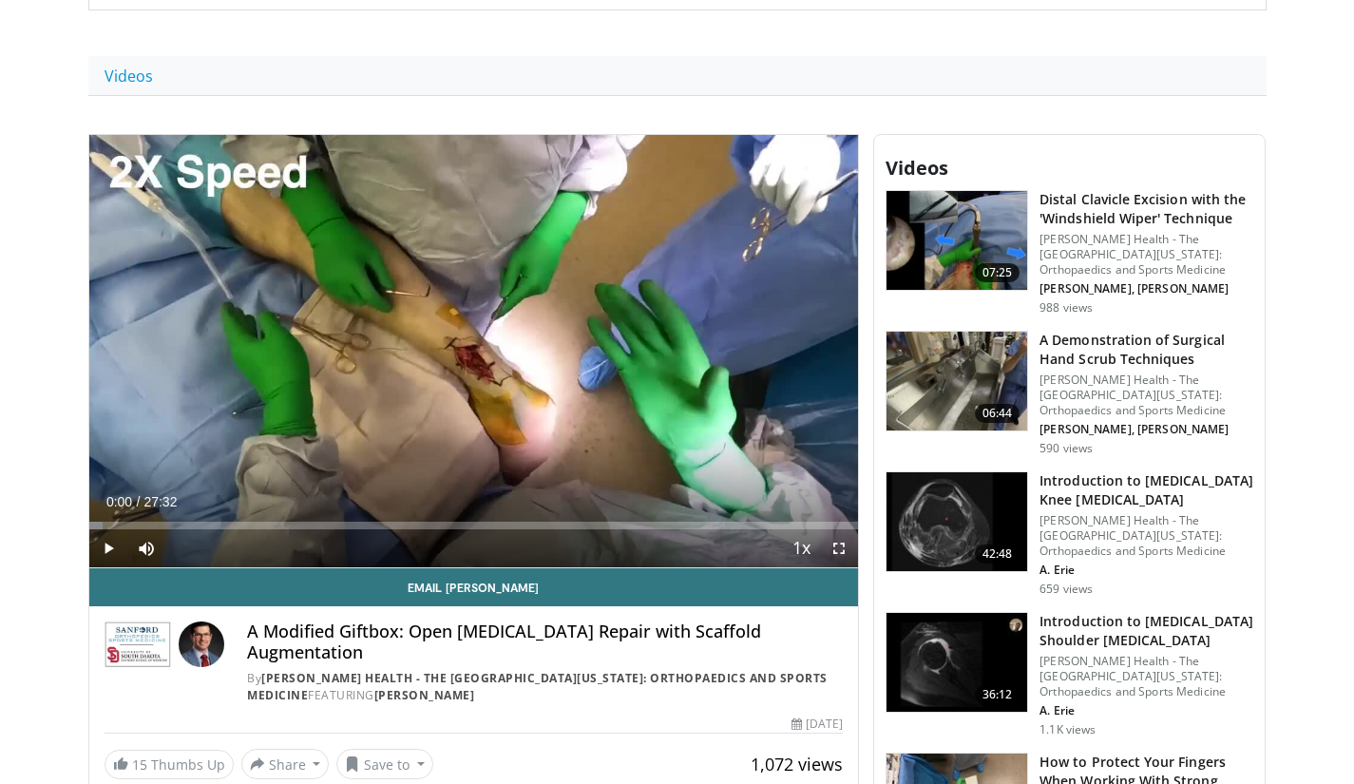
scroll to position [570, 0]
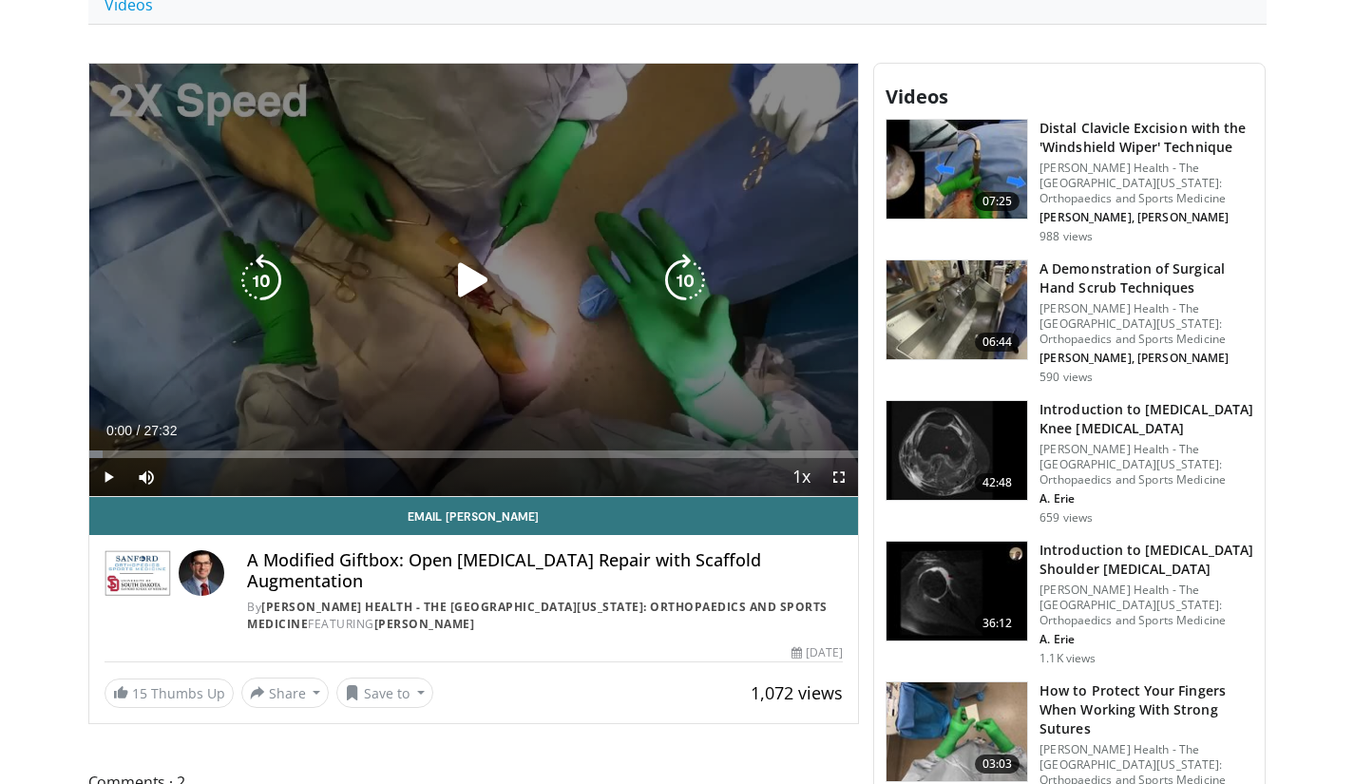
click at [502, 210] on div "10 seconds Tap to unmute" at bounding box center [474, 280] width 770 height 432
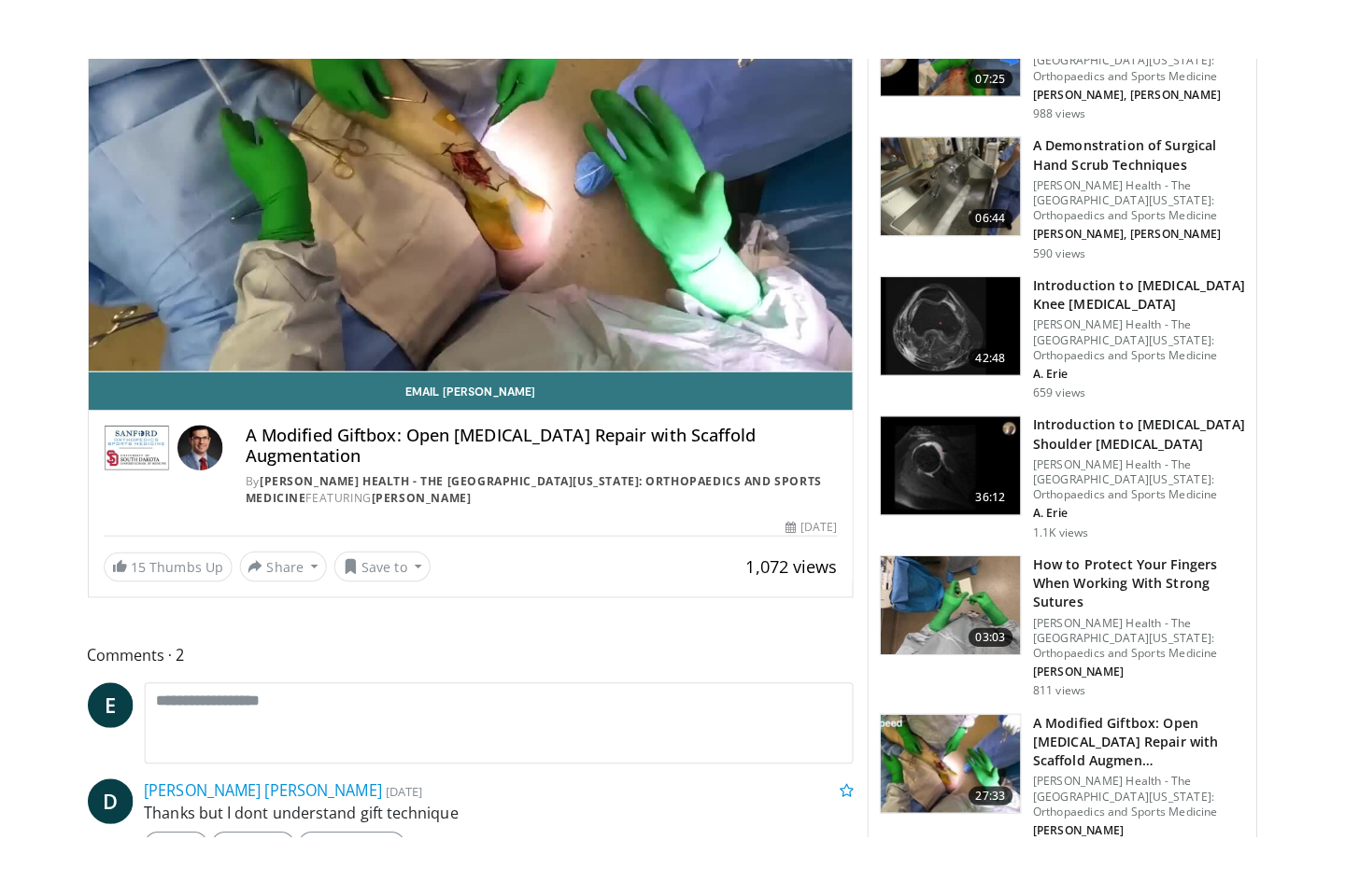
scroll to position [840, 0]
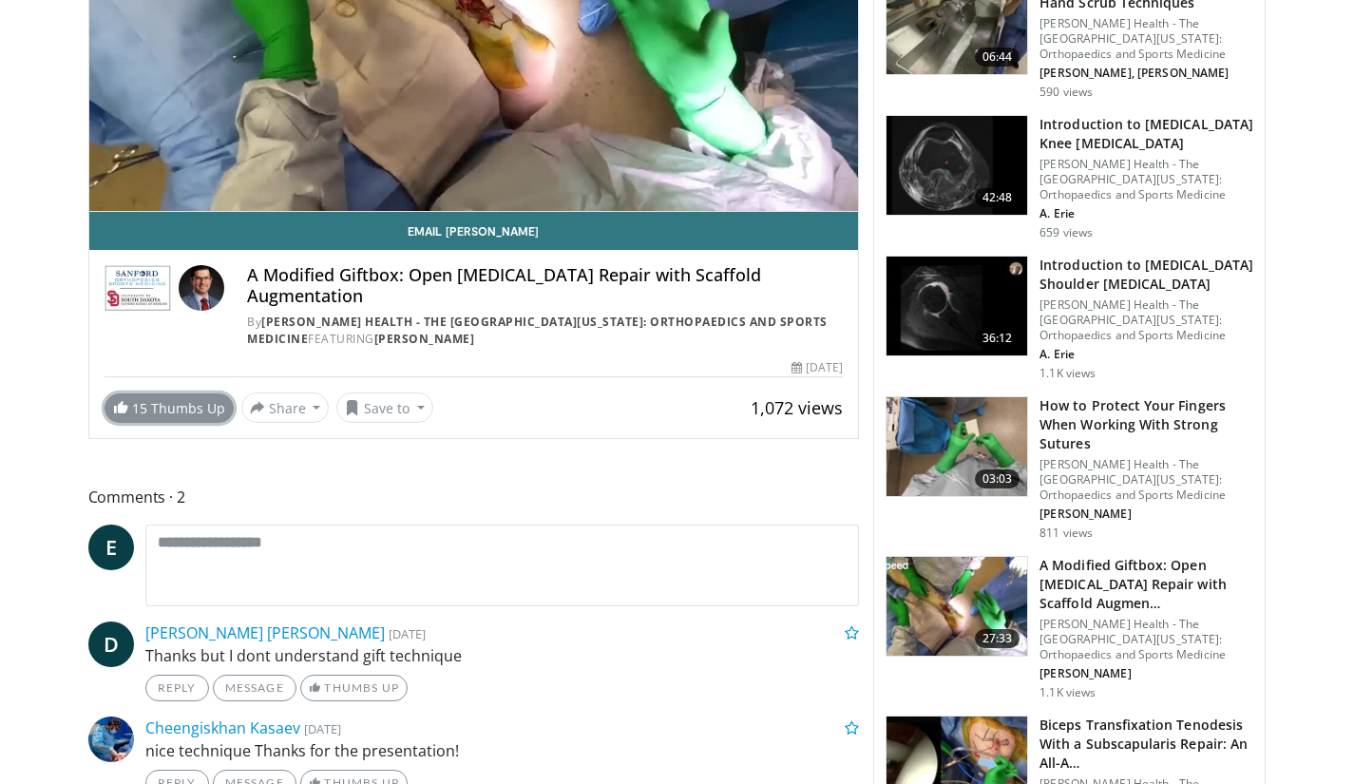
click at [200, 413] on link "15 Thumbs Up" at bounding box center [169, 407] width 129 height 29
click at [397, 412] on button "Save to" at bounding box center [384, 408] width 97 height 30
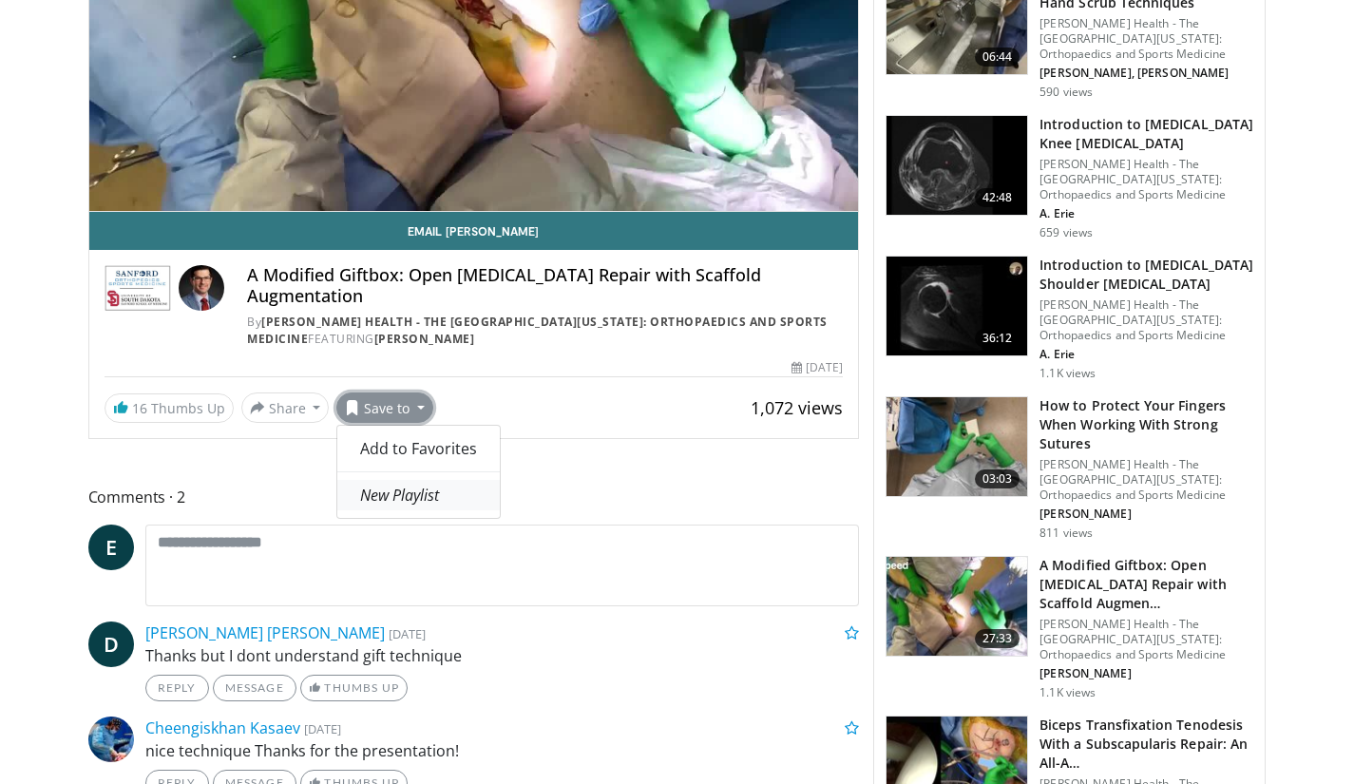
click at [424, 495] on em "New Playlist" at bounding box center [399, 495] width 79 height 21
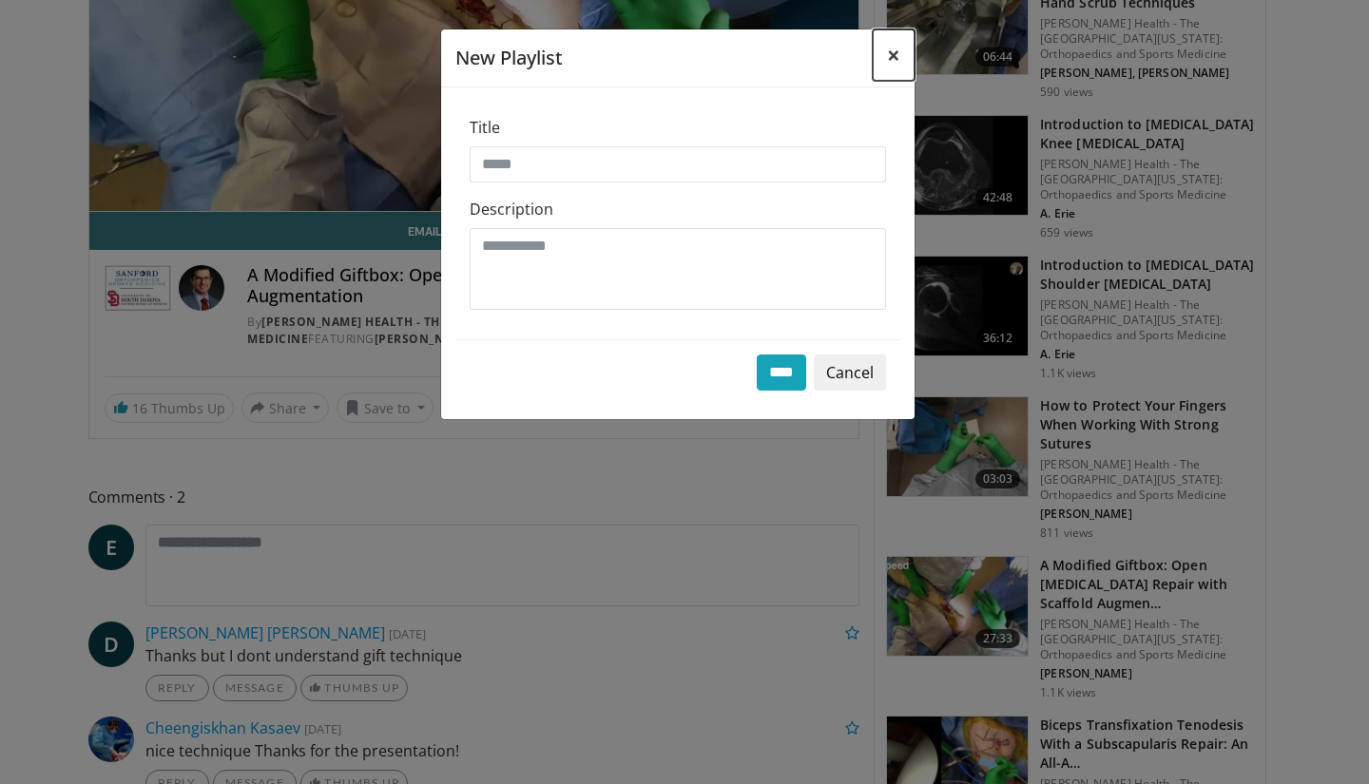
click at [899, 53] on span "×" at bounding box center [893, 54] width 13 height 31
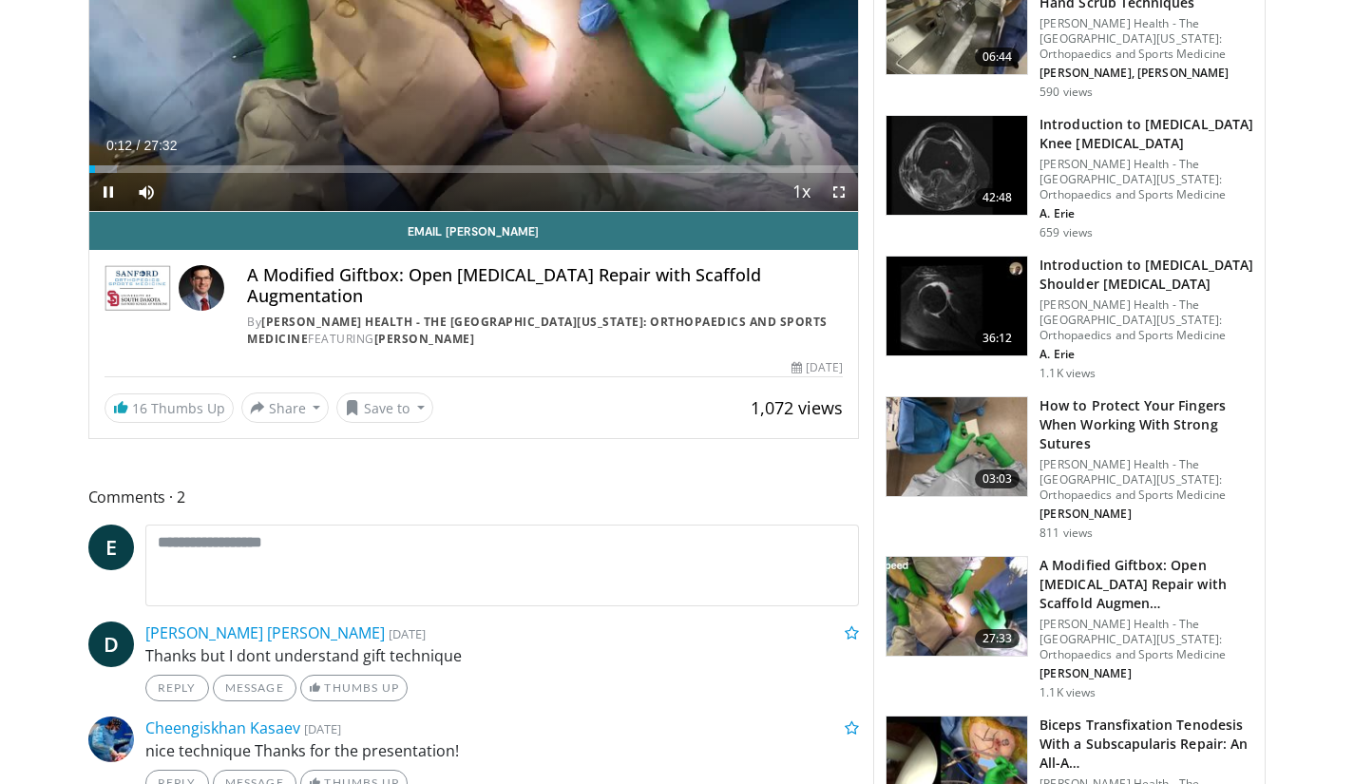
click at [844, 198] on span "Video Player" at bounding box center [839, 192] width 38 height 38
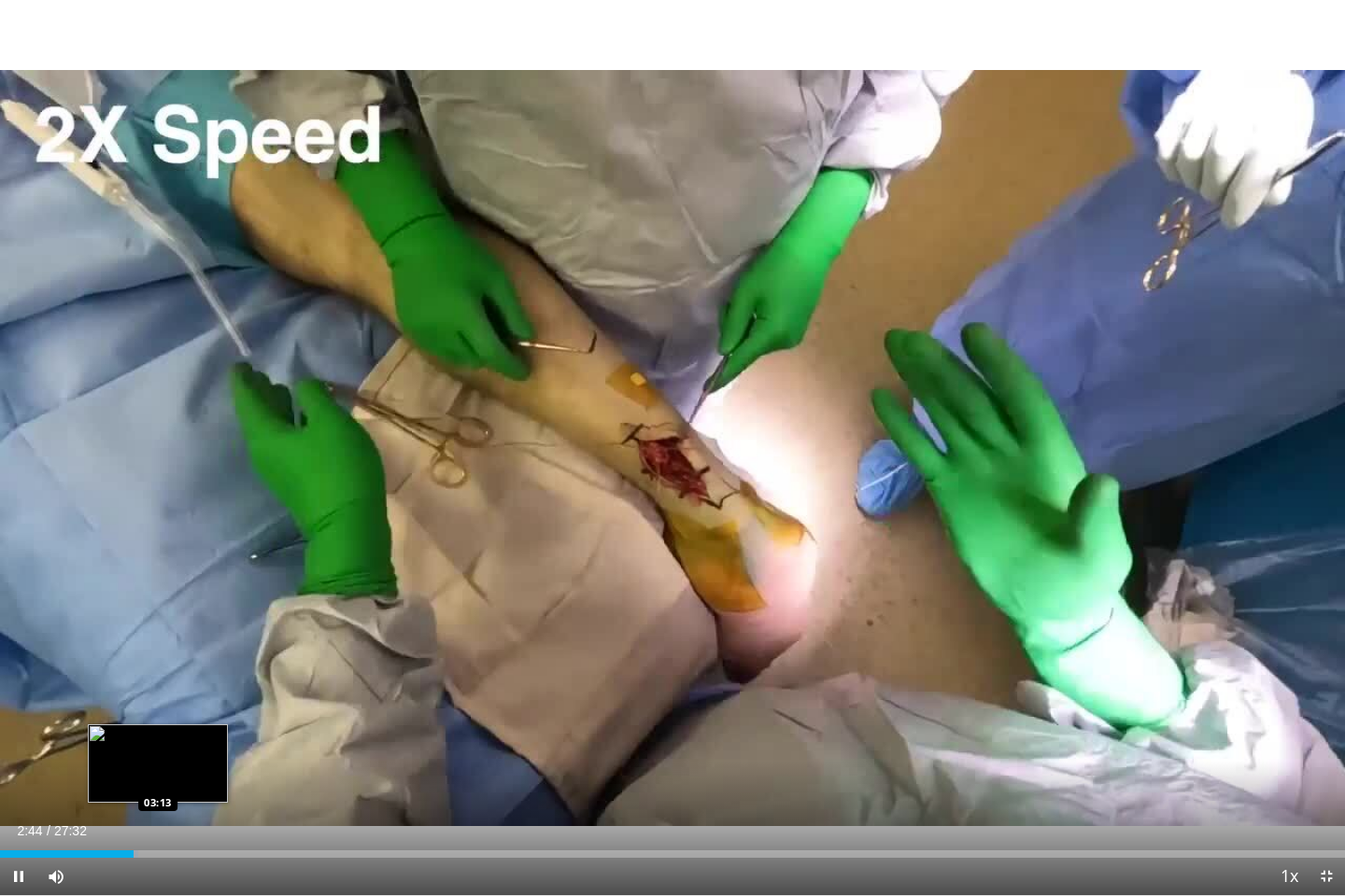
click at [188, 769] on div "Loaded : 10.30% 02:44 03:13" at bounding box center [672, 855] width 1345 height 8
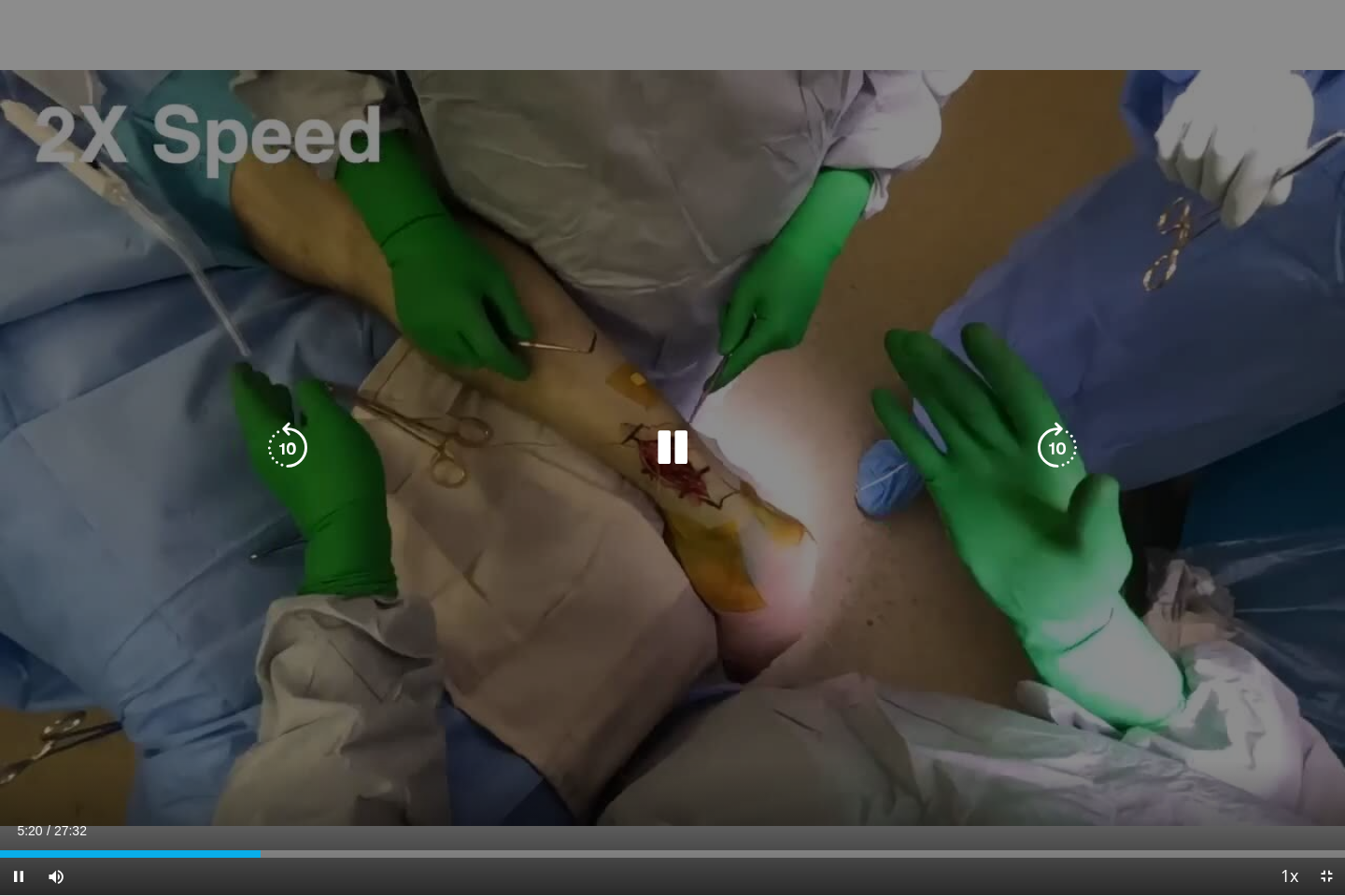
click at [696, 455] on icon "Video Player" at bounding box center [672, 448] width 52 height 52
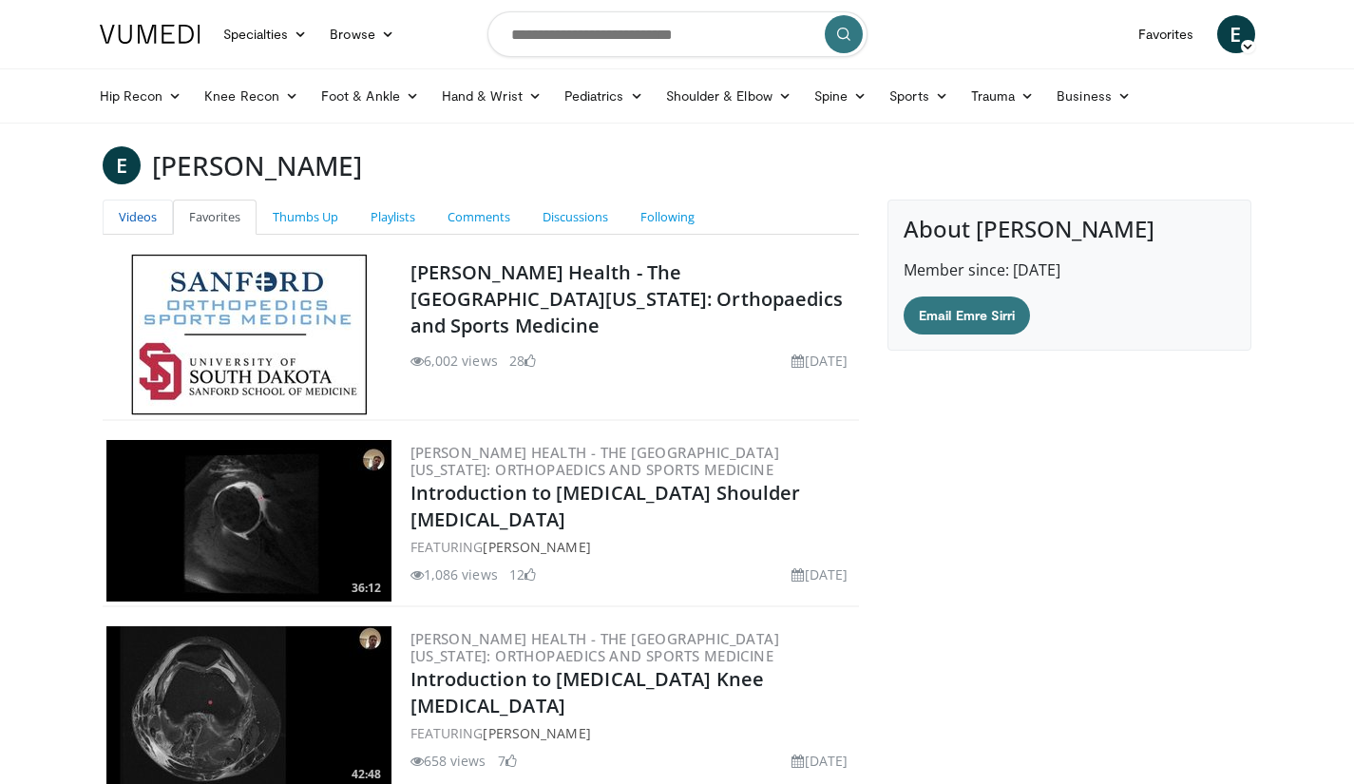
click at [144, 218] on link "Videos" at bounding box center [138, 217] width 70 height 35
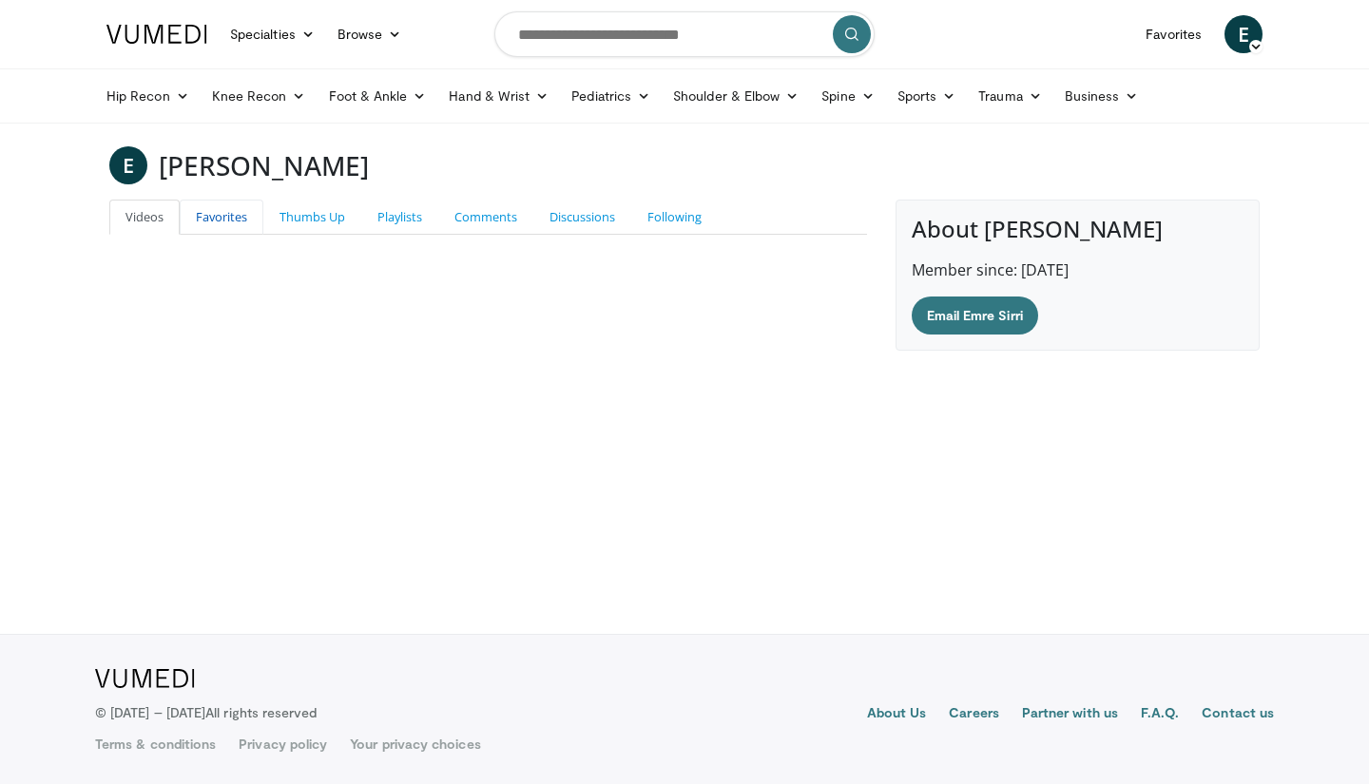
click at [251, 221] on link "Favorites" at bounding box center [222, 217] width 84 height 35
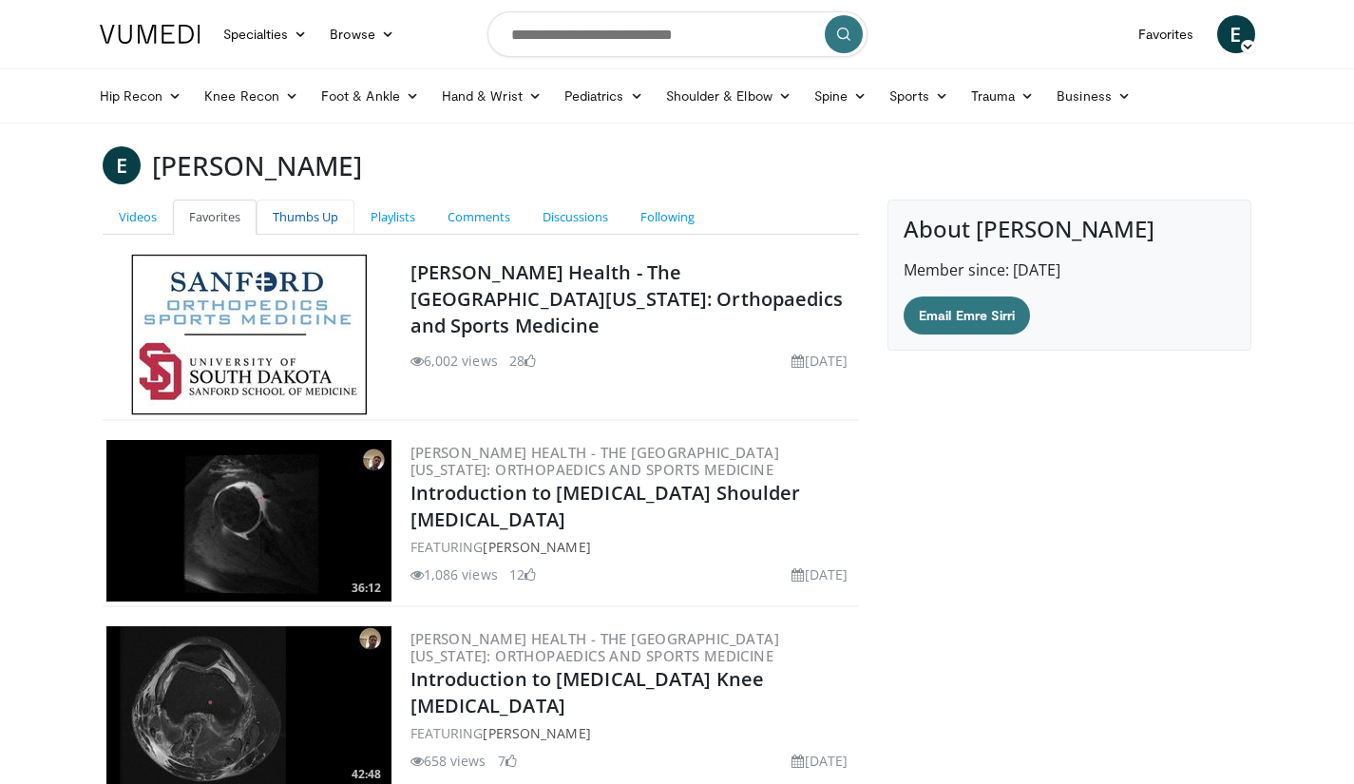
click at [300, 208] on link "Thumbs Up" at bounding box center [306, 217] width 98 height 35
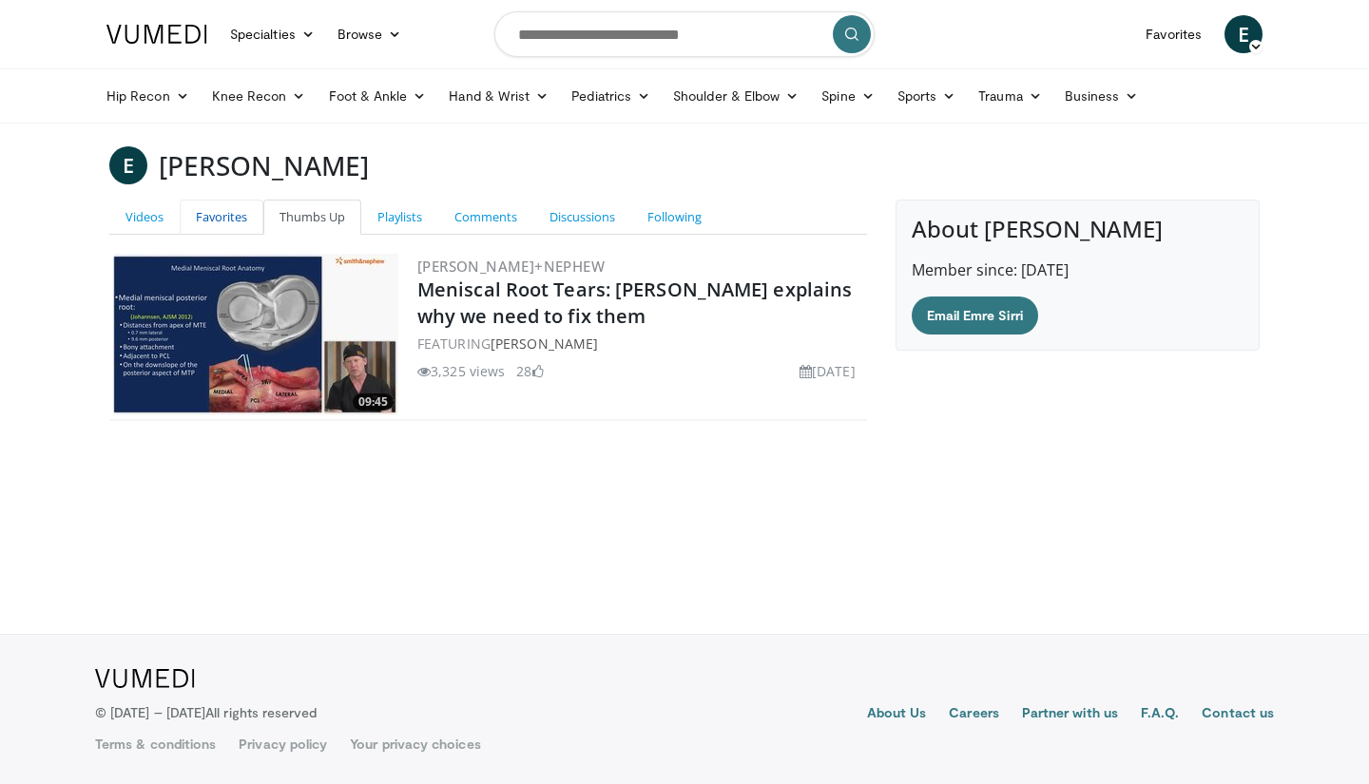
click at [194, 222] on link "Favorites" at bounding box center [222, 217] width 84 height 35
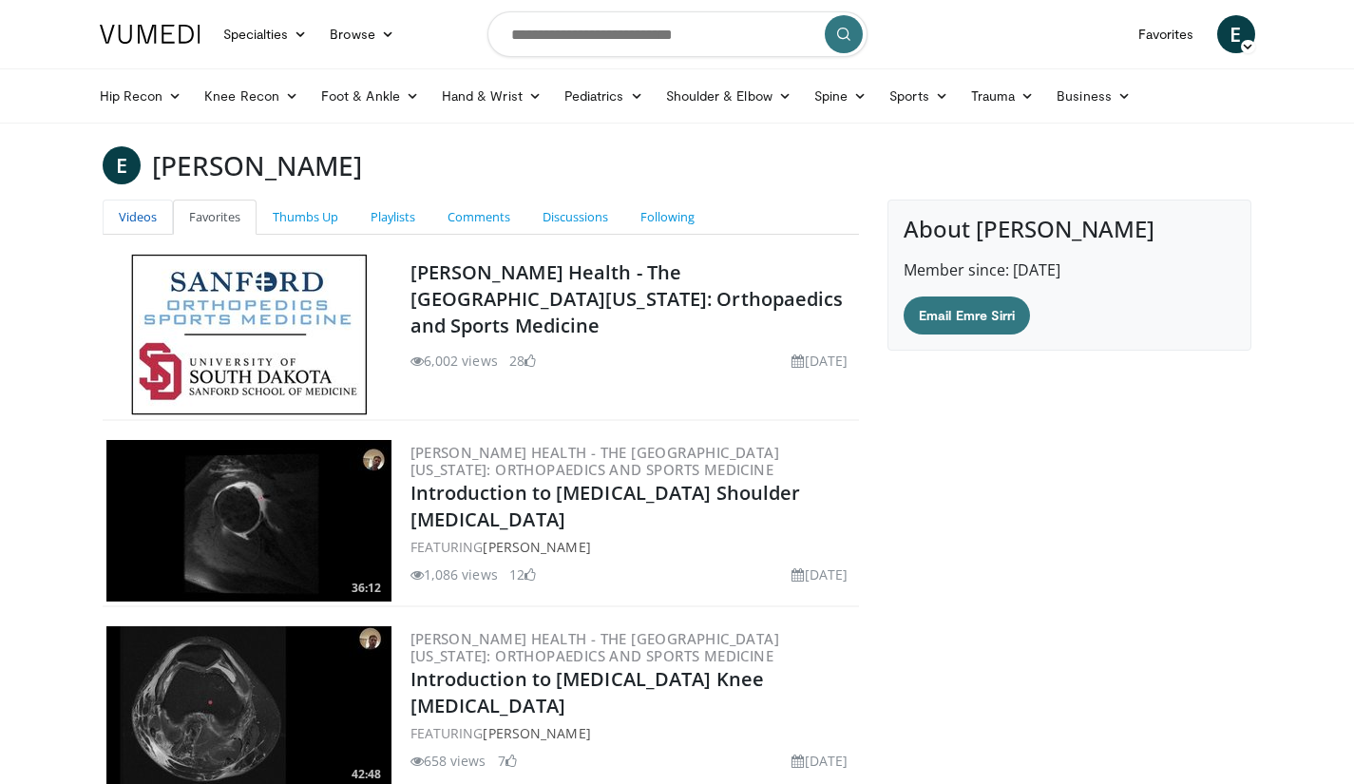
click at [160, 220] on link "Videos" at bounding box center [138, 217] width 70 height 35
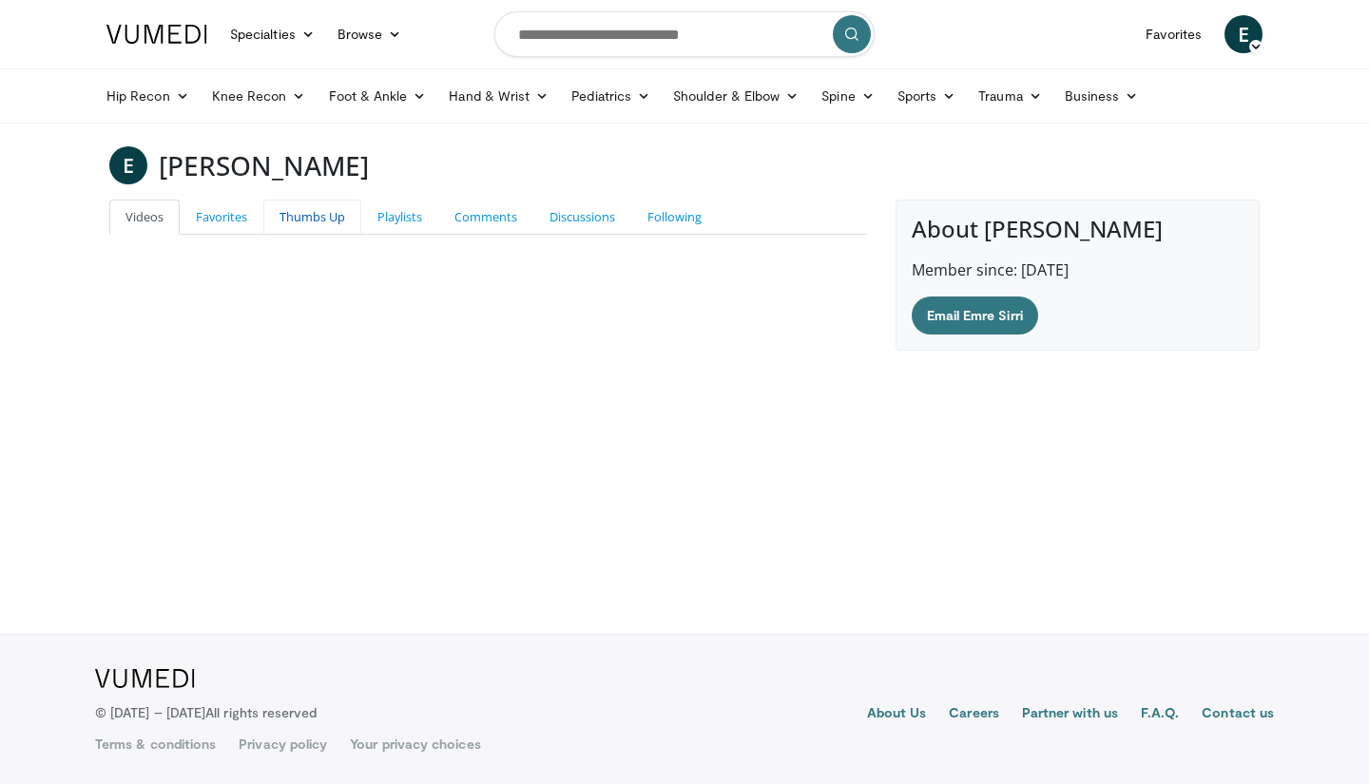
click at [340, 227] on link "Thumbs Up" at bounding box center [312, 217] width 98 height 35
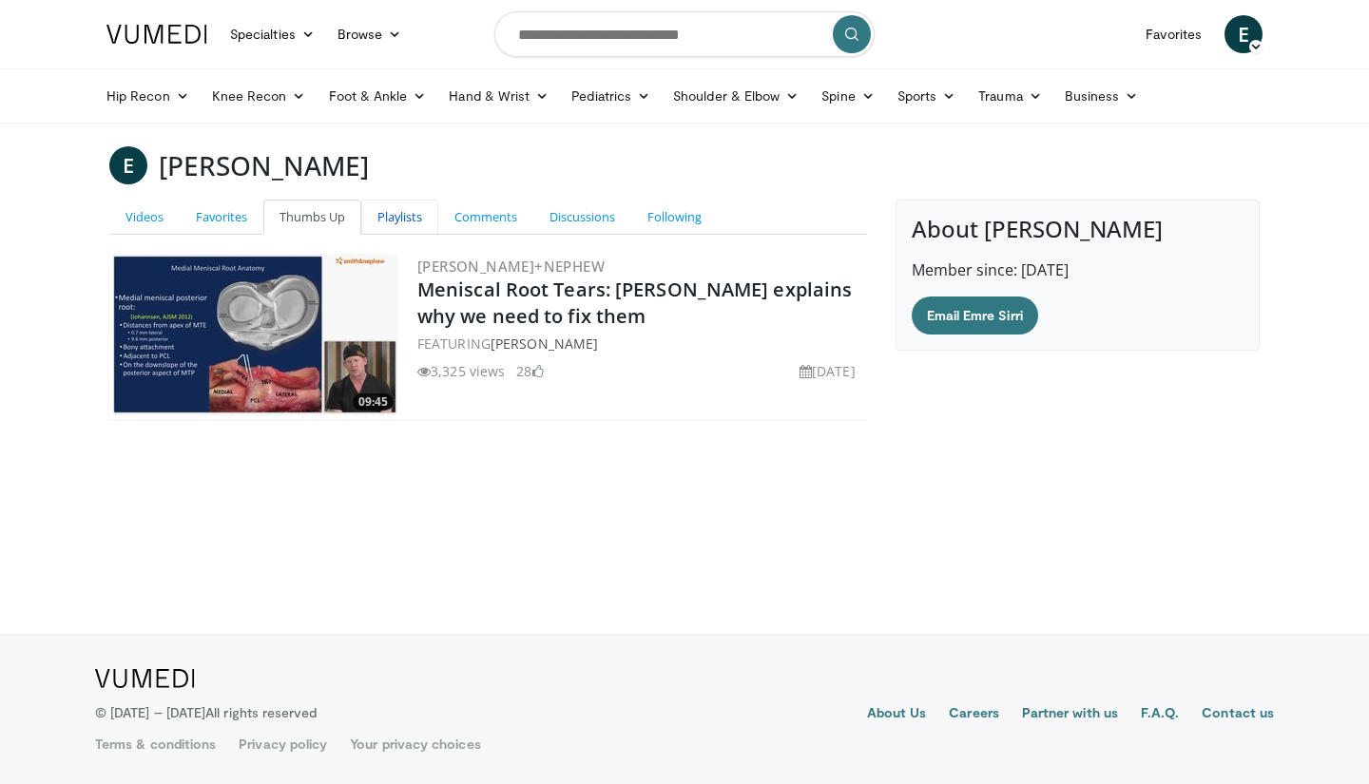
click at [398, 212] on link "Playlists" at bounding box center [399, 217] width 77 height 35
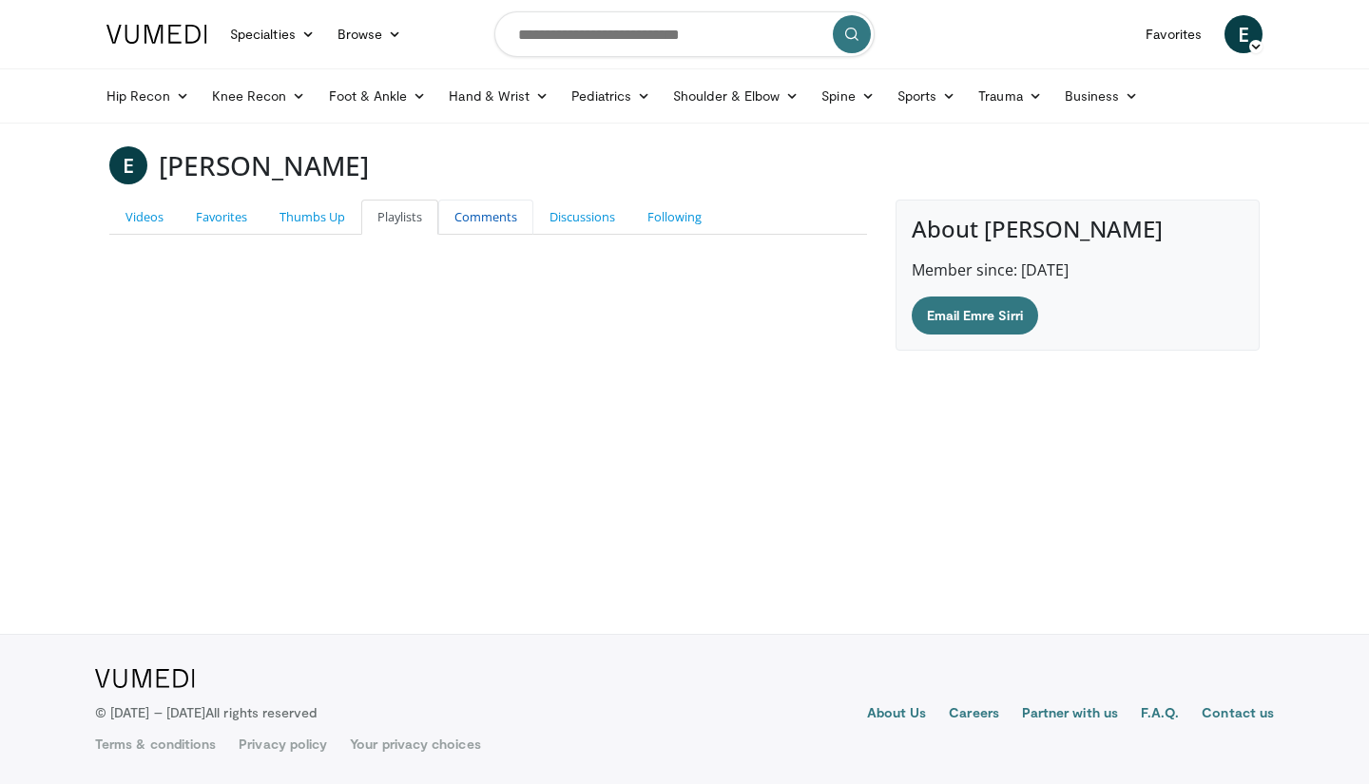
click at [487, 211] on link "Comments" at bounding box center [485, 217] width 95 height 35
click at [608, 209] on link "Discussions" at bounding box center [582, 217] width 98 height 35
click at [678, 208] on link "Following" at bounding box center [674, 217] width 86 height 35
click at [563, 226] on link "Discussions" at bounding box center [582, 217] width 98 height 35
click at [393, 220] on link "Playlists" at bounding box center [399, 217] width 77 height 35
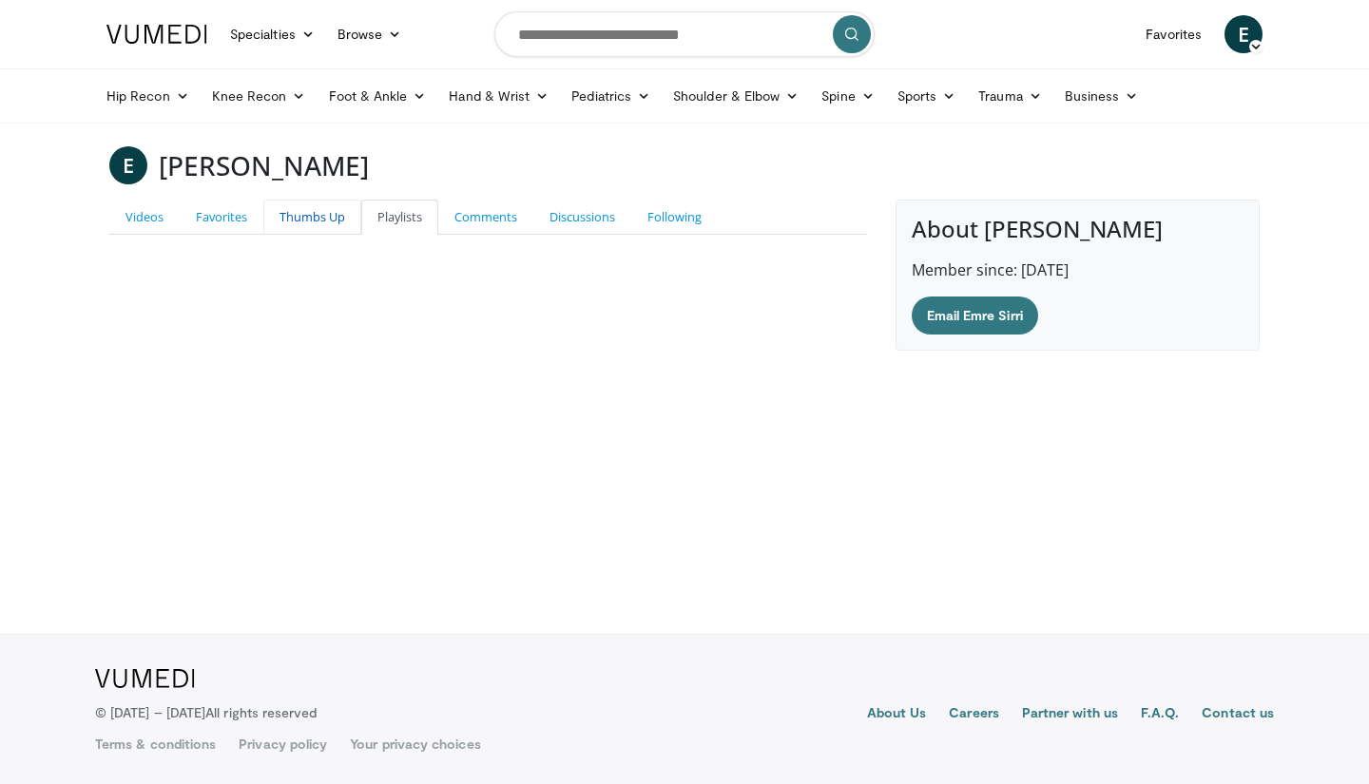
click at [335, 225] on link "Thumbs Up" at bounding box center [312, 217] width 98 height 35
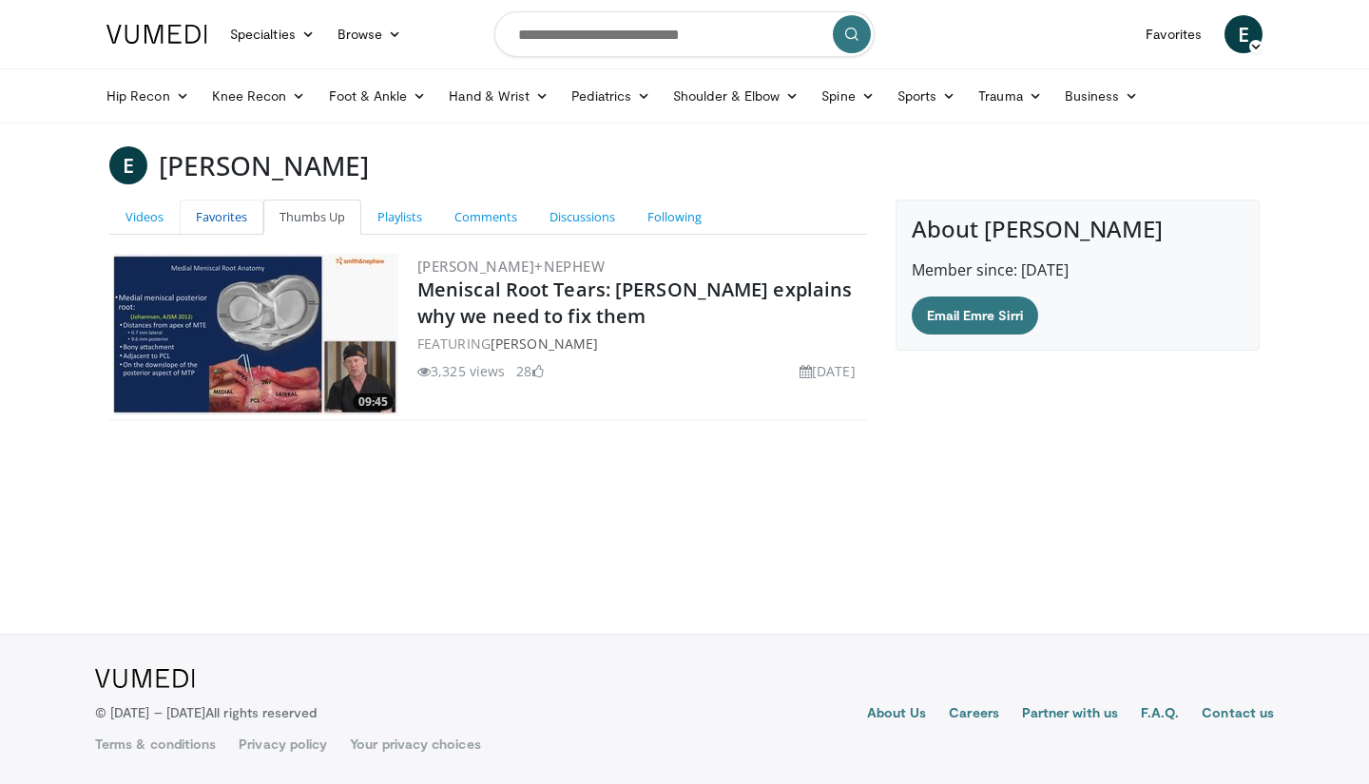
click at [228, 220] on link "Favorites" at bounding box center [222, 217] width 84 height 35
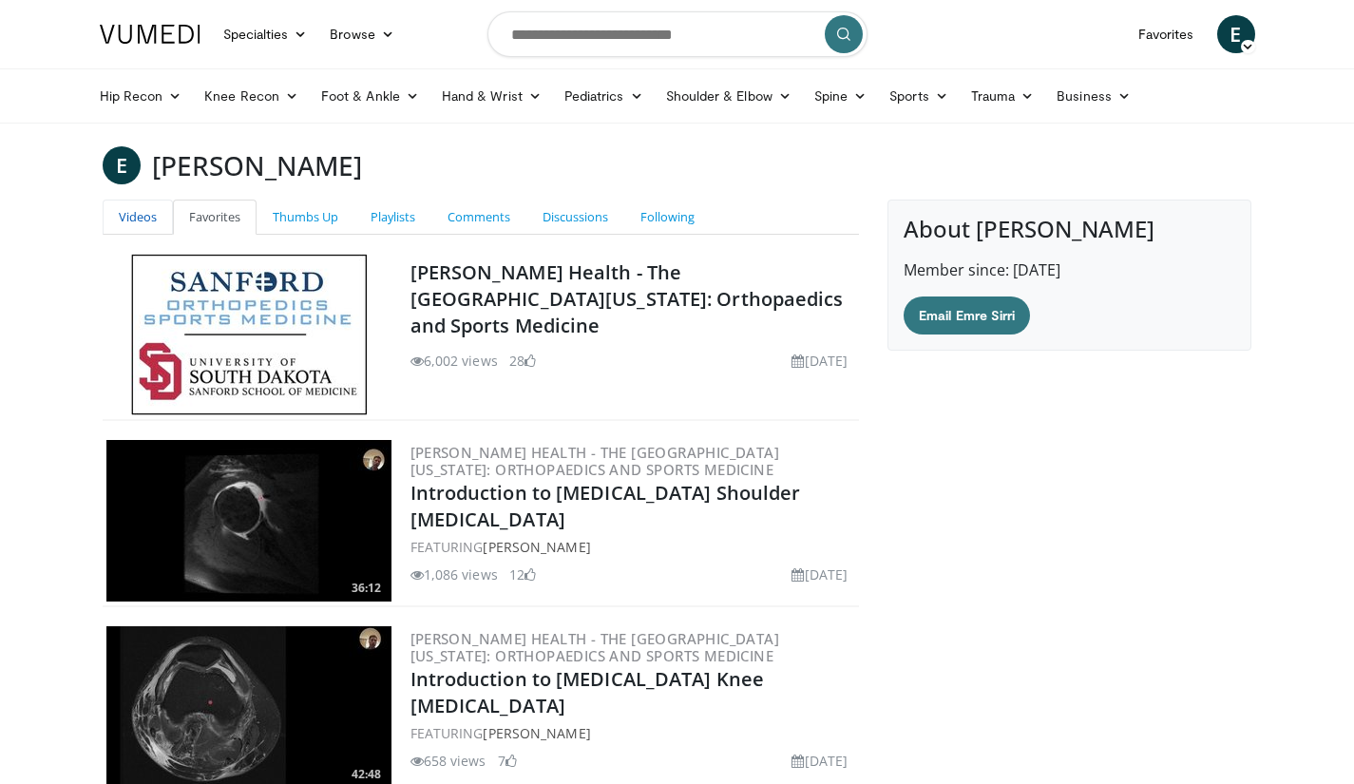
click at [149, 221] on link "Videos" at bounding box center [138, 217] width 70 height 35
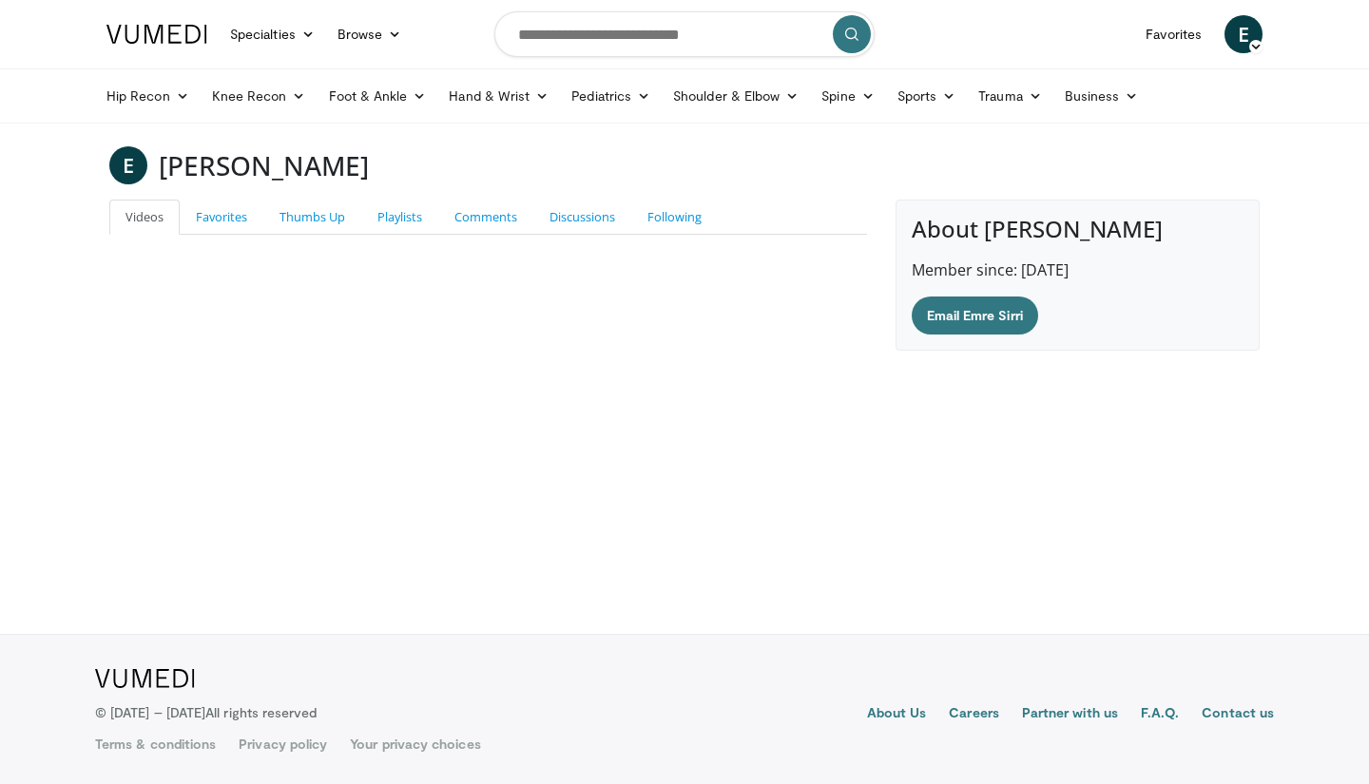
click at [1255, 36] on span "E" at bounding box center [1243, 34] width 38 height 38
click at [1163, 86] on link "Watch Later" at bounding box center [1146, 79] width 226 height 30
